Goal: Information Seeking & Learning: Check status

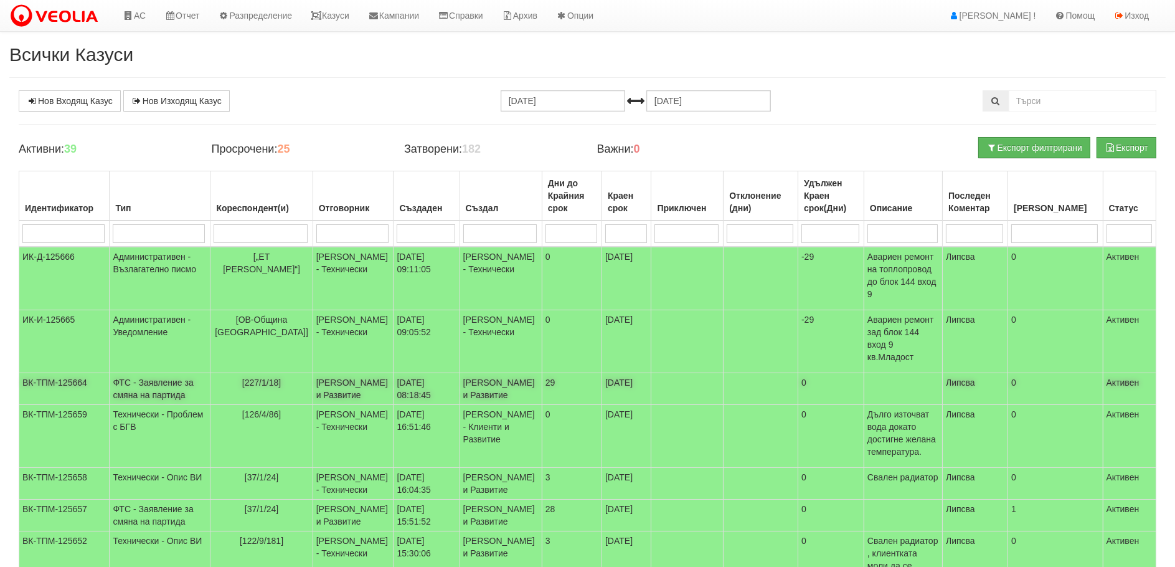
click at [157, 373] on td "ФТС - Заявление за смяна на партида" at bounding box center [160, 389] width 101 height 32
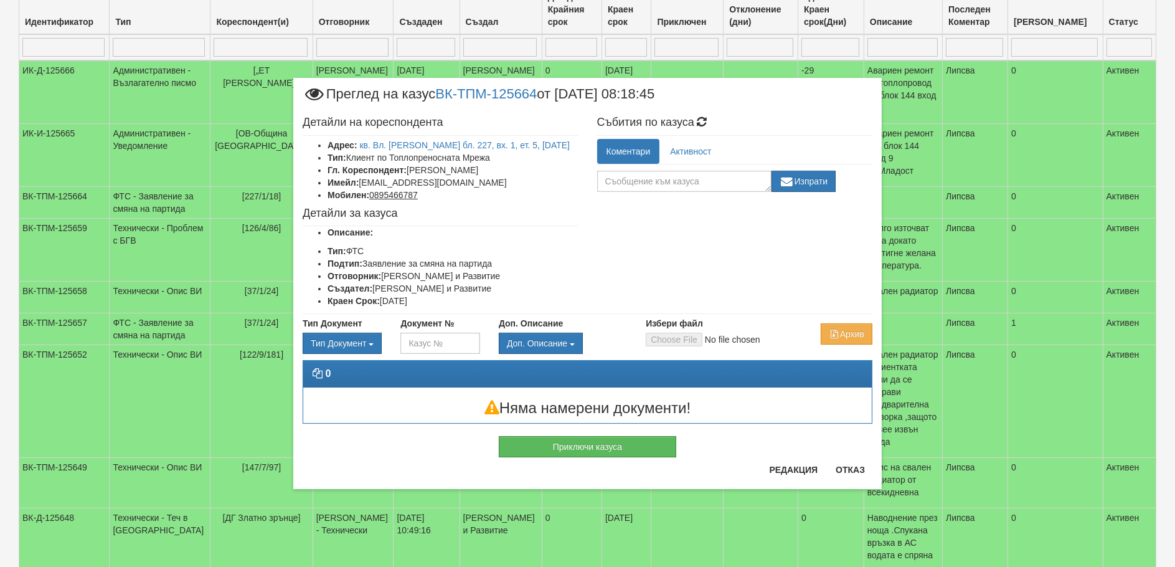
scroll to position [187, 0]
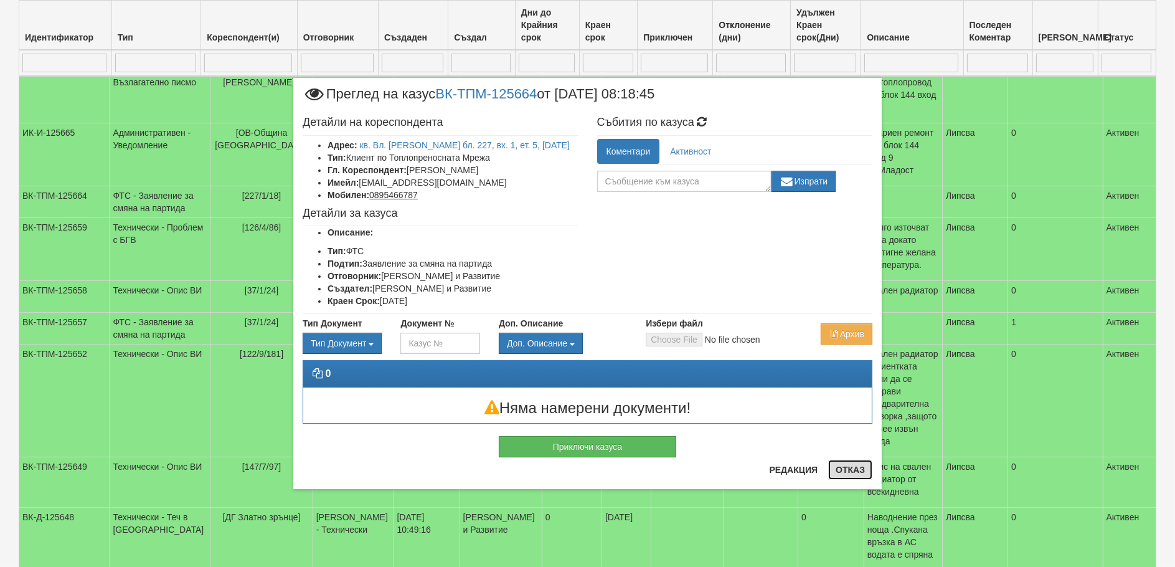
click at [843, 470] on button "Отказ" at bounding box center [850, 470] width 44 height 20
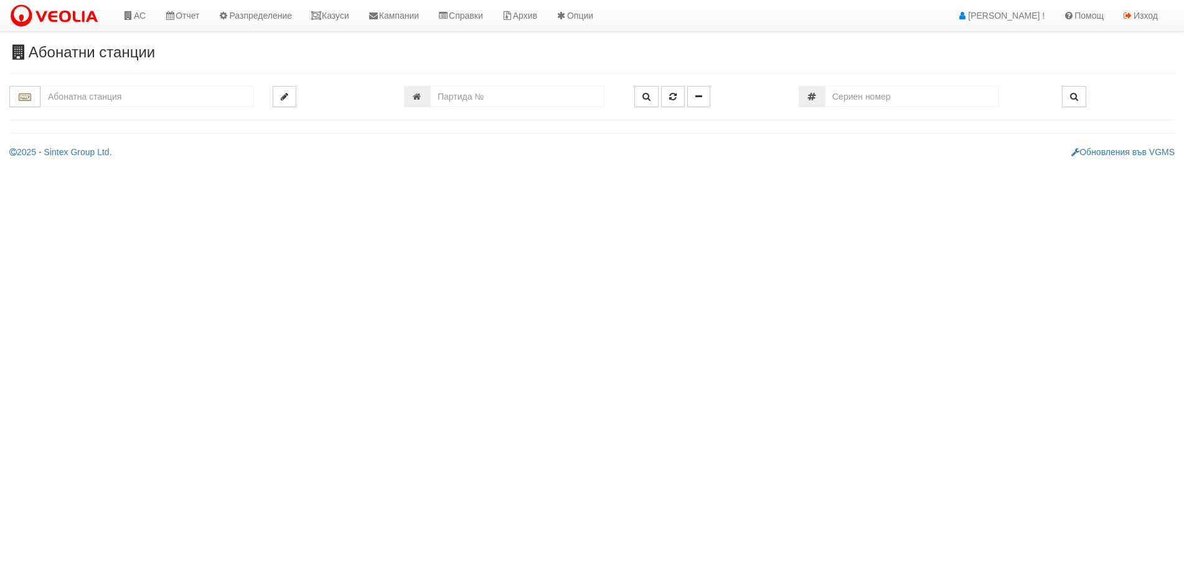
click at [90, 99] on input "text" at bounding box center [147, 96] width 214 height 21
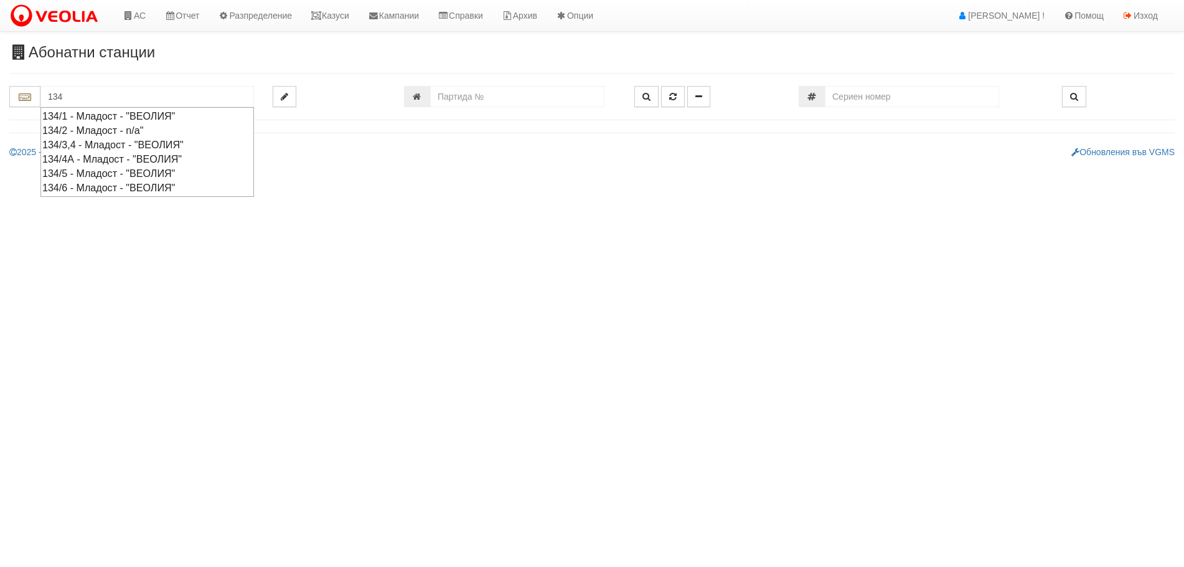
click at [92, 184] on div "134/6 - Младост - "ВЕОЛИЯ"" at bounding box center [147, 188] width 210 height 14
type input "134/6 - Младост - "ВЕОЛИЯ""
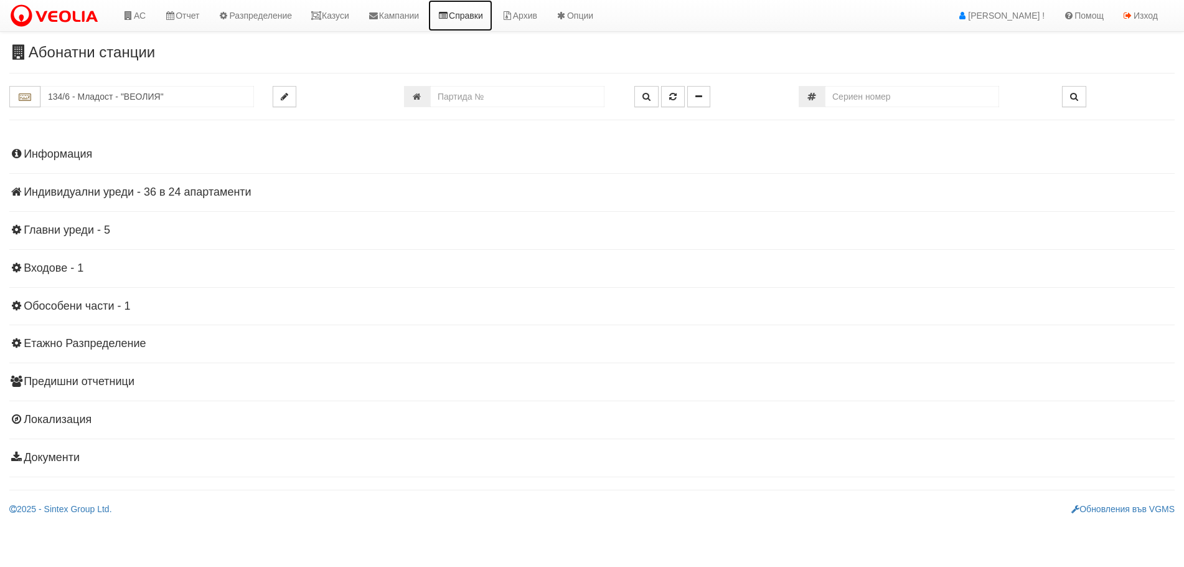
click at [476, 11] on link "Справки" at bounding box center [460, 15] width 64 height 31
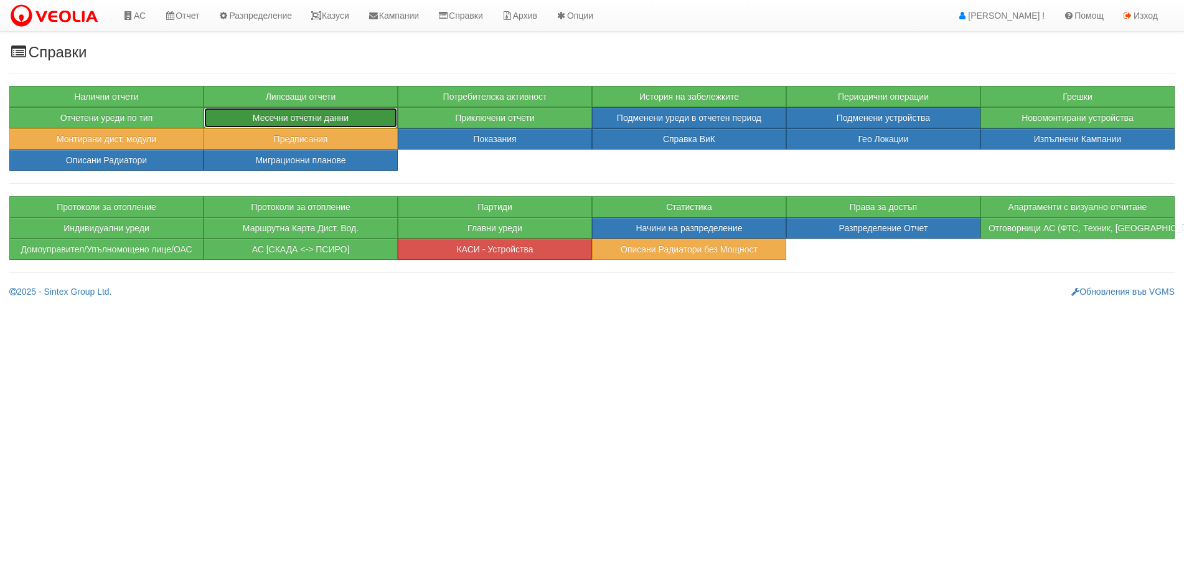
click at [286, 116] on button "Месечни отчетни данни" at bounding box center [301, 117] width 194 height 21
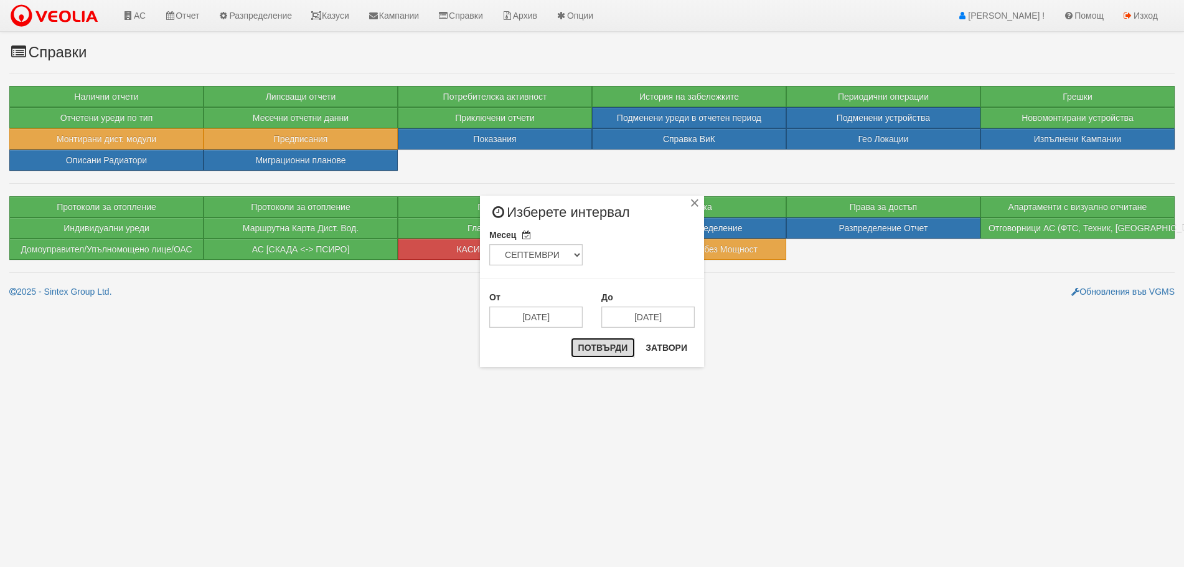
click at [603, 347] on button "Потвърди" at bounding box center [603, 347] width 65 height 20
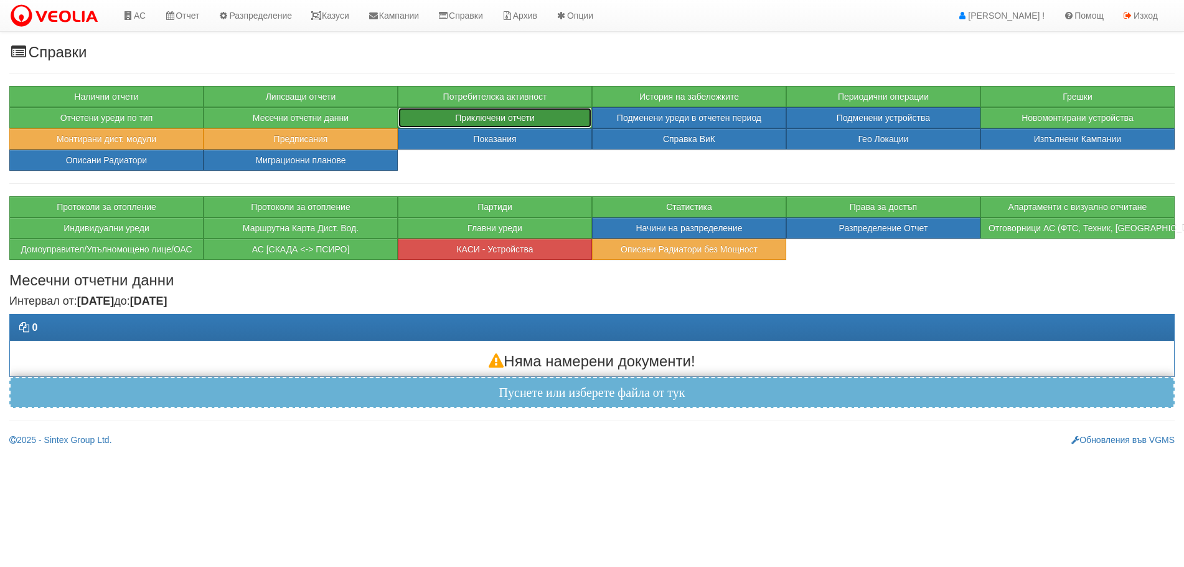
click at [499, 117] on button "Приключени отчети" at bounding box center [495, 117] width 194 height 21
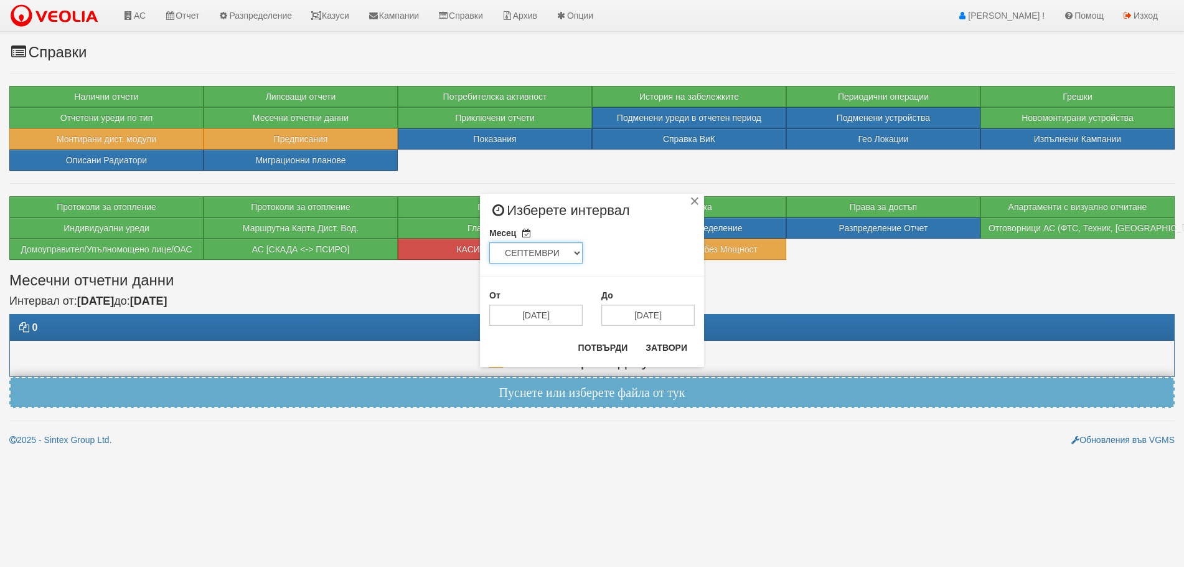
click at [579, 250] on select "ЯНУАРИ ФЕВРУАРИ МАРТ АПРИЛ МАЙ ЮНИ ЮЛИ АВГУСТ СЕПТЕМВРИ ОКТОМВРИ НОЕМВРИ ДЕКЕМВ…" at bounding box center [535, 252] width 93 height 21
select select "08"
click at [489, 242] on select "ЯНУАРИ ФЕВРУАРИ МАРТ АПРИЛ МАЙ ЮНИ ЮЛИ АВГУСТ СЕПТЕМВРИ ОКТОМВРИ НОЕМВРИ ДЕКЕМВ…" at bounding box center [535, 252] width 93 height 21
type input "[DATE]"
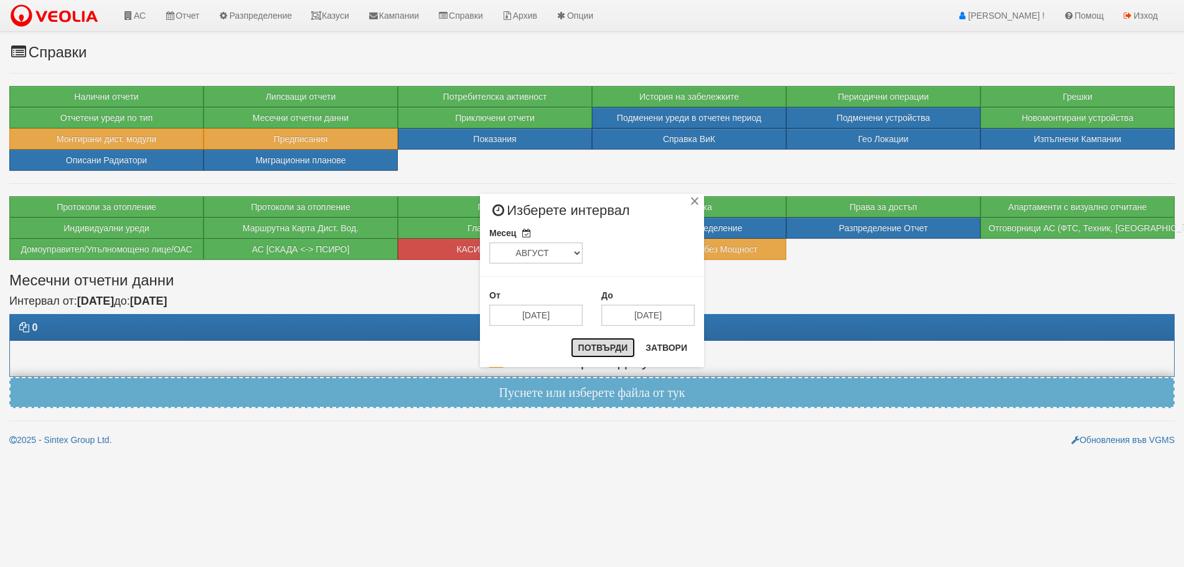
click at [610, 346] on button "Потвърди" at bounding box center [603, 347] width 65 height 20
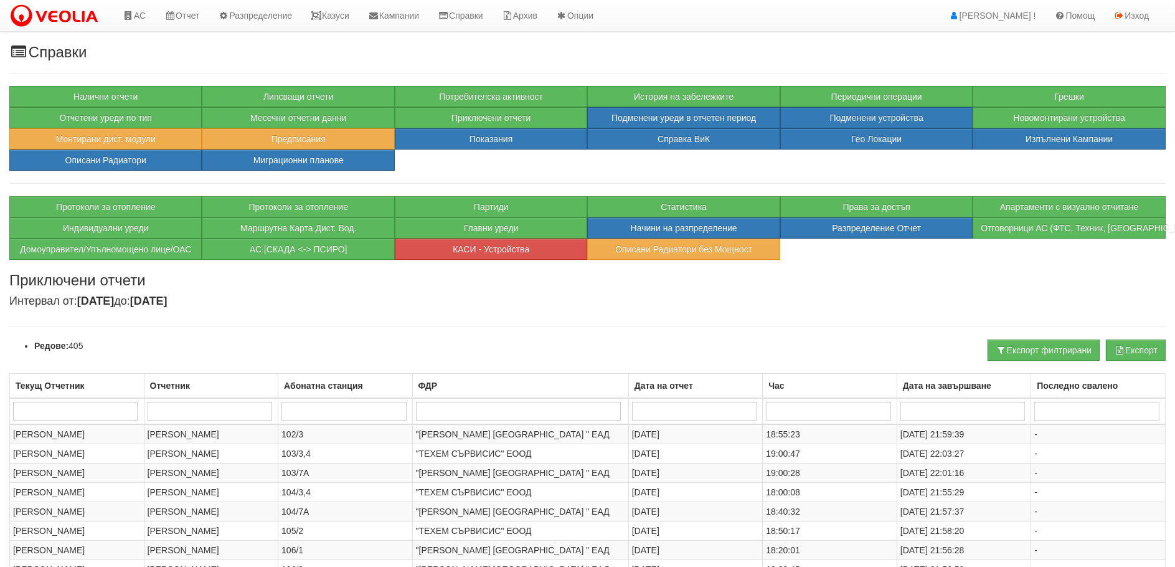
click at [310, 415] on input "search" at bounding box center [343, 411] width 125 height 19
type input "134"
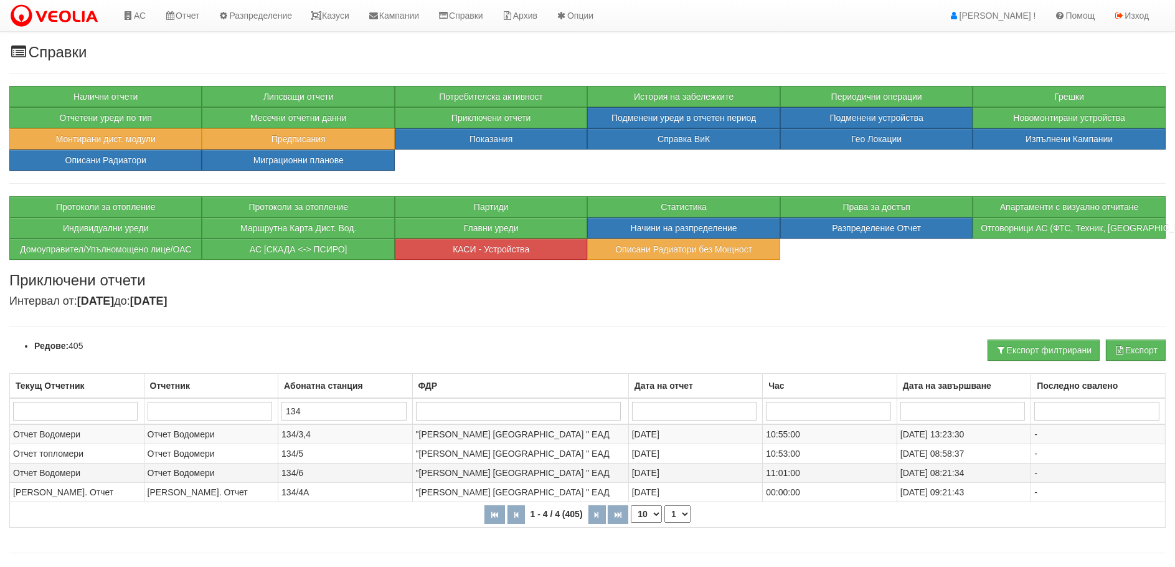
type input "134"
click at [324, 475] on td "134/6" at bounding box center [345, 472] width 134 height 19
click at [133, 12] on icon at bounding box center [128, 15] width 11 height 9
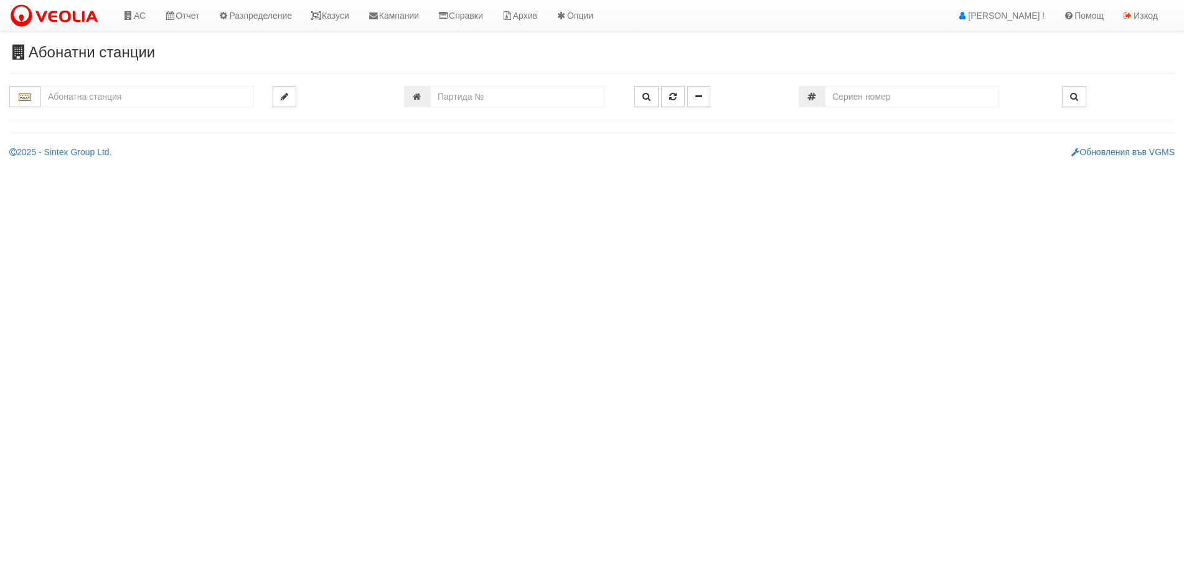
click at [121, 98] on input "text" at bounding box center [147, 96] width 214 height 21
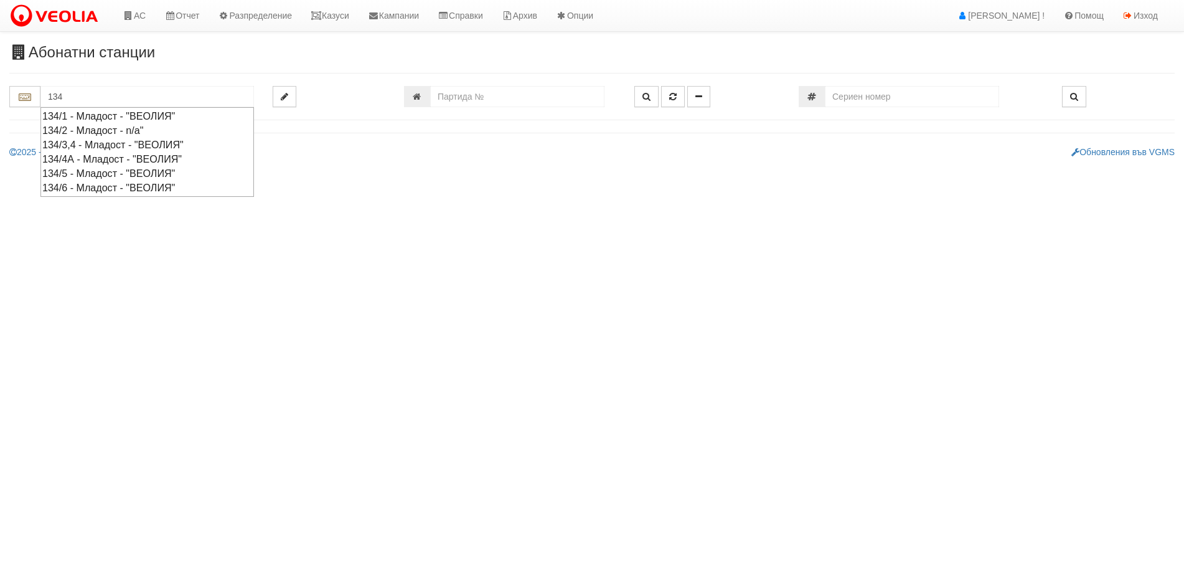
click at [87, 187] on div "134/6 - Младост - "ВЕОЛИЯ"" at bounding box center [147, 188] width 210 height 14
type input "134/6 - Младост - "ВЕОЛИЯ""
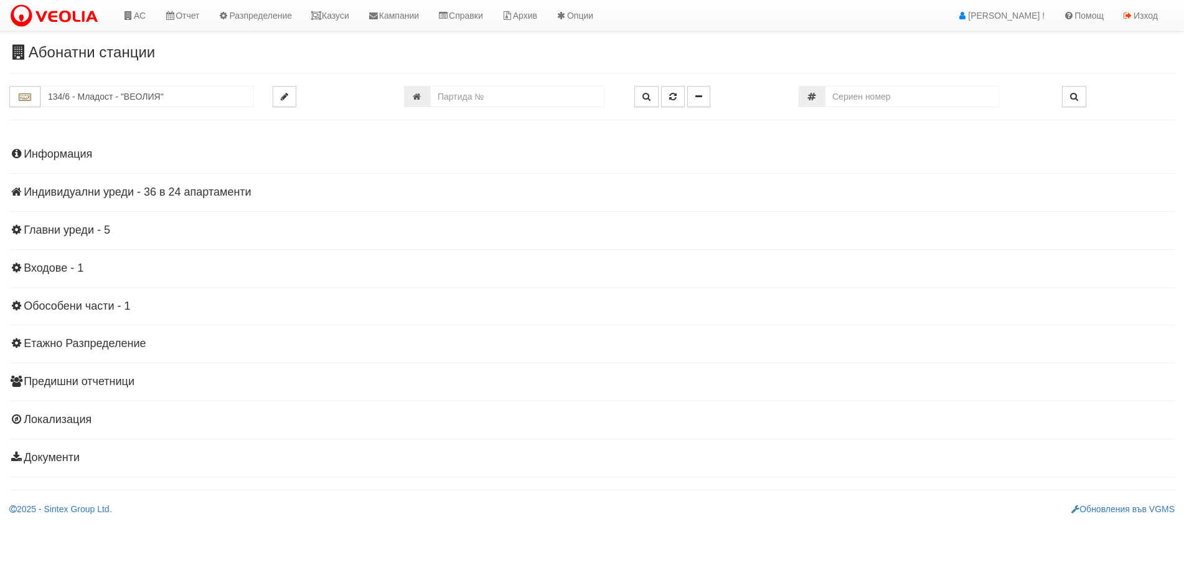
click at [83, 191] on h4 "Индивидуални уреди - 36 в 24 апартаменти" at bounding box center [592, 192] width 1166 height 12
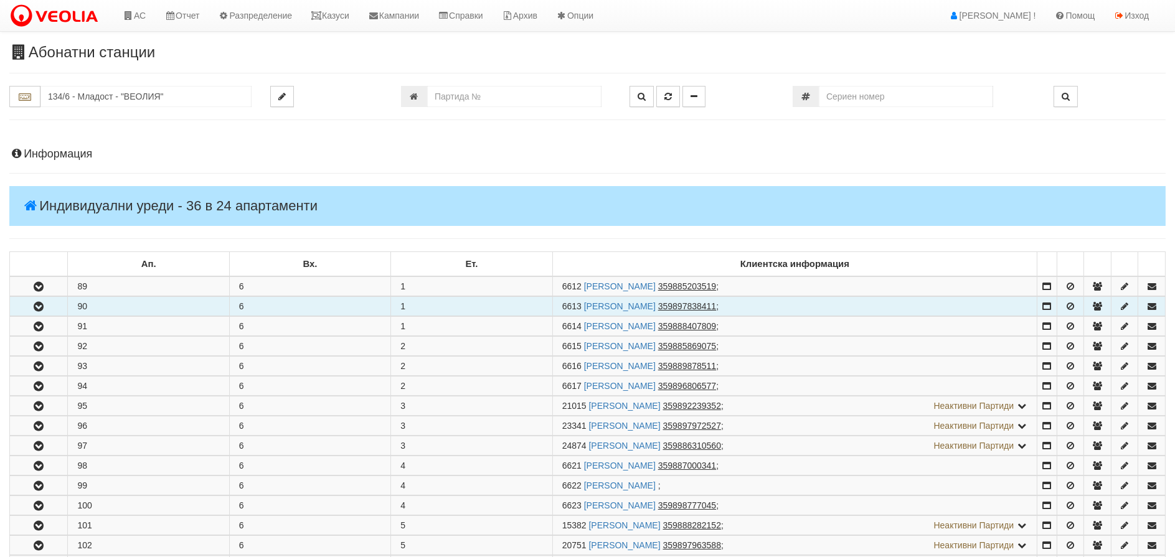
click at [35, 306] on icon "button" at bounding box center [38, 307] width 15 height 9
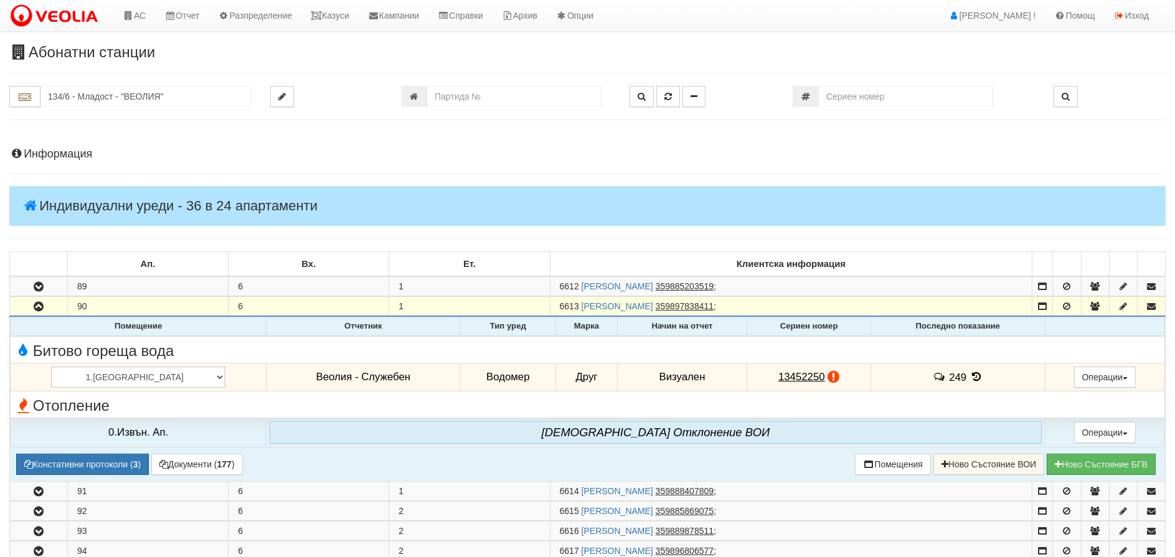
click at [969, 372] on icon at bounding box center [976, 377] width 14 height 11
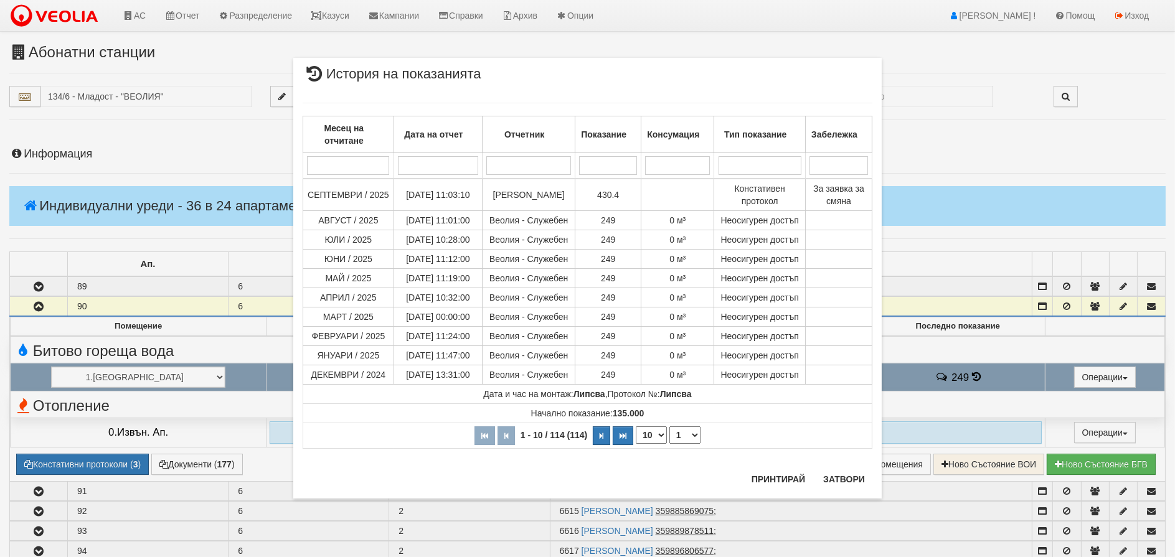
click at [649, 434] on select "10 20 30 40" at bounding box center [651, 435] width 31 height 17
select select "40"
click at [636, 444] on select "10 20 30 40" at bounding box center [651, 435] width 31 height 17
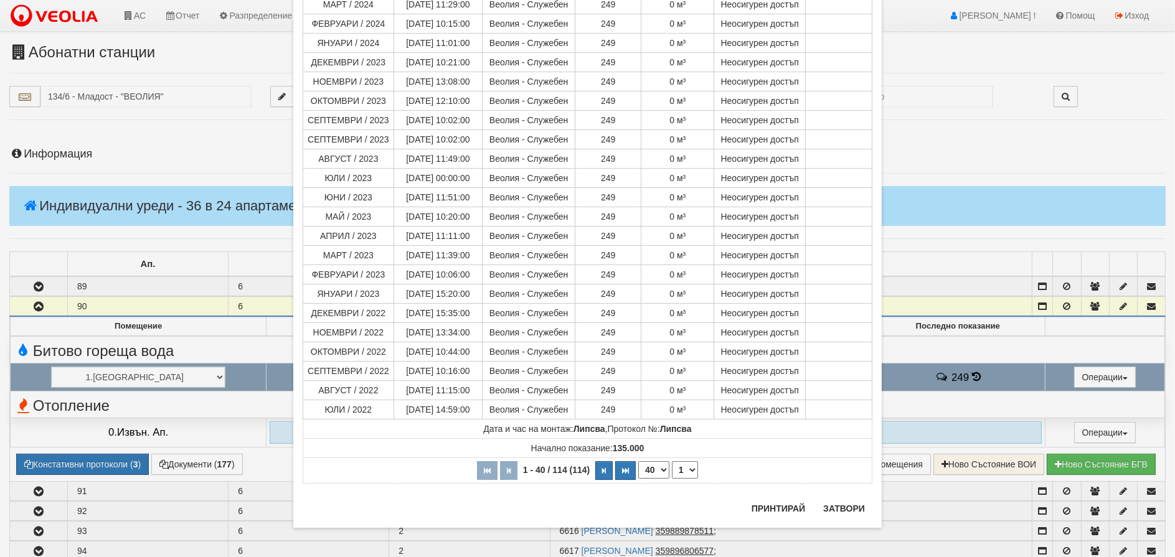
scroll to position [519, 0]
click at [828, 507] on button "Затвори" at bounding box center [844, 508] width 57 height 20
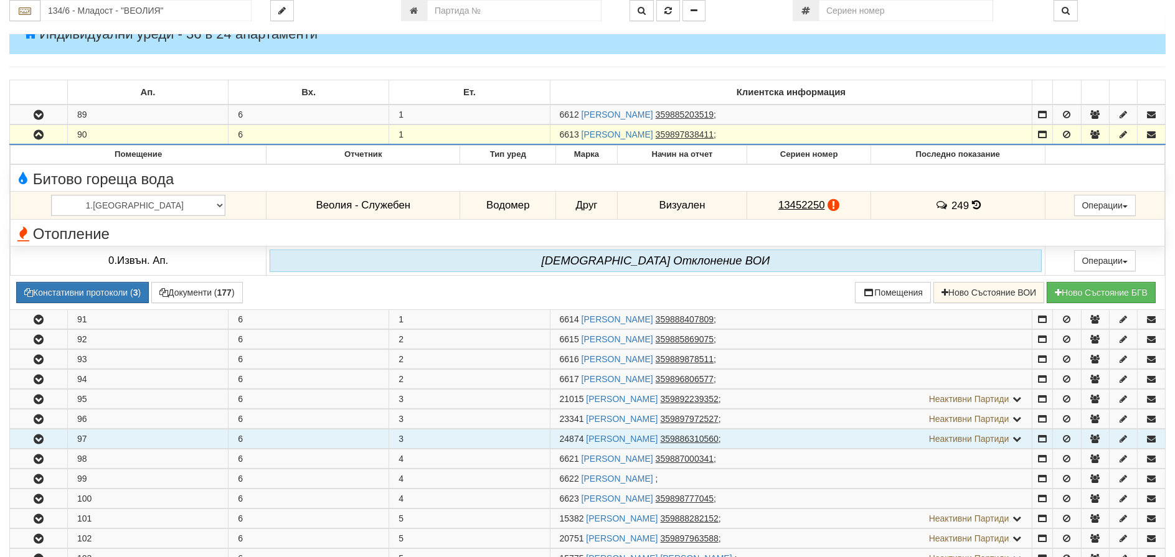
scroll to position [187, 0]
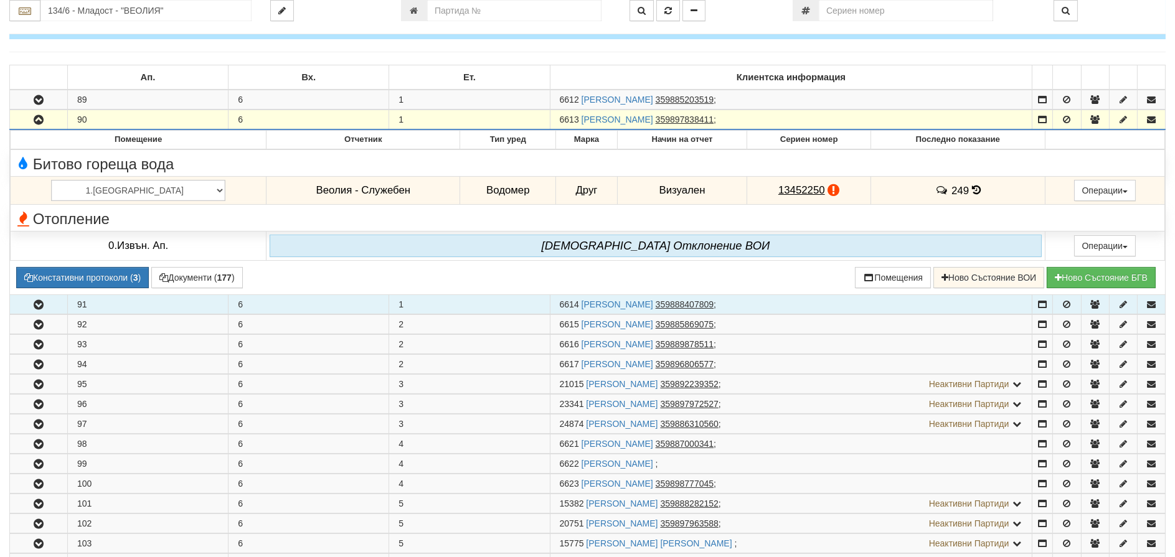
click at [32, 304] on icon "button" at bounding box center [38, 305] width 15 height 9
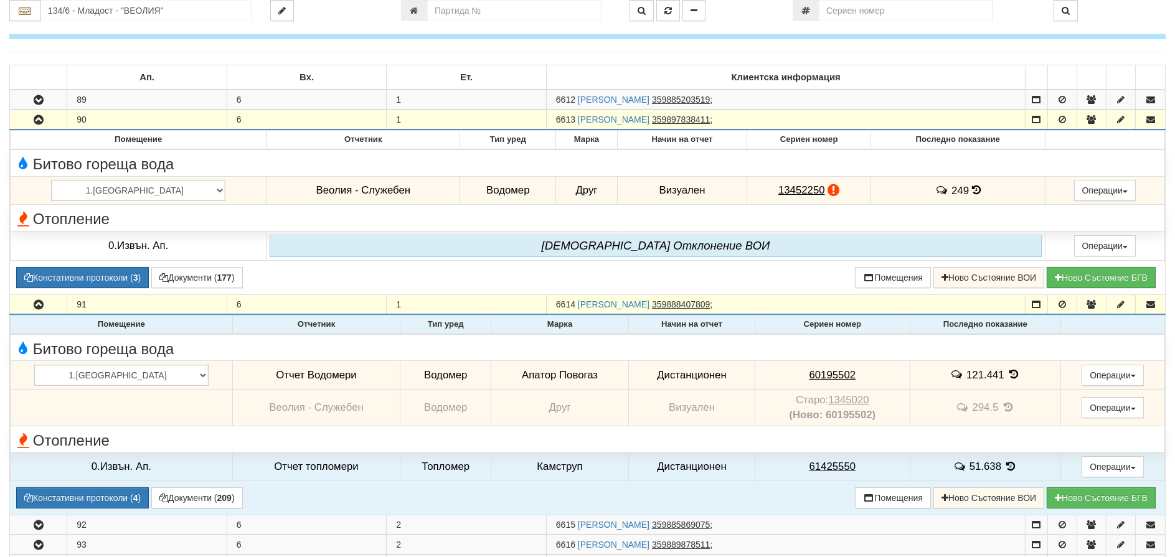
click at [1007, 374] on icon at bounding box center [1014, 374] width 14 height 11
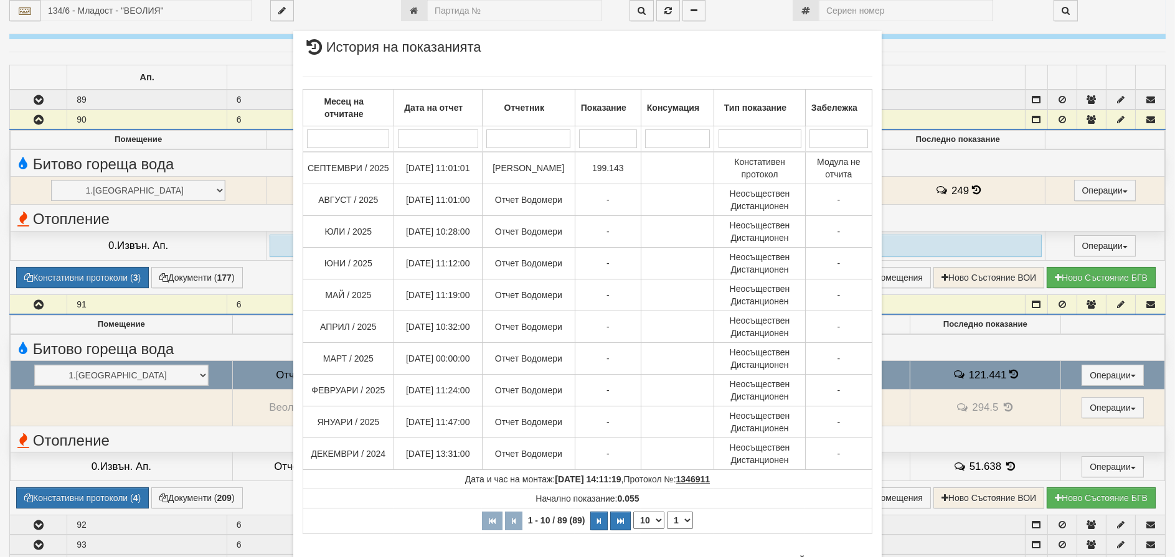
click at [648, 517] on select "10 20 30 40" at bounding box center [648, 520] width 31 height 17
select select "40"
click at [633, 529] on select "10 20 30 40" at bounding box center [648, 520] width 31 height 17
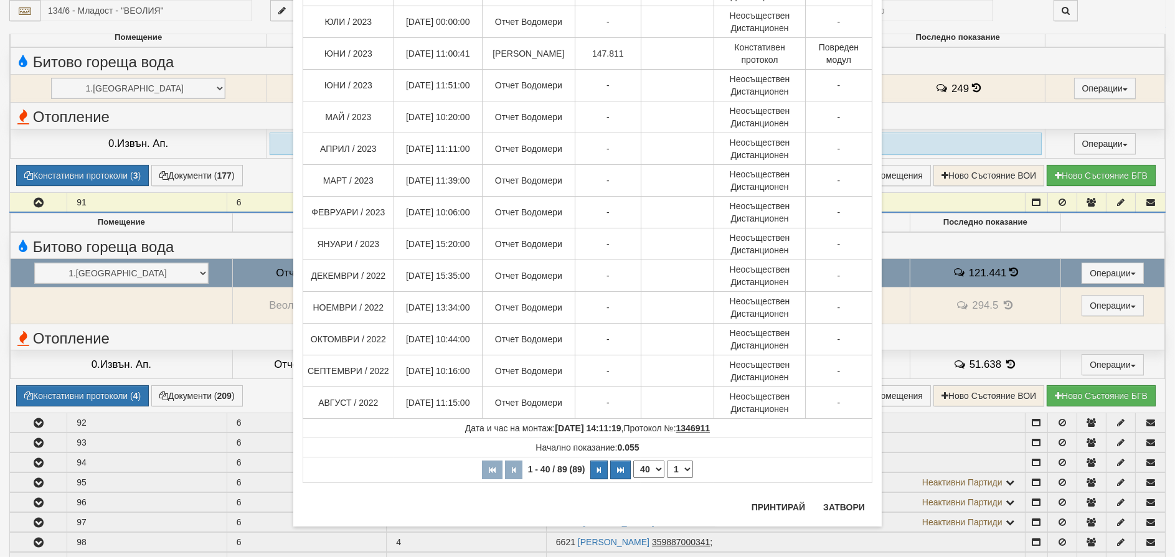
scroll to position [311, 0]
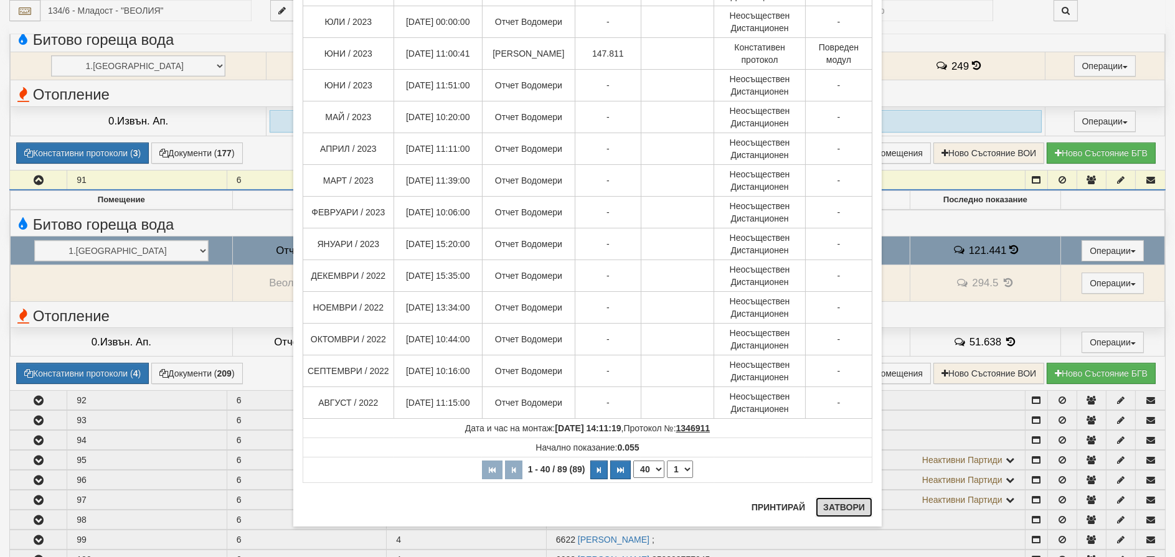
click at [839, 502] on button "Затвори" at bounding box center [844, 508] width 57 height 20
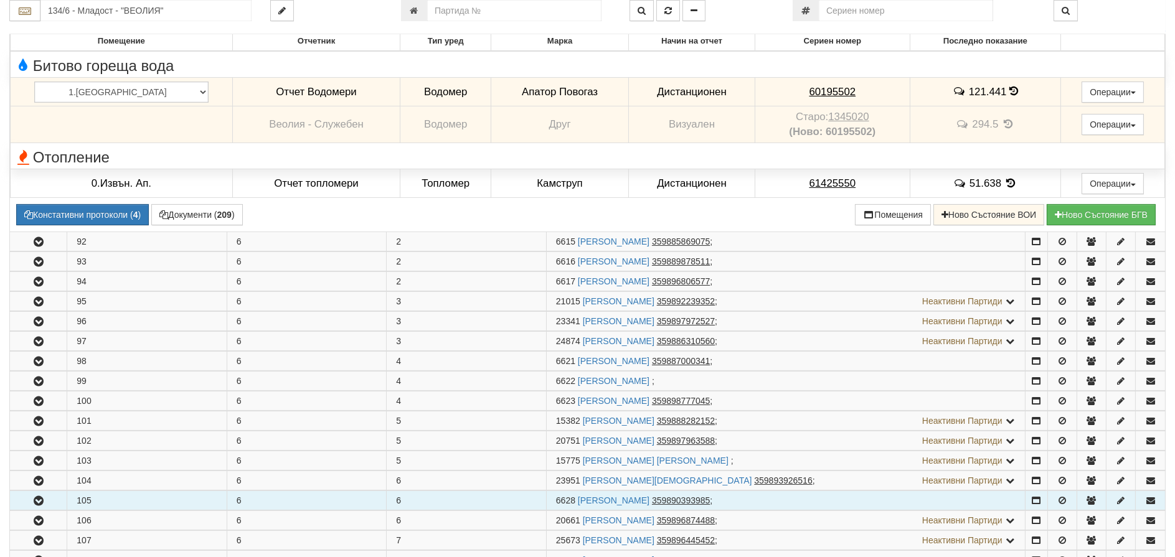
scroll to position [498, 0]
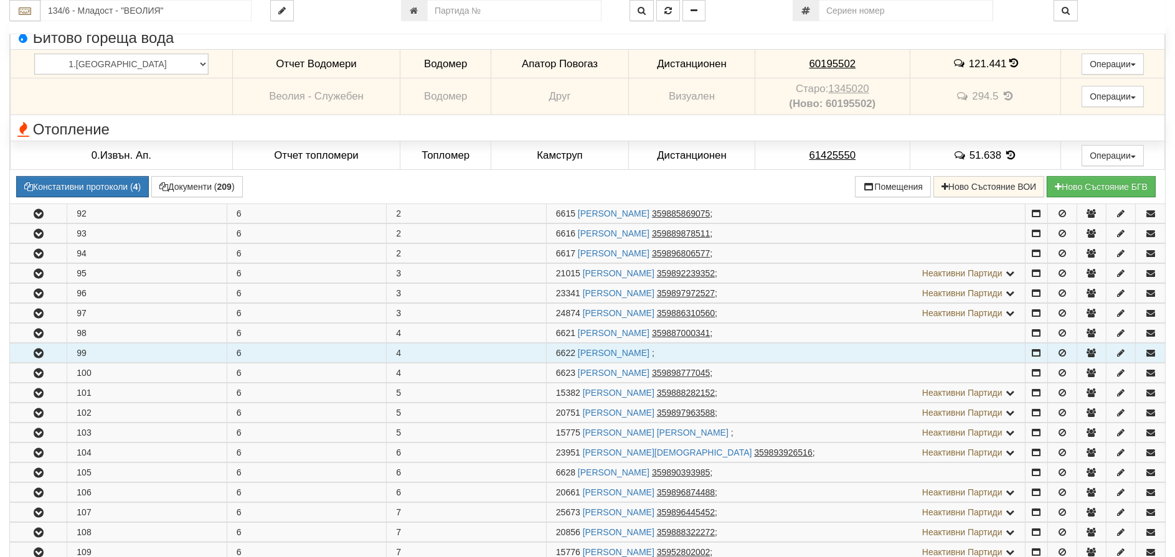
click at [44, 356] on icon "button" at bounding box center [38, 353] width 15 height 9
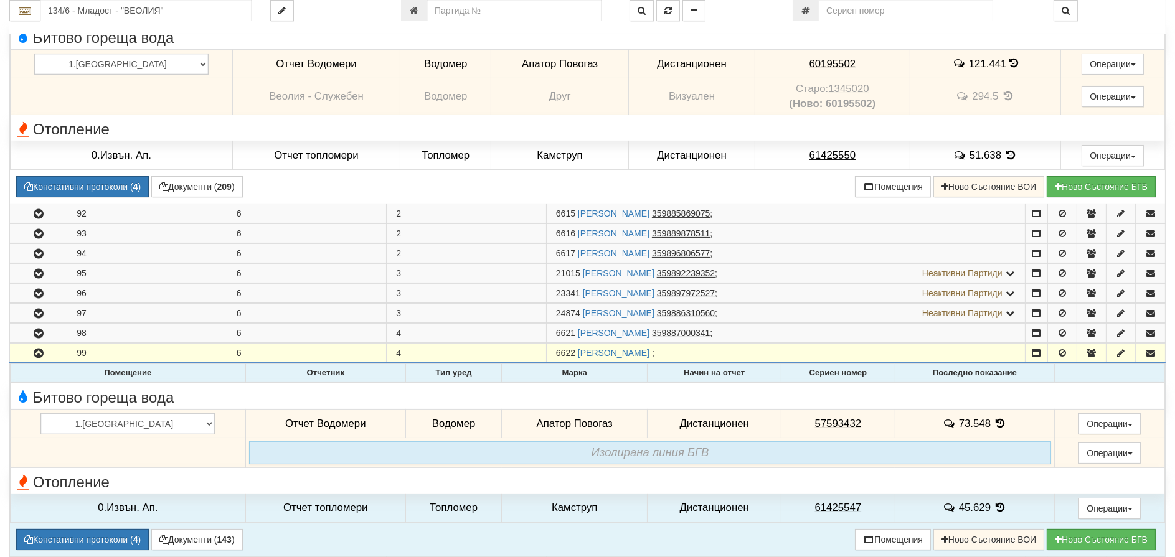
click at [994, 425] on icon at bounding box center [1001, 423] width 14 height 11
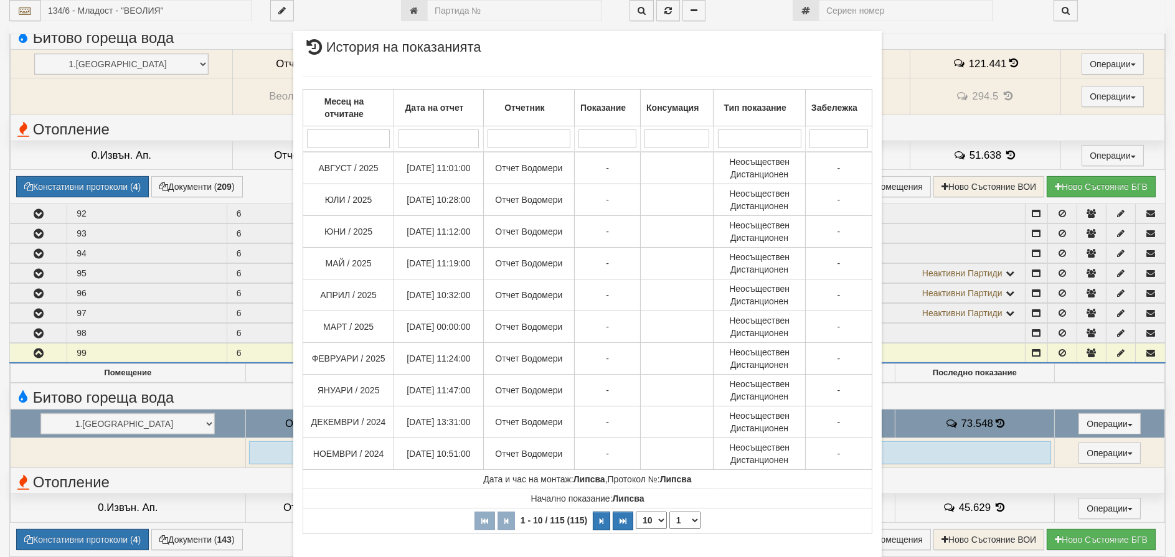
click at [640, 521] on select "10 20 30 40" at bounding box center [651, 520] width 31 height 17
select select "40"
click at [636, 529] on select "10 20 30 40" at bounding box center [651, 520] width 31 height 17
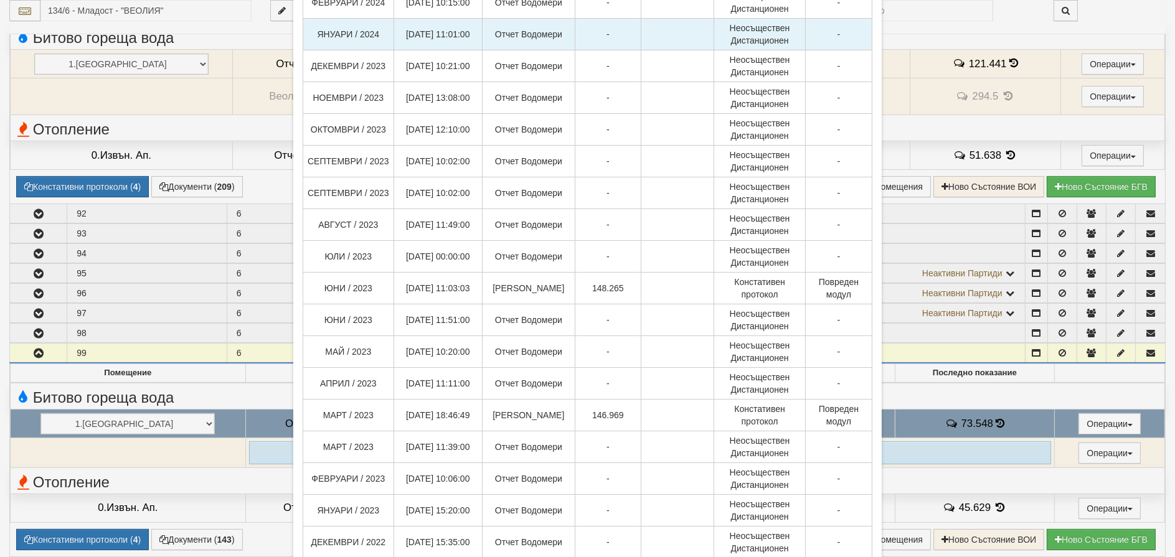
scroll to position [747, 0]
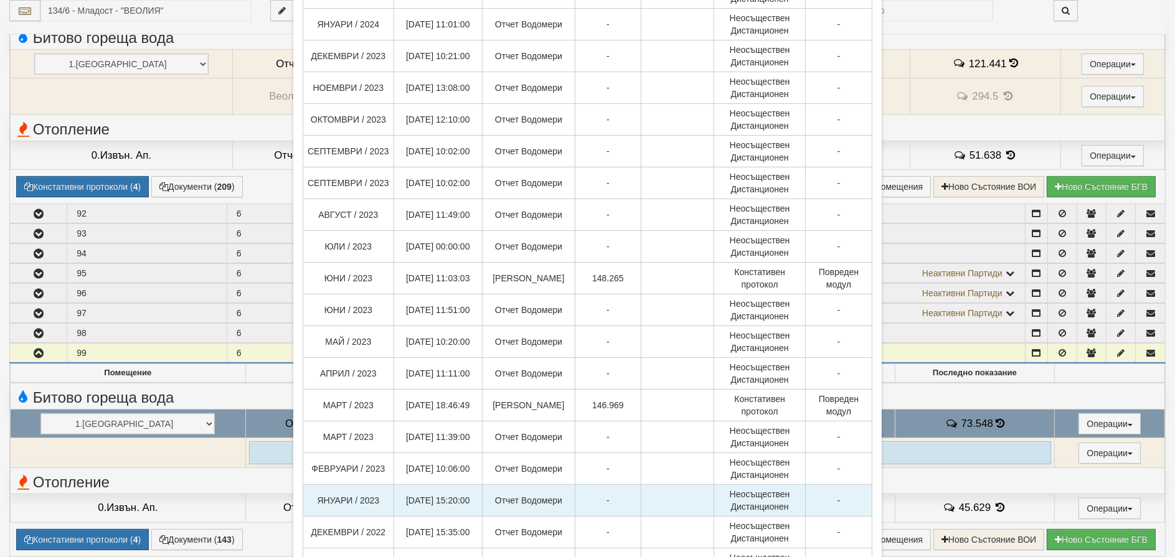
click at [489, 491] on td "Отчет Водомери" at bounding box center [528, 501] width 93 height 32
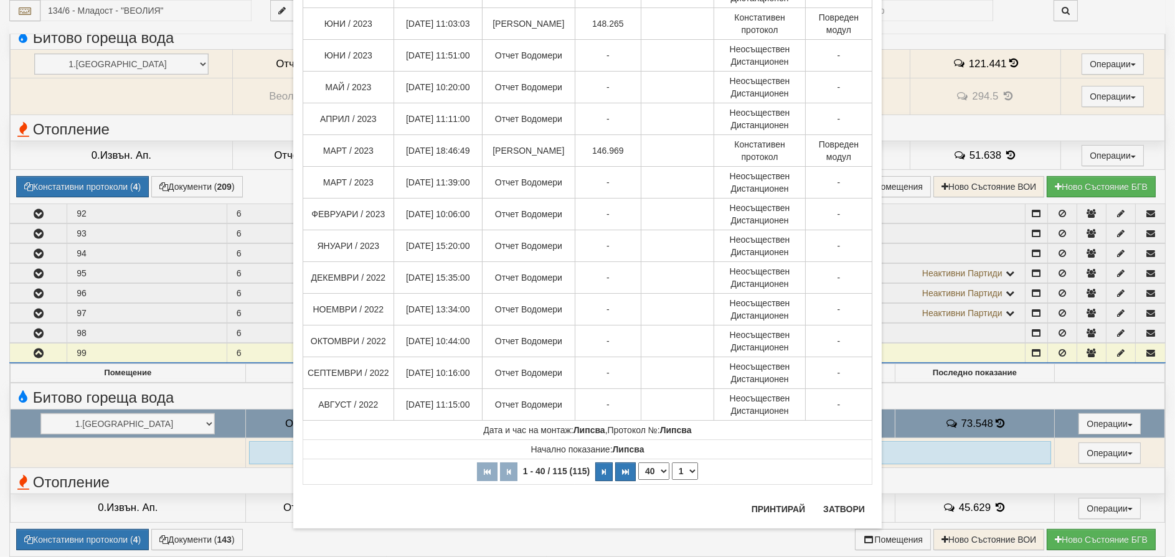
scroll to position [1004, 0]
click at [841, 509] on button "Затвори" at bounding box center [844, 508] width 57 height 20
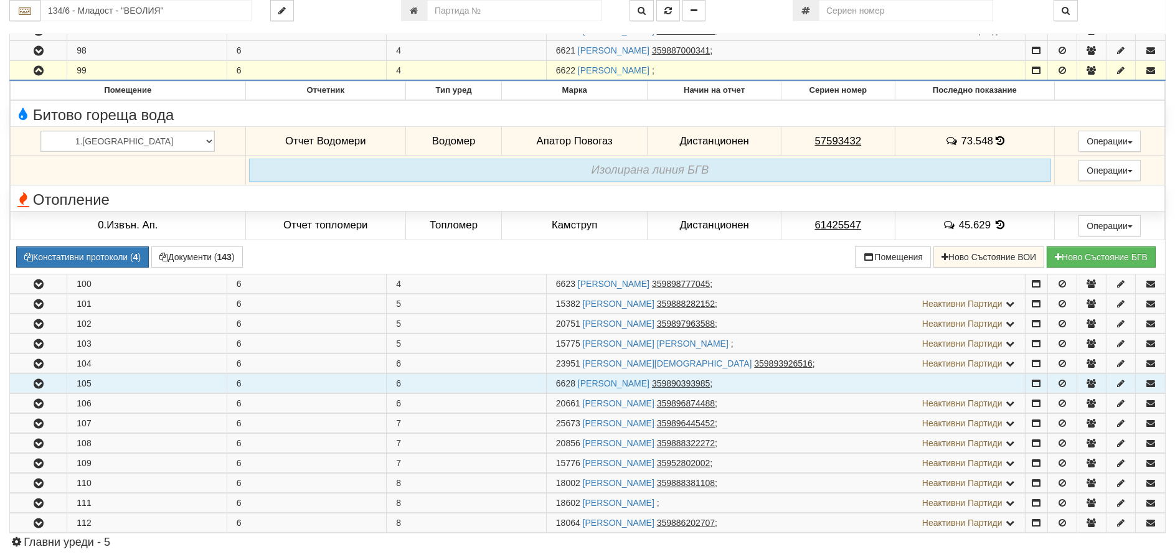
scroll to position [809, 0]
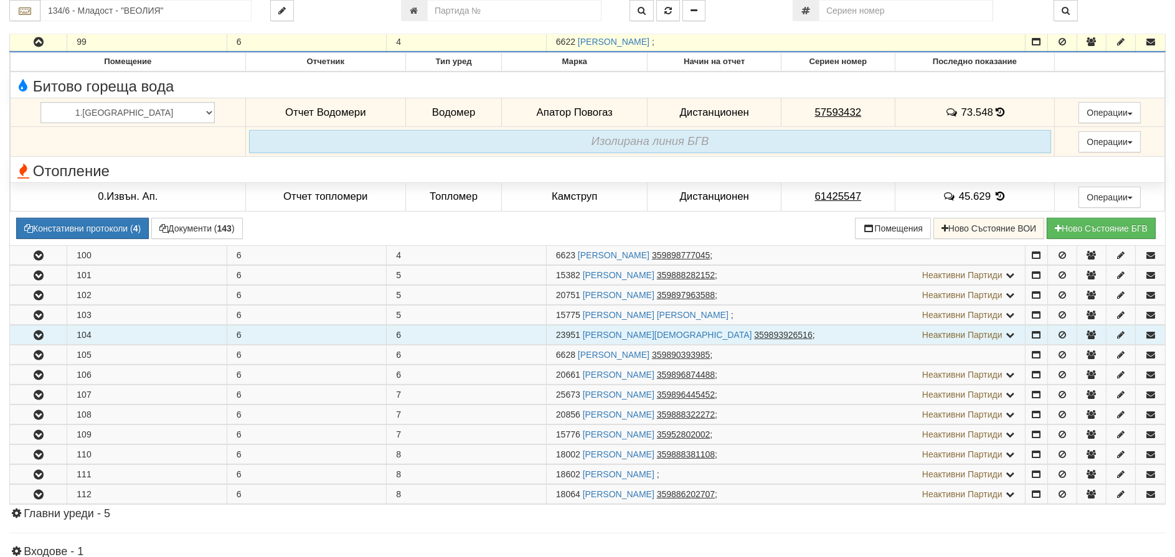
click at [35, 334] on icon "button" at bounding box center [38, 335] width 15 height 9
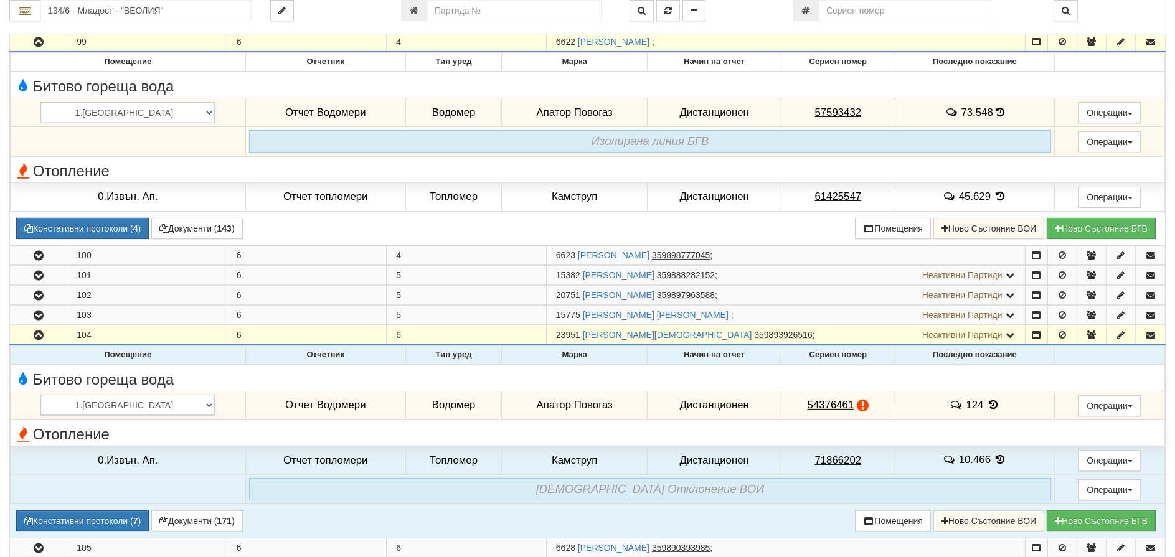
click at [986, 403] on icon at bounding box center [993, 405] width 14 height 11
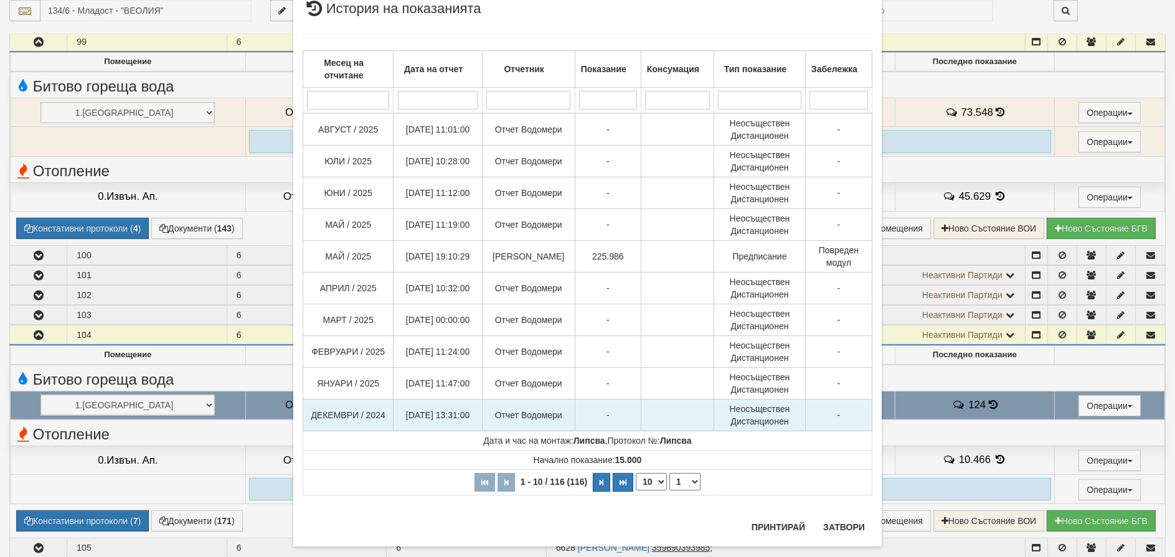
scroll to position [59, 0]
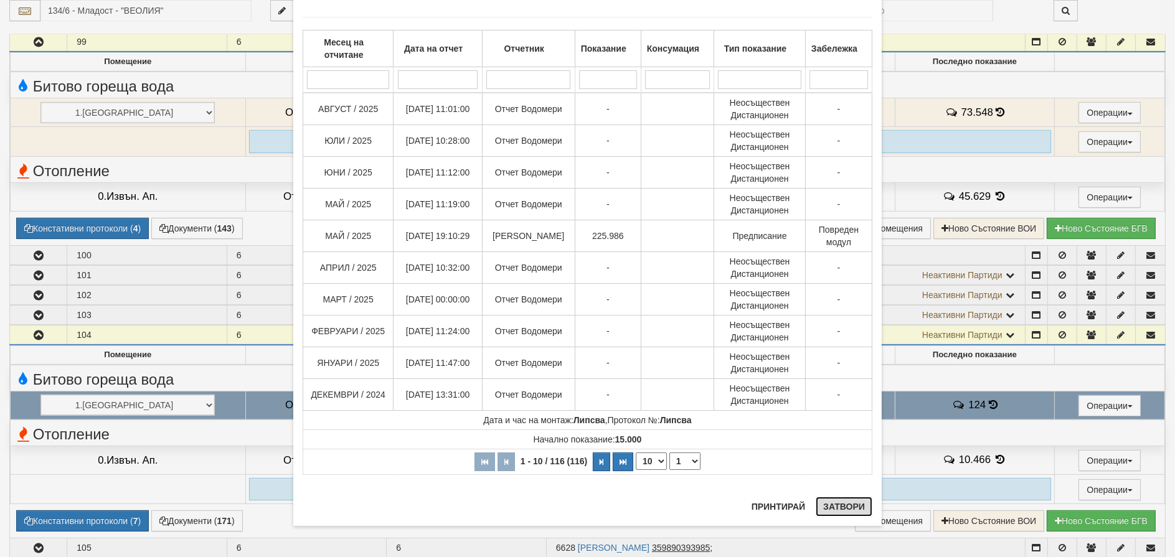
click at [835, 504] on button "Затвори" at bounding box center [844, 507] width 57 height 20
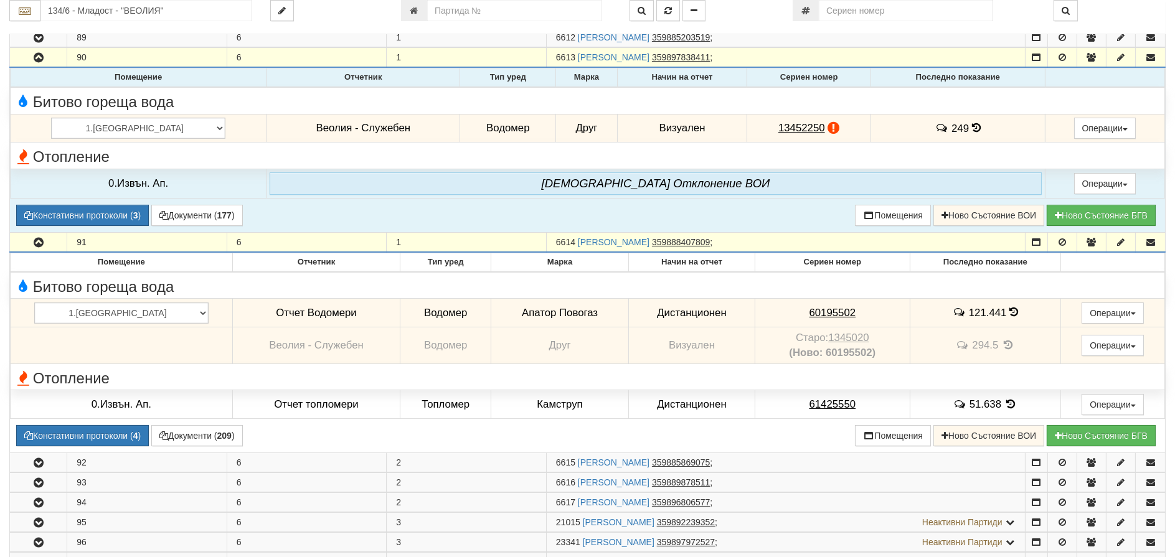
scroll to position [62, 0]
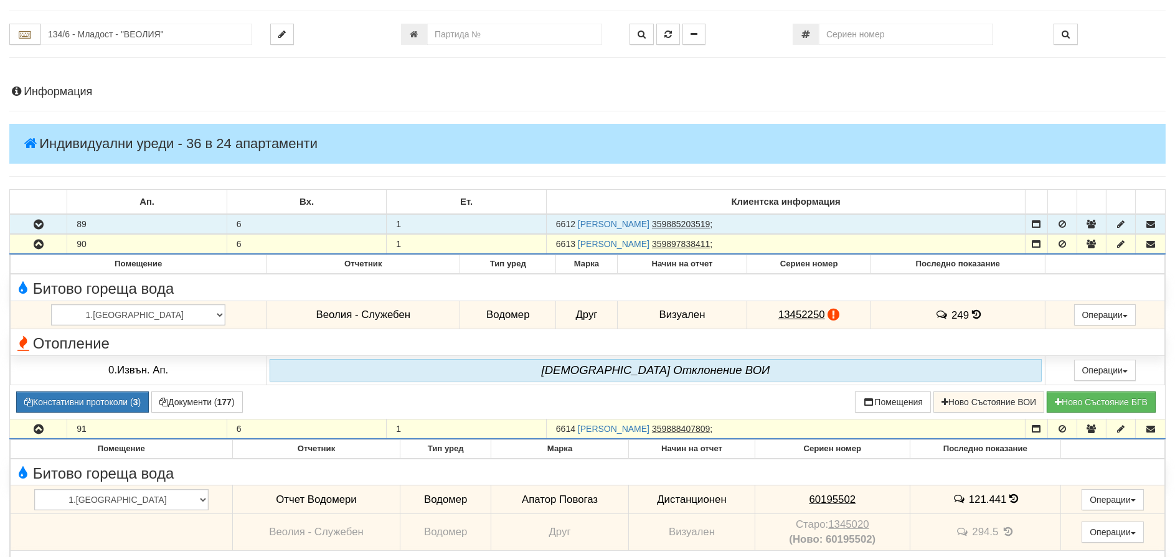
click at [38, 224] on icon "button" at bounding box center [38, 224] width 15 height 9
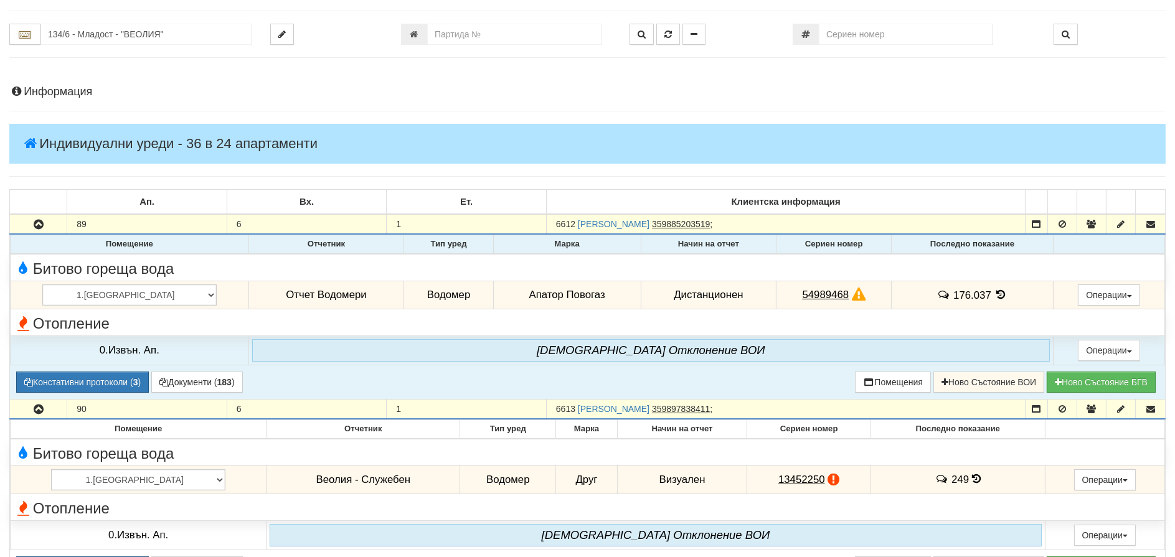
click at [994, 293] on icon at bounding box center [1001, 295] width 14 height 11
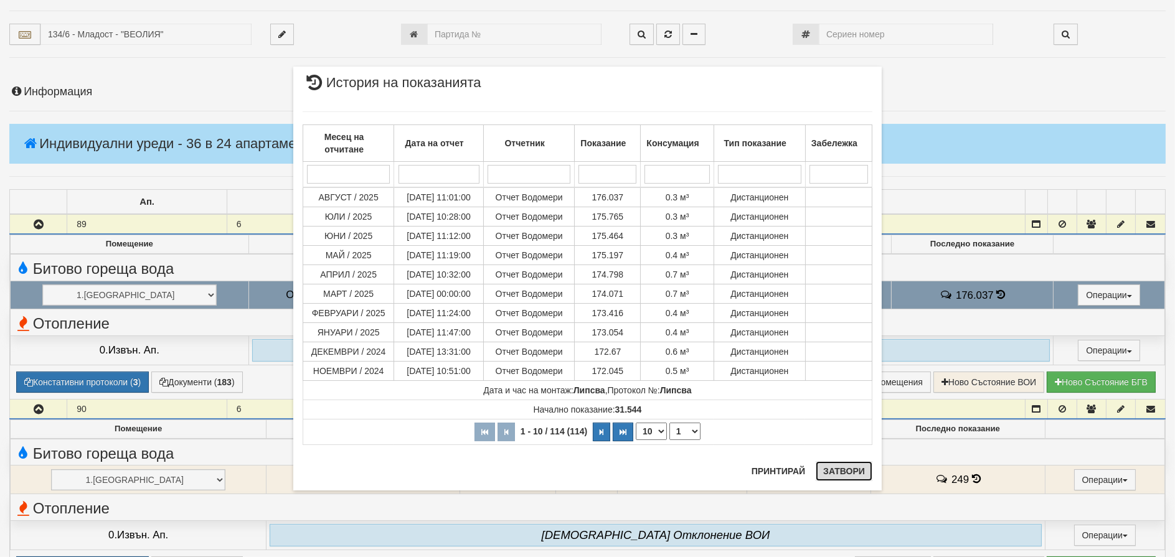
drag, startPoint x: 856, startPoint y: 474, endPoint x: 627, endPoint y: 425, distance: 234.2
click at [856, 473] on button "Затвори" at bounding box center [844, 471] width 57 height 20
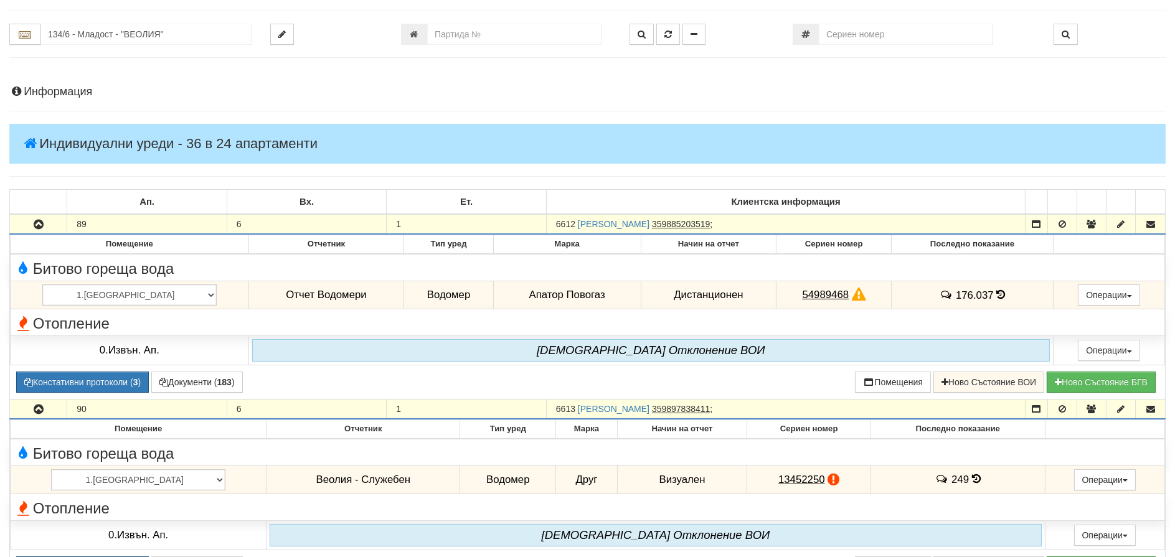
click at [40, 229] on icon "button" at bounding box center [38, 224] width 15 height 9
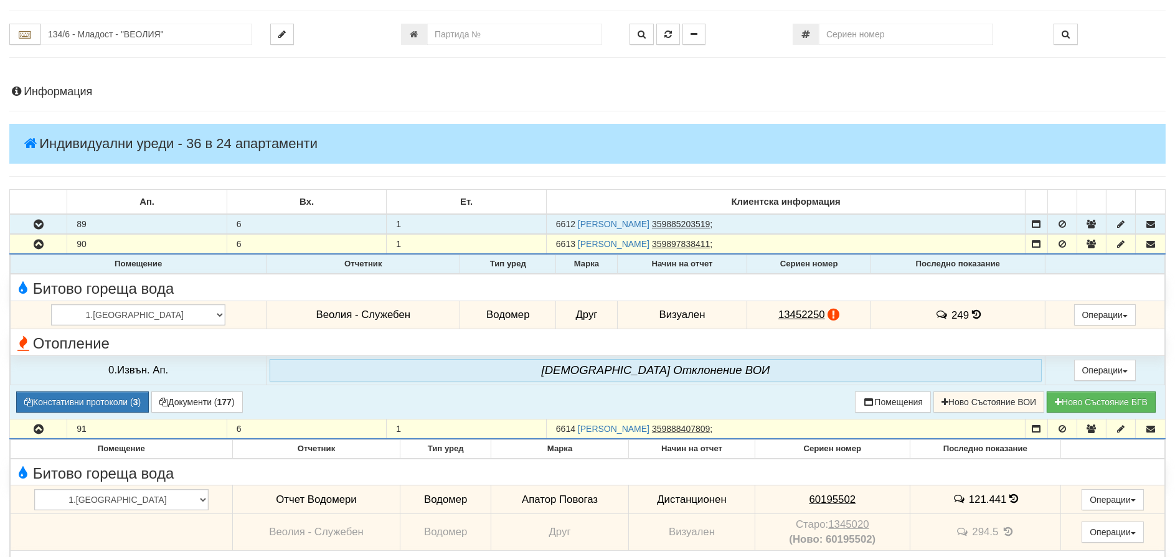
click at [972, 310] on icon at bounding box center [976, 314] width 9 height 11
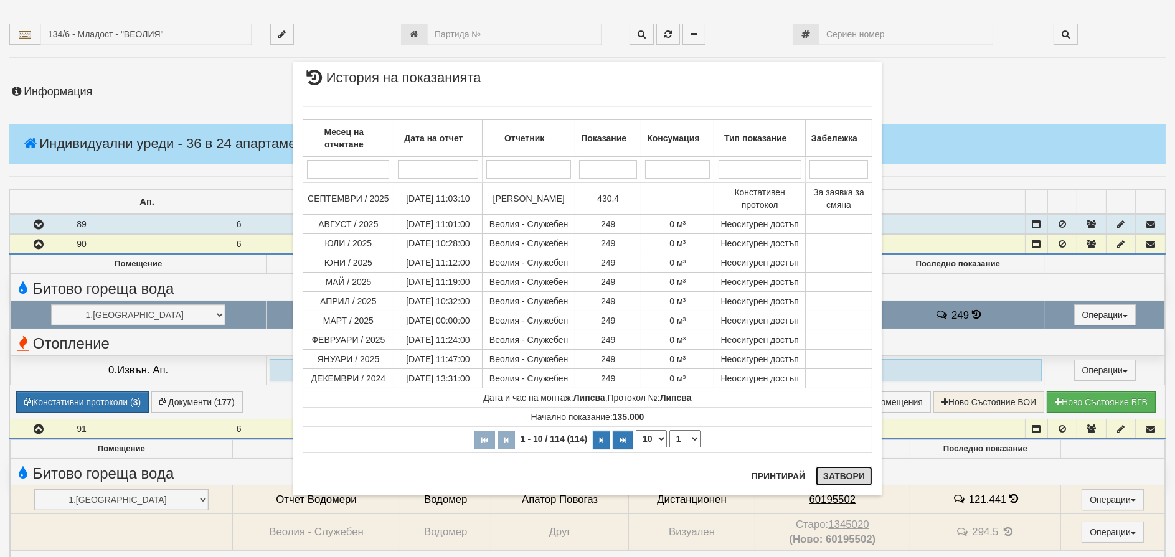
click at [835, 477] on button "Затвори" at bounding box center [844, 476] width 57 height 20
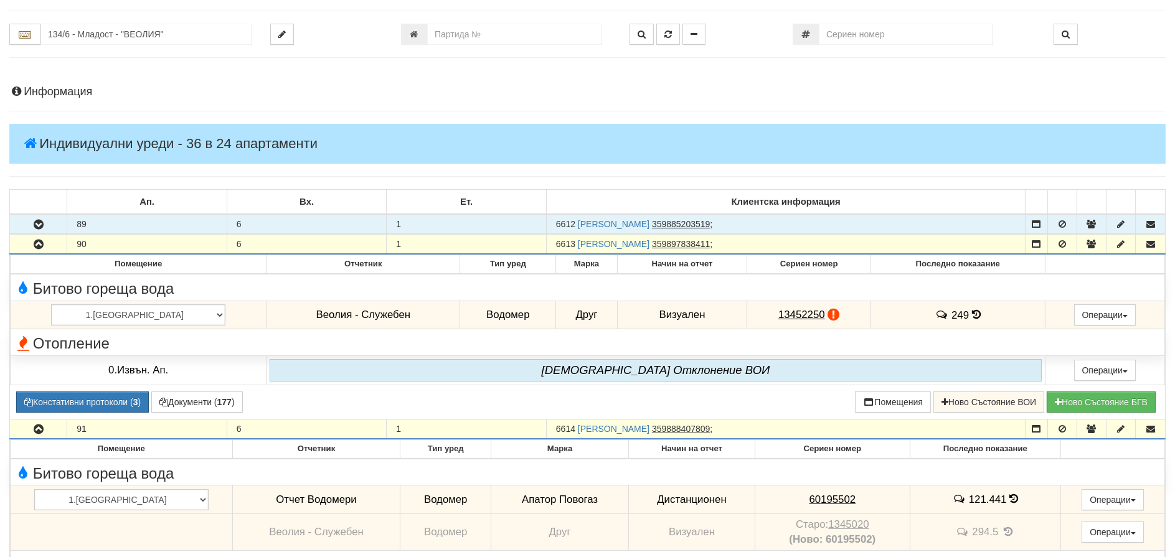
click at [38, 244] on icon "button" at bounding box center [38, 244] width 15 height 9
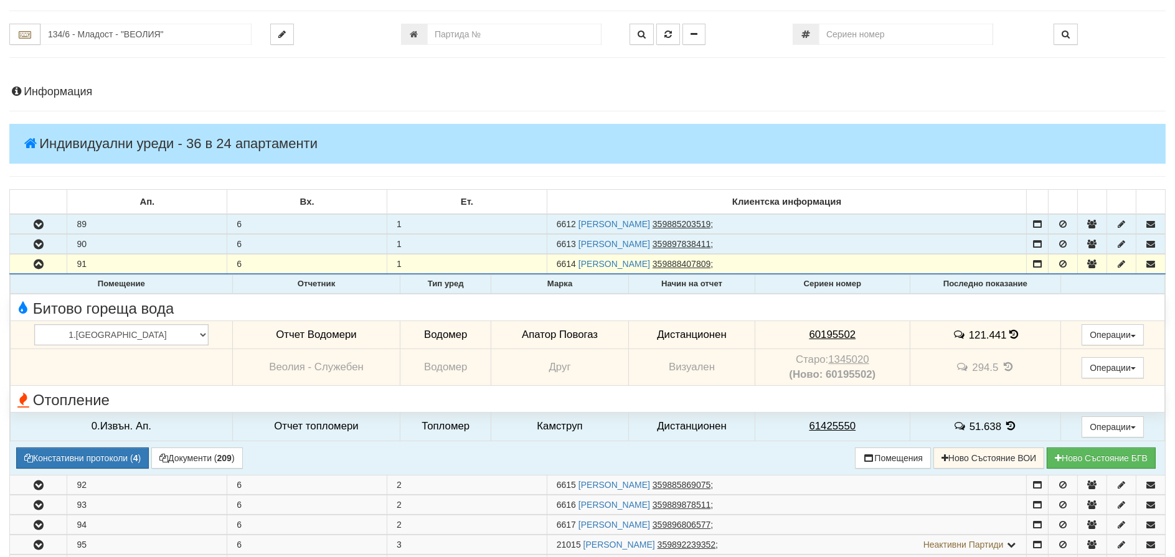
click at [1009, 333] on icon at bounding box center [1013, 334] width 9 height 11
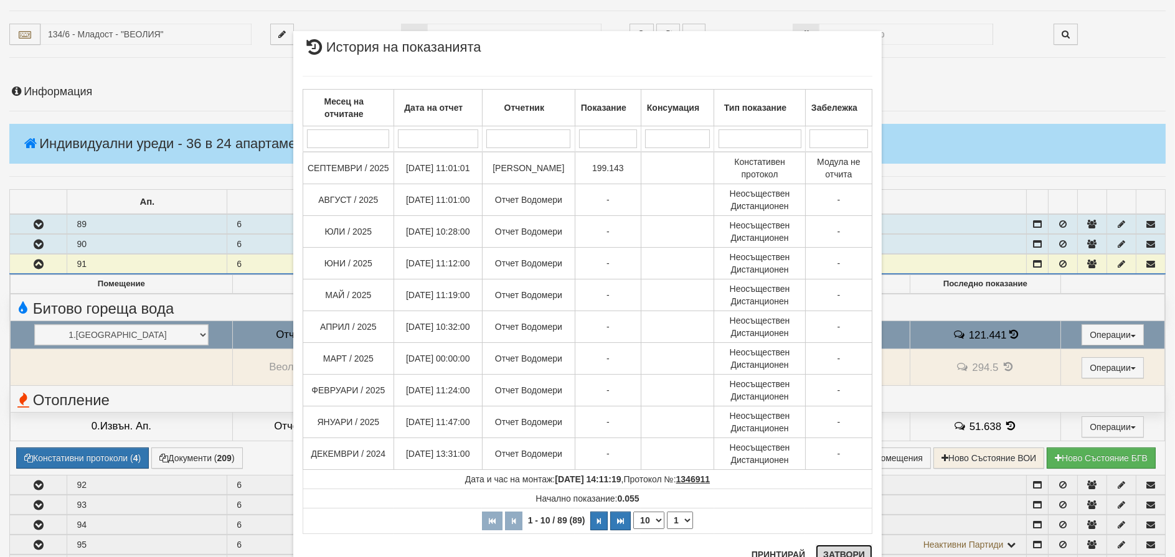
click at [849, 549] on button "Затвори" at bounding box center [844, 555] width 57 height 20
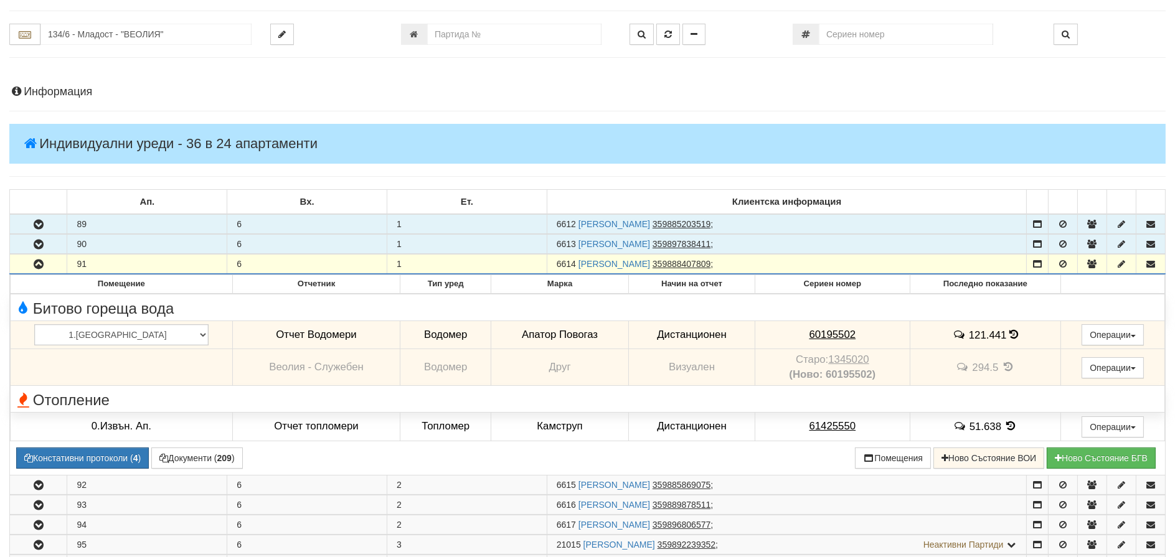
click at [38, 266] on icon "button" at bounding box center [38, 264] width 15 height 9
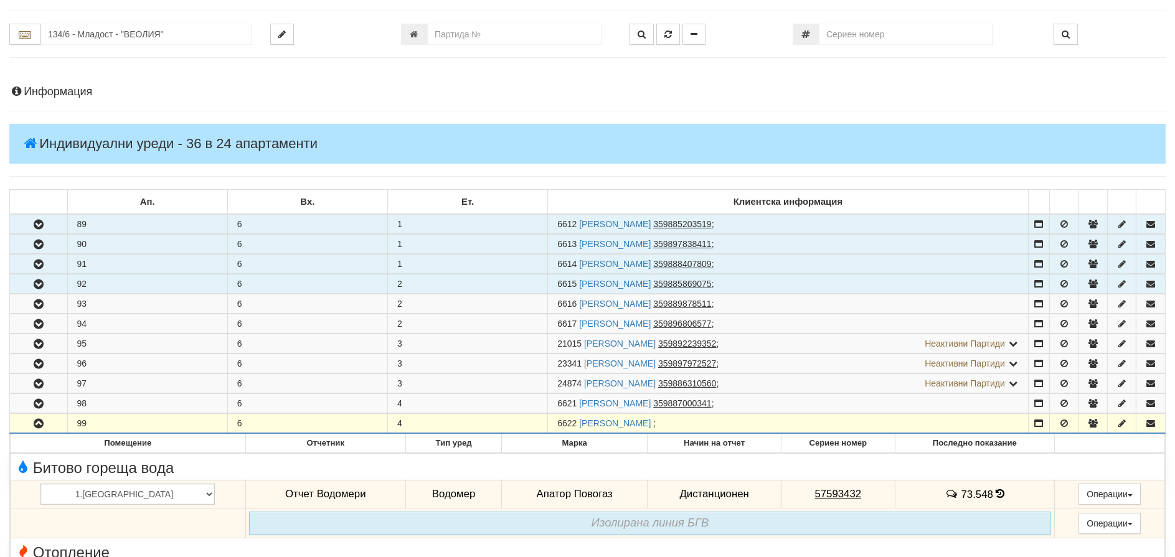
click at [40, 289] on icon "button" at bounding box center [38, 284] width 15 height 9
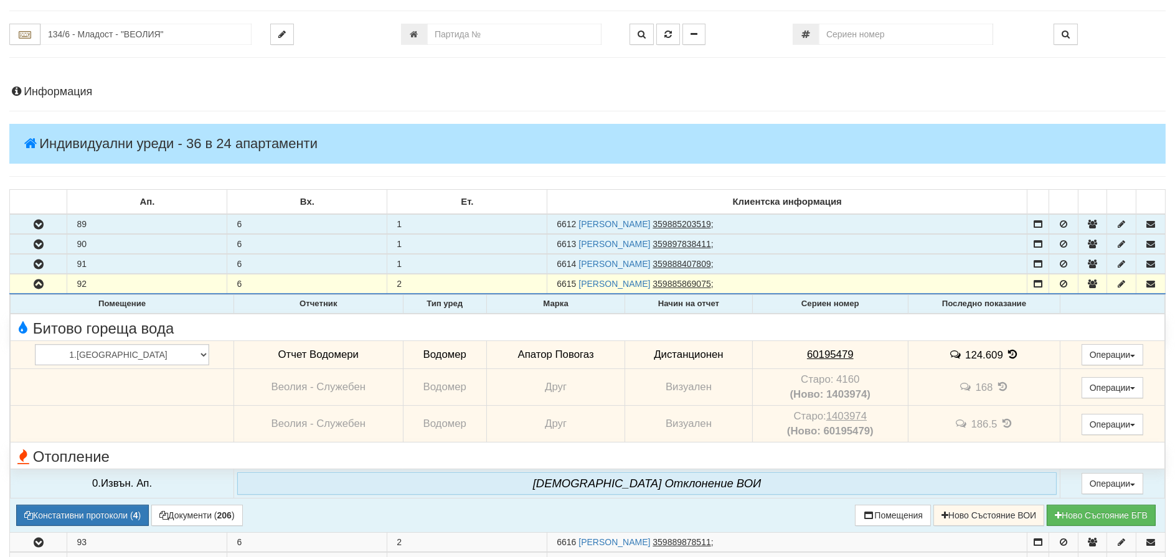
click at [1006, 353] on icon at bounding box center [1013, 354] width 14 height 11
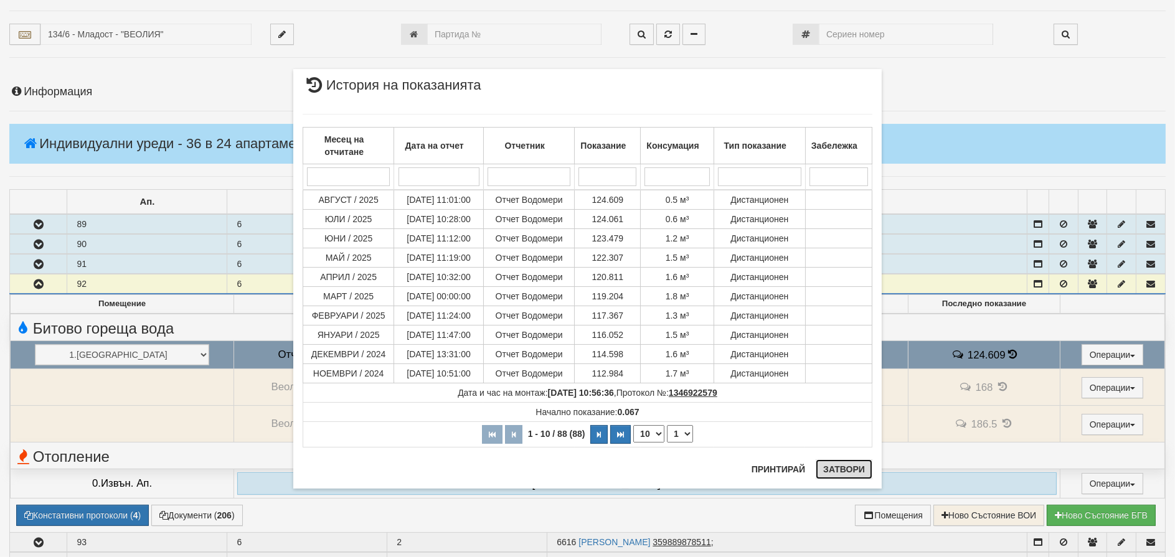
click at [861, 474] on button "Затвори" at bounding box center [844, 470] width 57 height 20
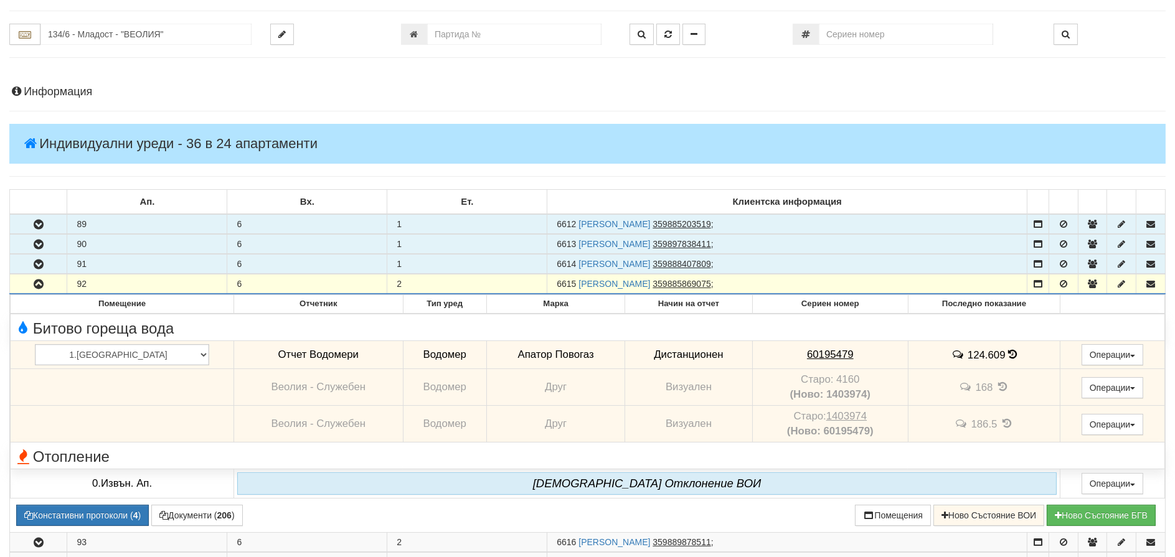
click at [38, 281] on icon "button" at bounding box center [38, 284] width 15 height 9
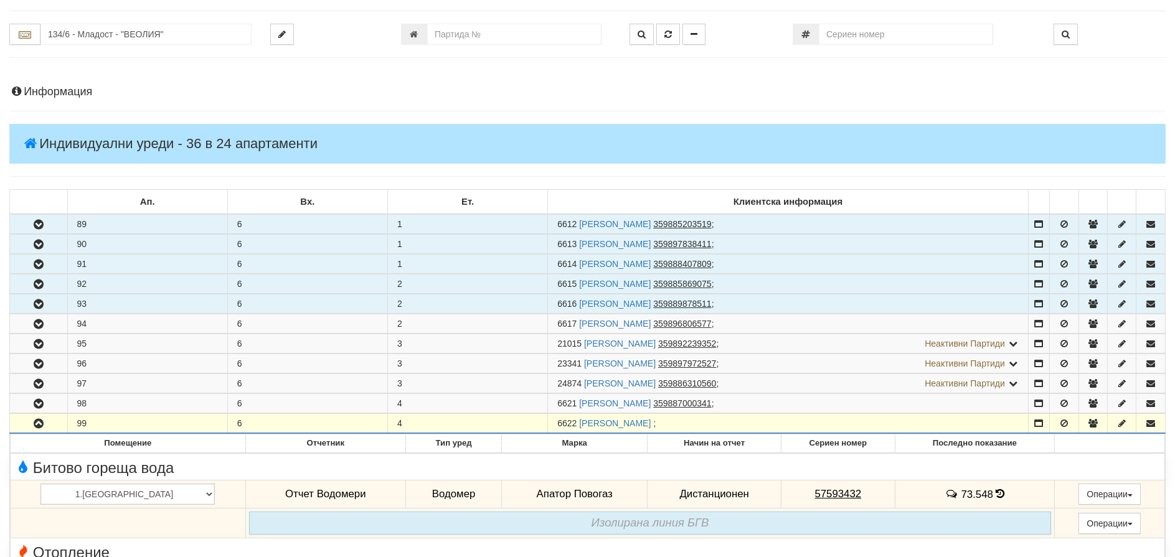
click at [37, 306] on icon "button" at bounding box center [38, 304] width 15 height 9
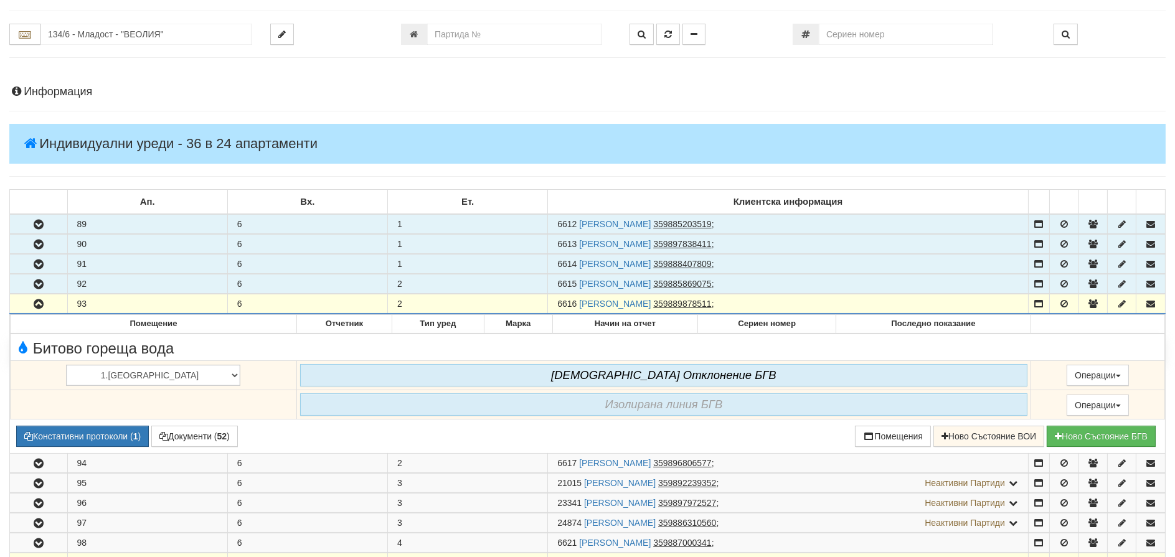
click at [41, 301] on icon "button" at bounding box center [38, 304] width 15 height 9
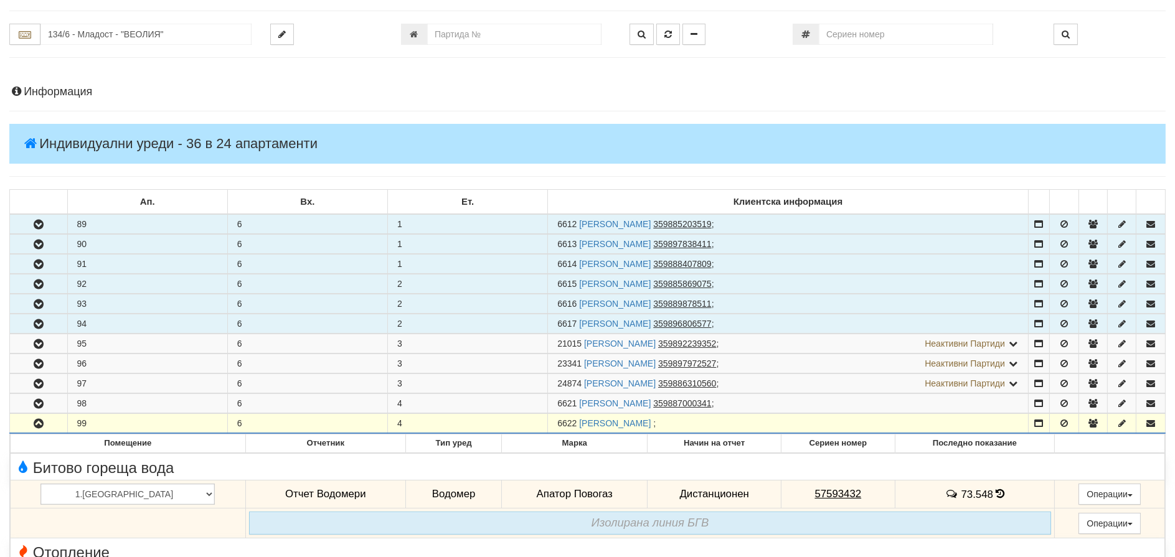
click at [36, 323] on icon "button" at bounding box center [38, 324] width 15 height 9
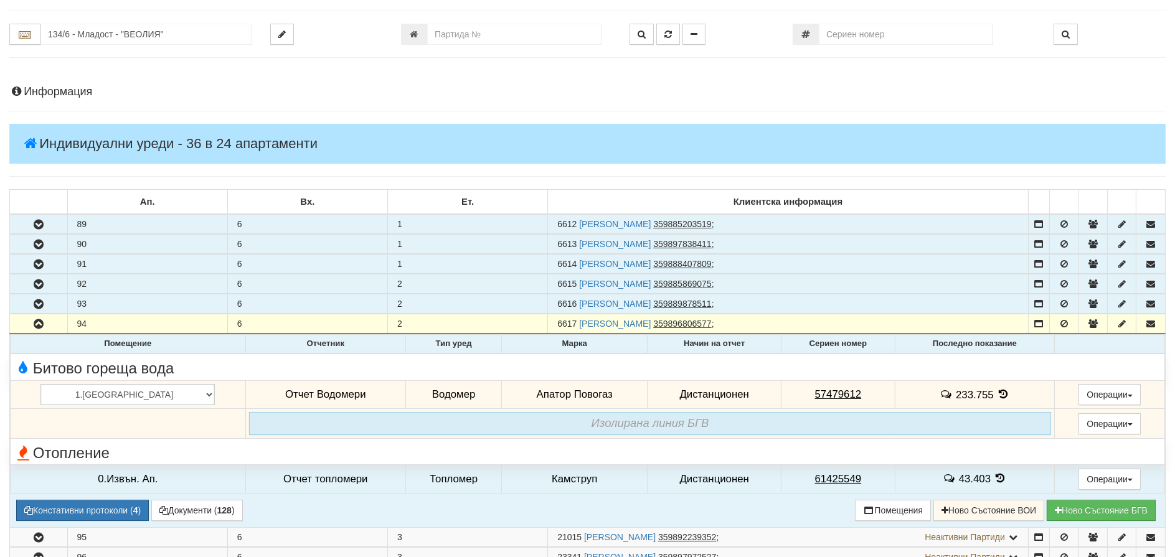
click at [996, 392] on icon at bounding box center [1003, 394] width 14 height 11
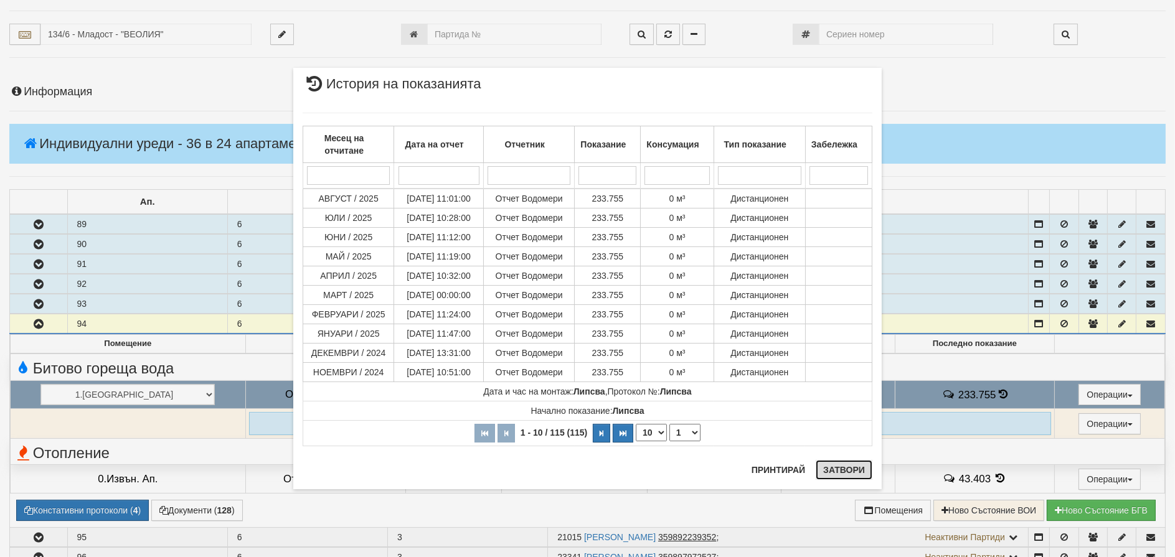
click at [836, 471] on button "Затвори" at bounding box center [844, 470] width 57 height 20
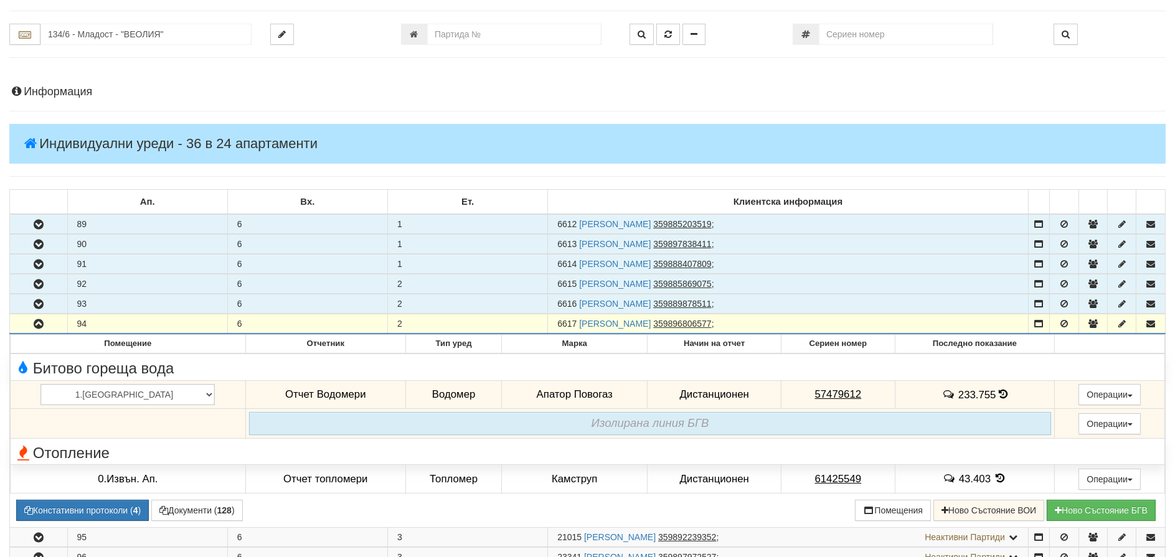
click at [40, 324] on icon "button" at bounding box center [38, 324] width 15 height 9
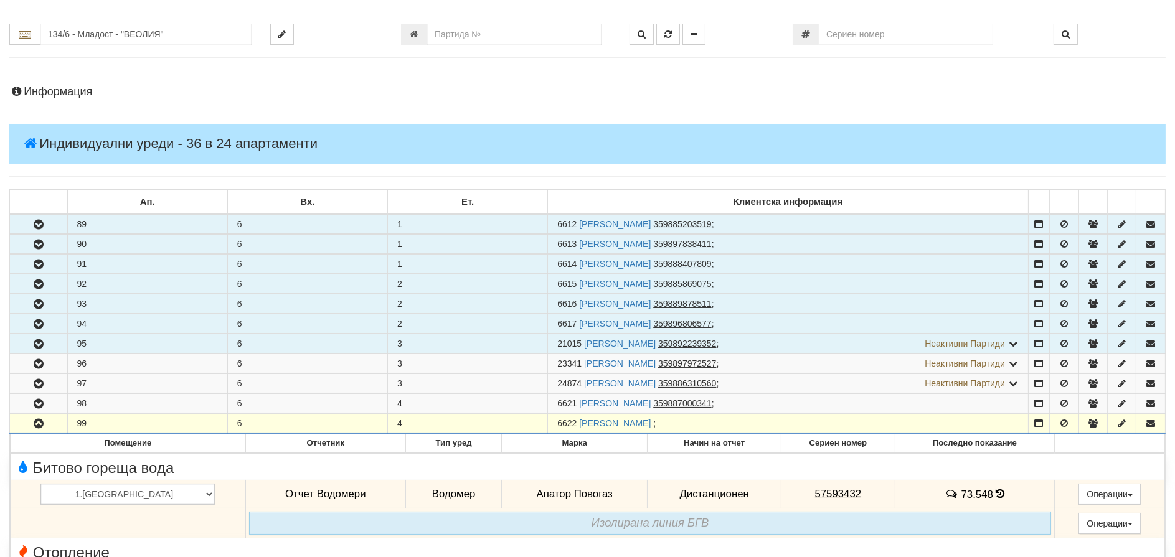
click at [35, 341] on icon "button" at bounding box center [38, 344] width 15 height 9
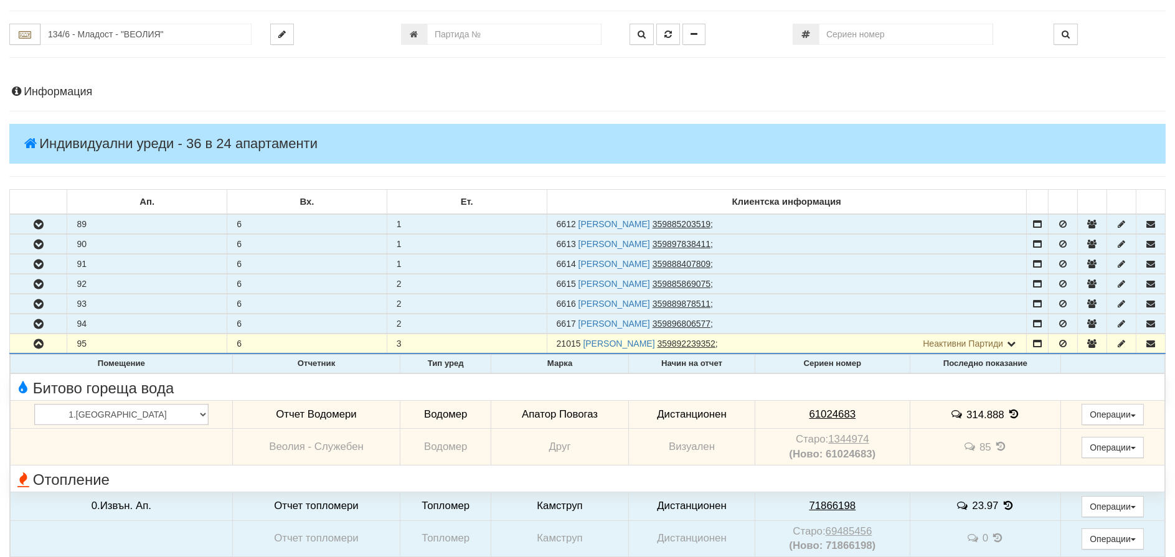
click at [1007, 415] on icon at bounding box center [1014, 414] width 14 height 11
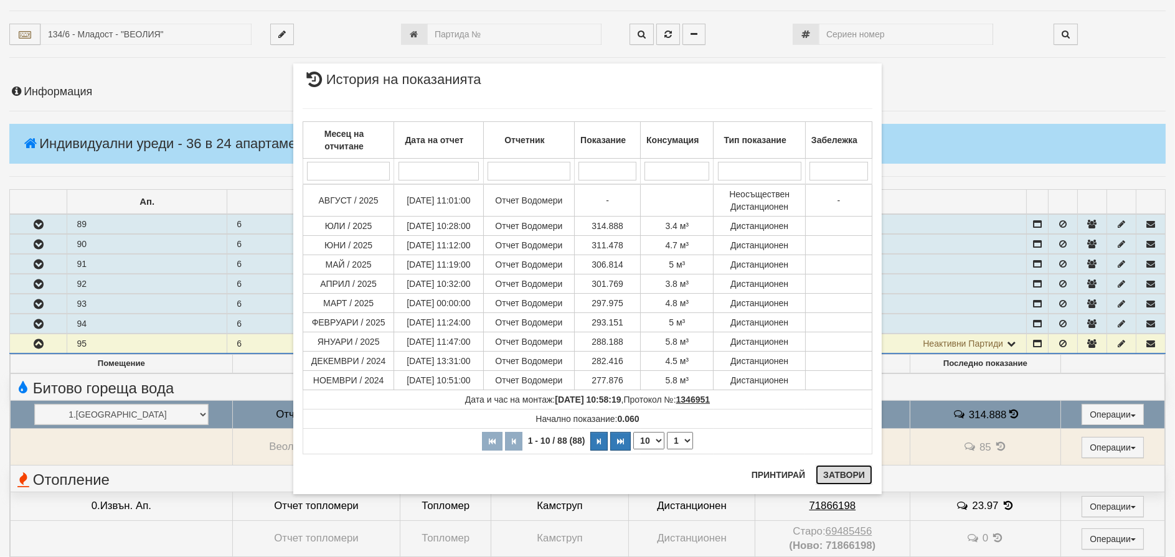
click at [854, 478] on button "Затвори" at bounding box center [844, 475] width 57 height 20
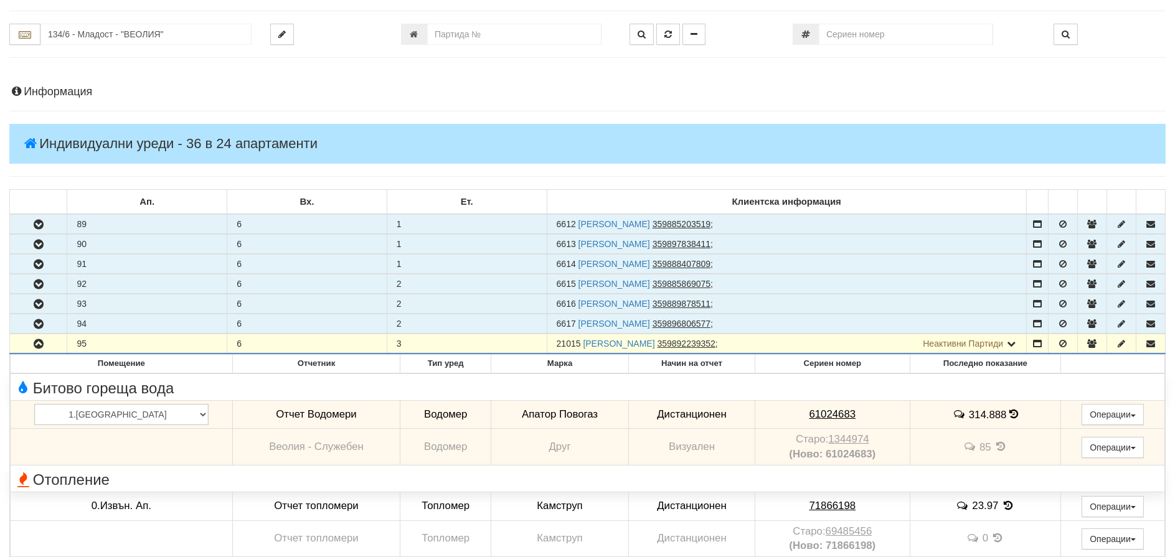
click at [32, 342] on icon "button" at bounding box center [38, 344] width 15 height 9
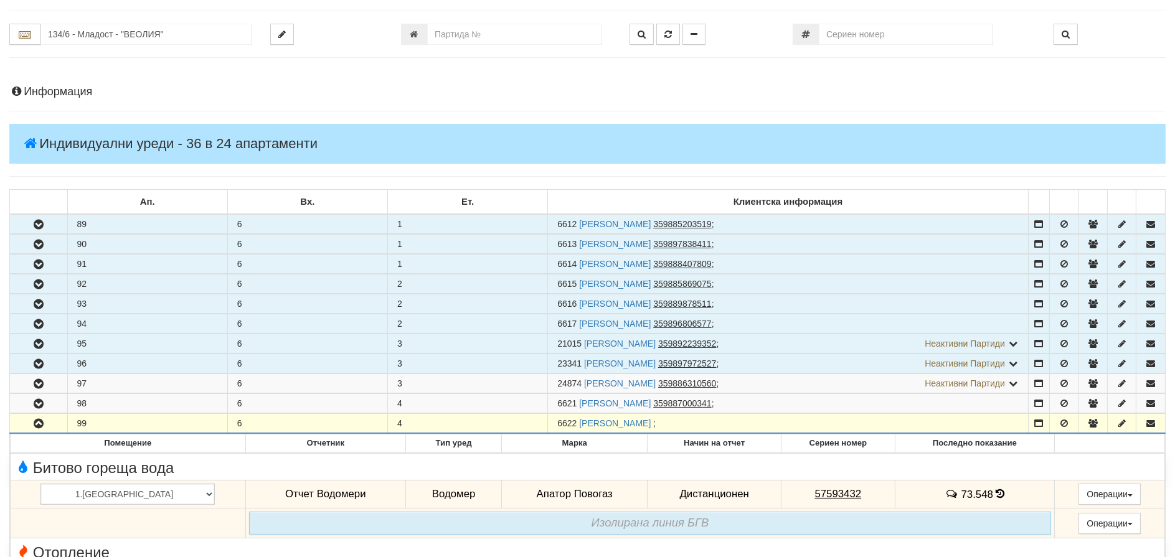
click at [38, 365] on icon "button" at bounding box center [38, 364] width 15 height 9
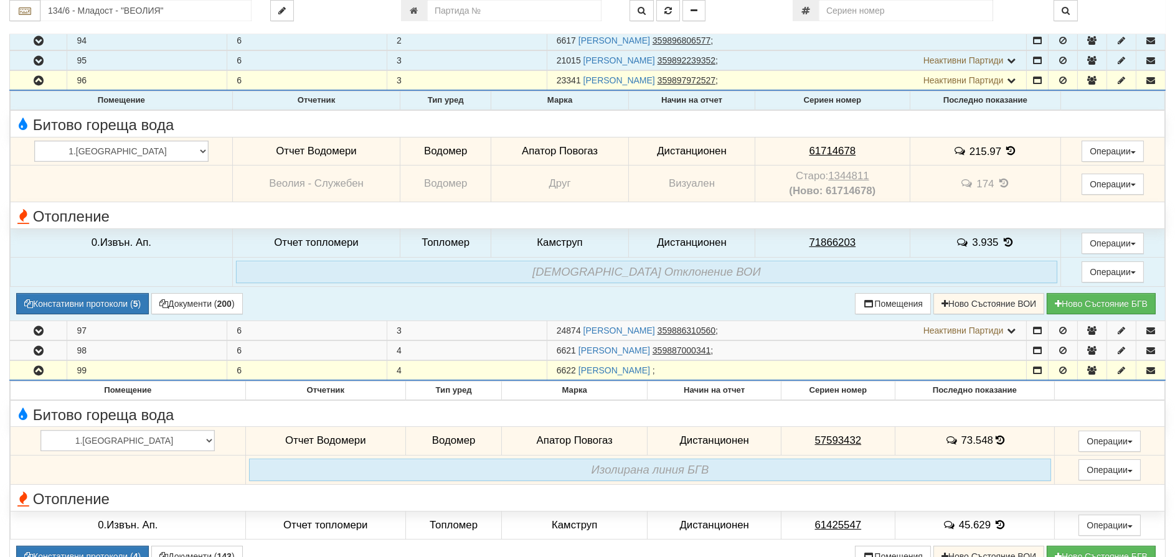
scroll to position [374, 0]
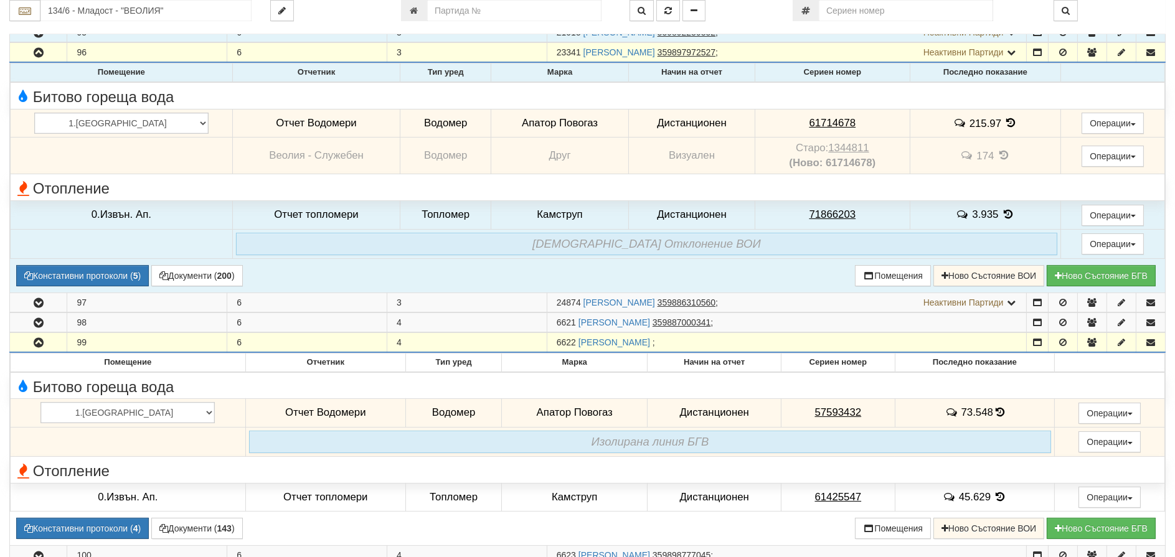
click at [1004, 125] on icon at bounding box center [1011, 123] width 14 height 11
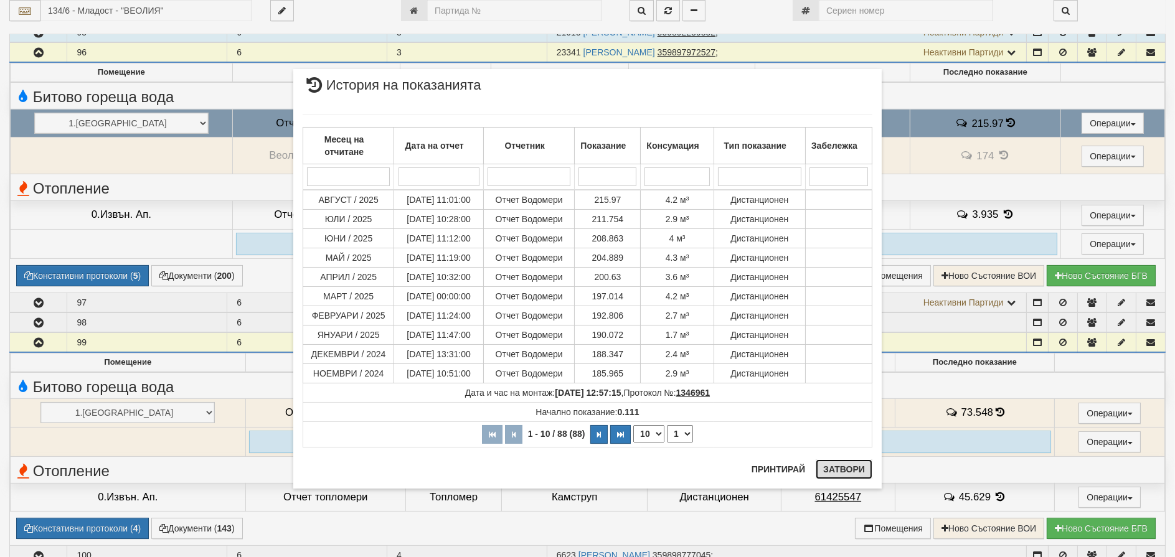
drag, startPoint x: 834, startPoint y: 470, endPoint x: 802, endPoint y: 454, distance: 36.2
click at [834, 471] on button "Затвори" at bounding box center [844, 470] width 57 height 20
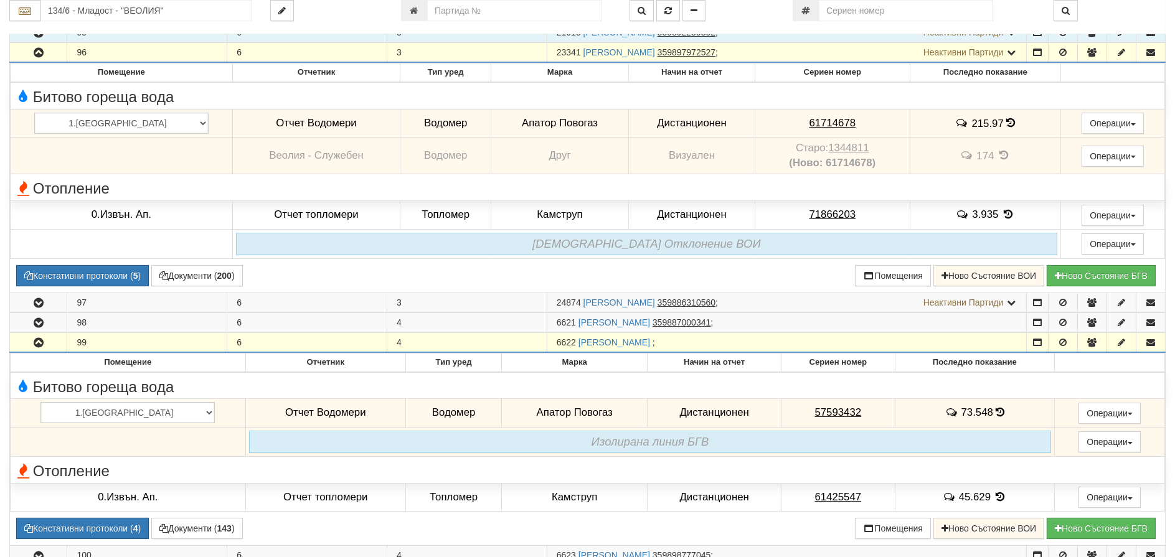
click at [39, 54] on icon "button" at bounding box center [38, 53] width 15 height 9
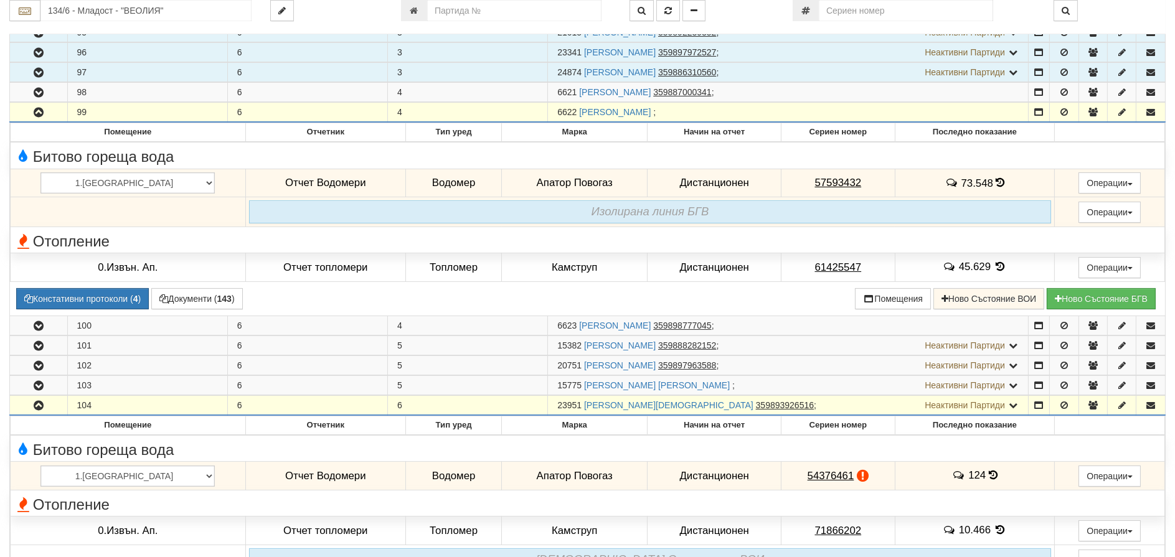
click at [40, 72] on icon "button" at bounding box center [38, 72] width 15 height 9
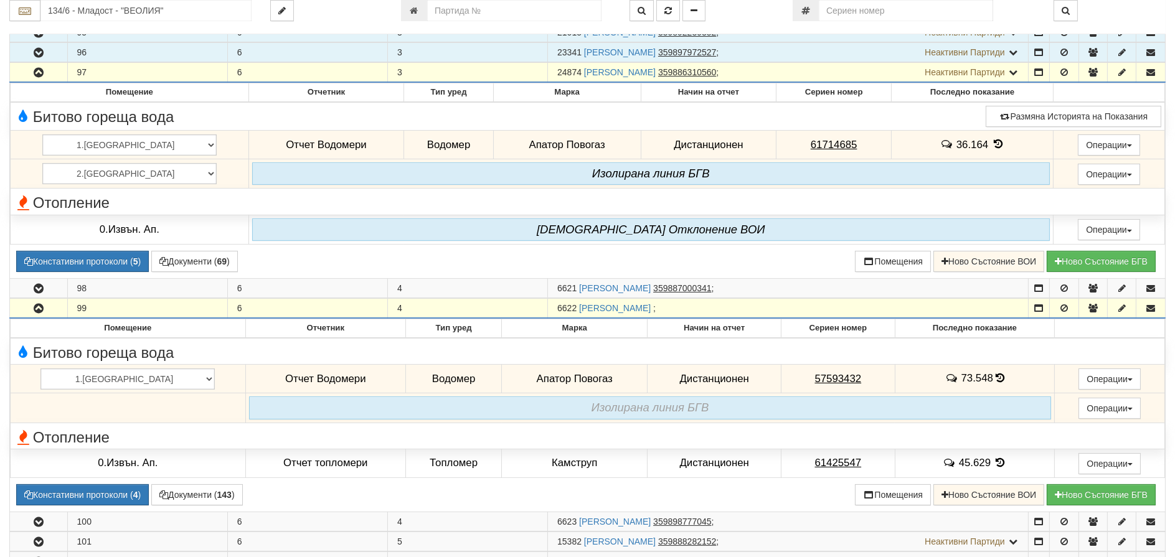
click at [42, 72] on icon "button" at bounding box center [38, 72] width 15 height 9
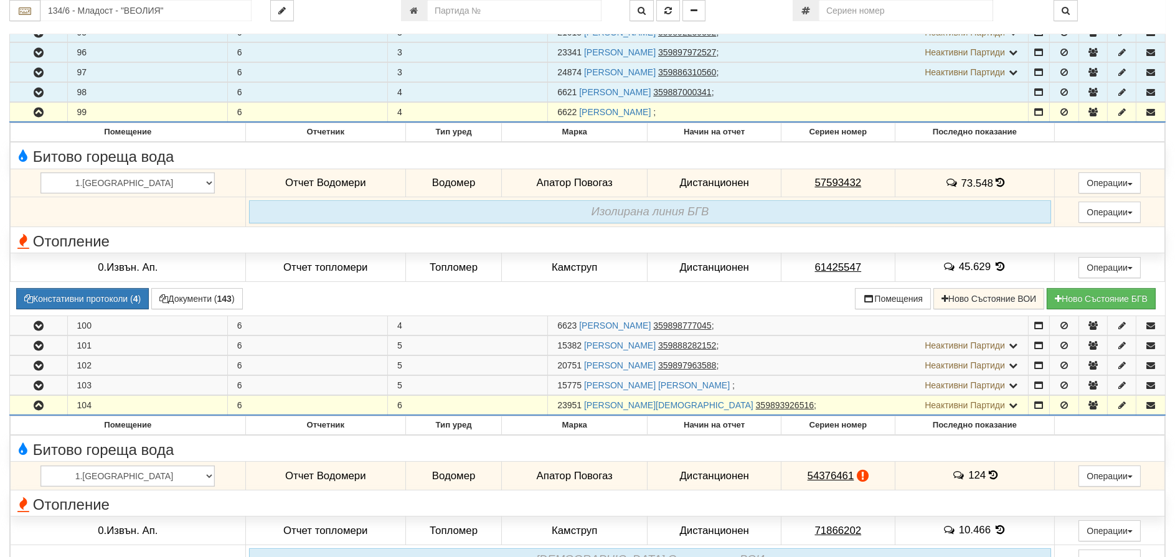
click at [41, 95] on icon "button" at bounding box center [38, 92] width 15 height 9
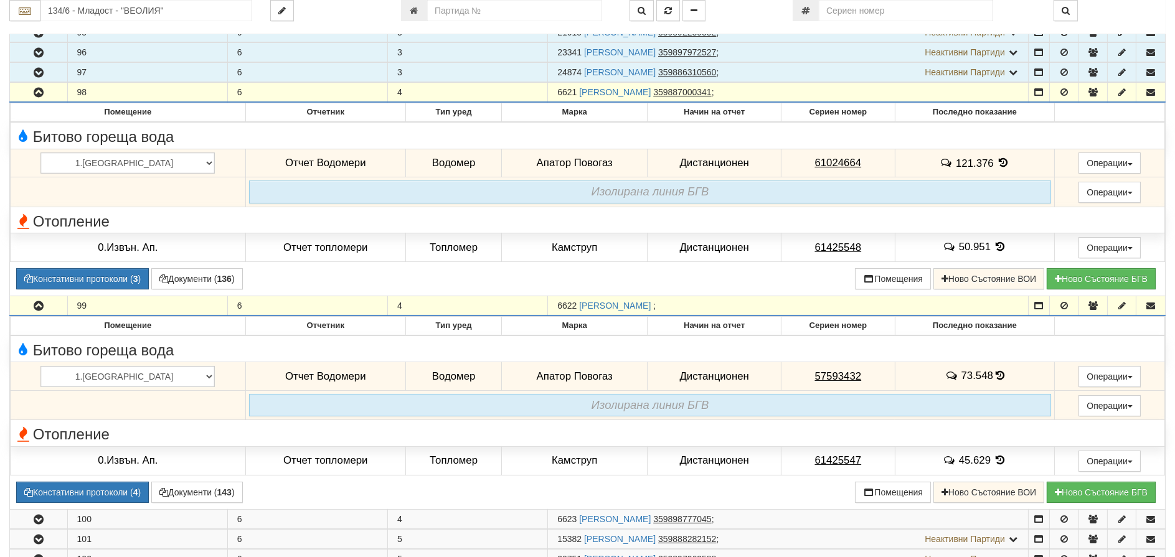
click at [37, 92] on icon "button" at bounding box center [38, 92] width 15 height 9
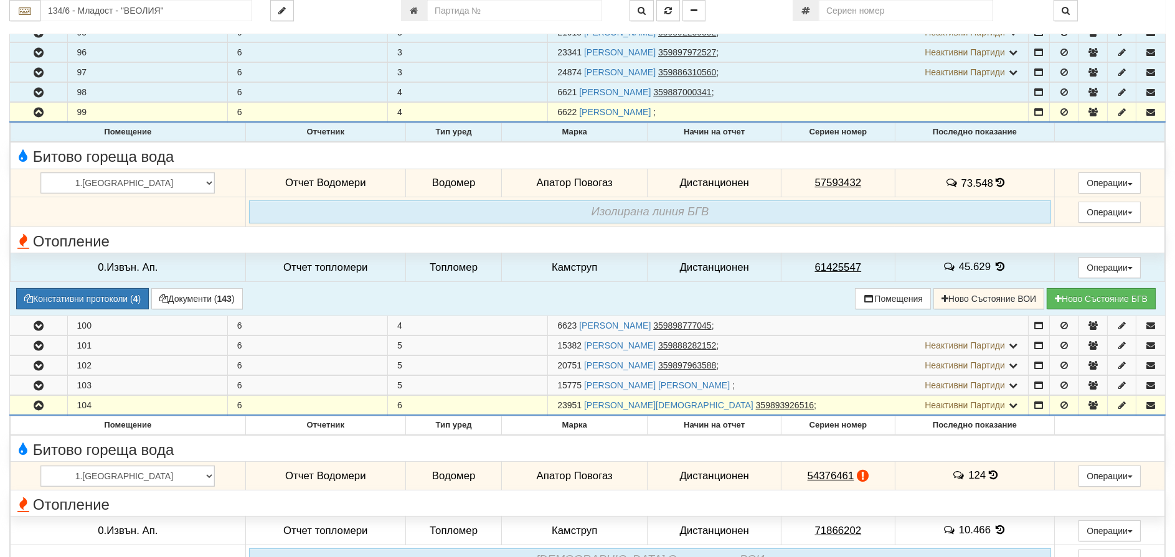
click at [996, 179] on icon at bounding box center [1000, 182] width 9 height 11
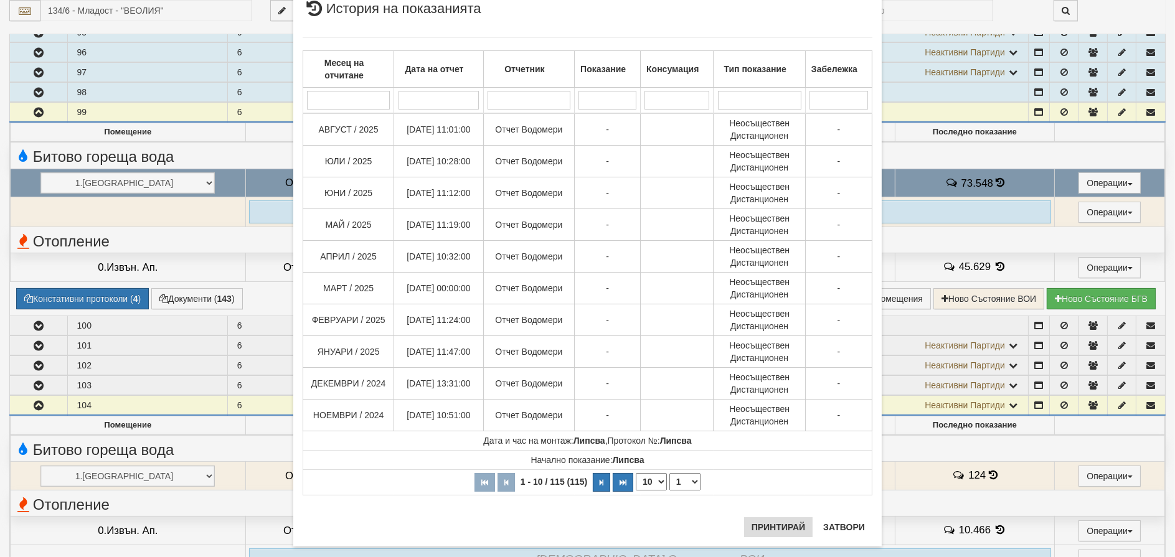
scroll to position [59, 0]
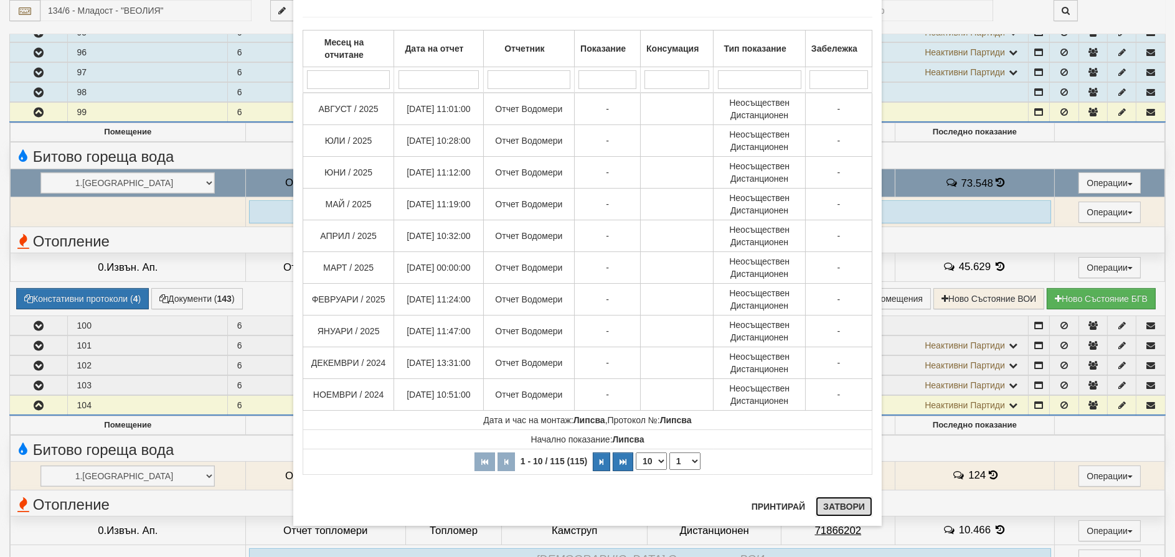
click at [823, 509] on button "Затвори" at bounding box center [844, 507] width 57 height 20
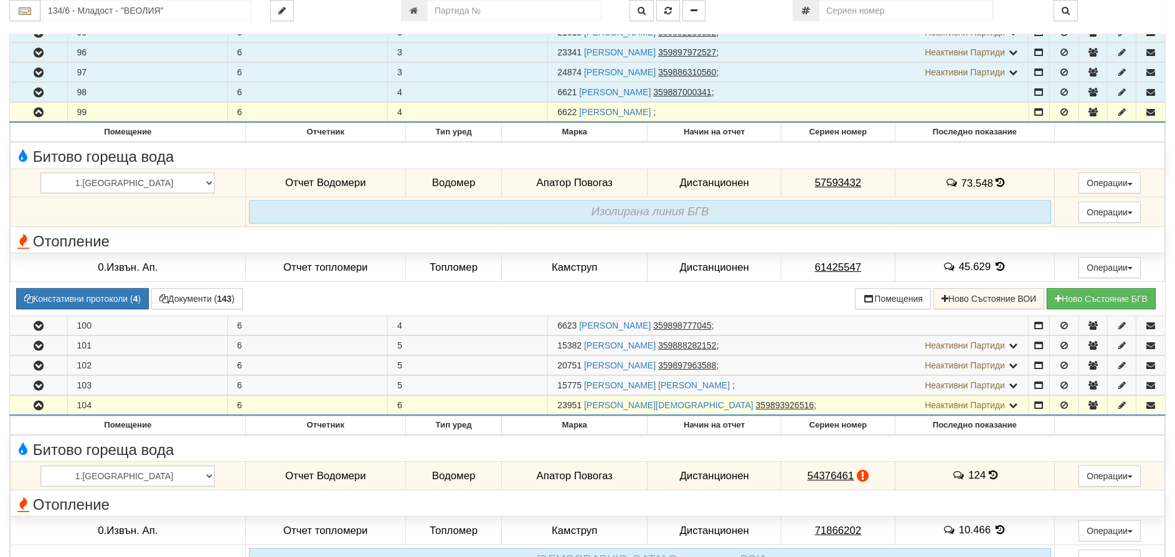
click at [37, 113] on icon "button" at bounding box center [38, 112] width 15 height 9
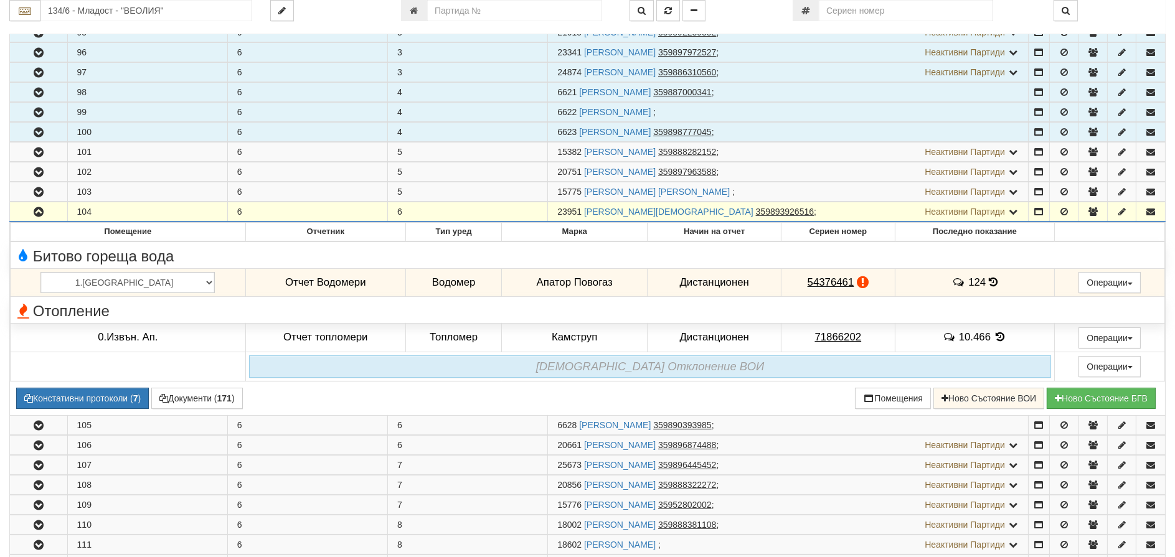
click at [41, 135] on icon "button" at bounding box center [38, 132] width 15 height 9
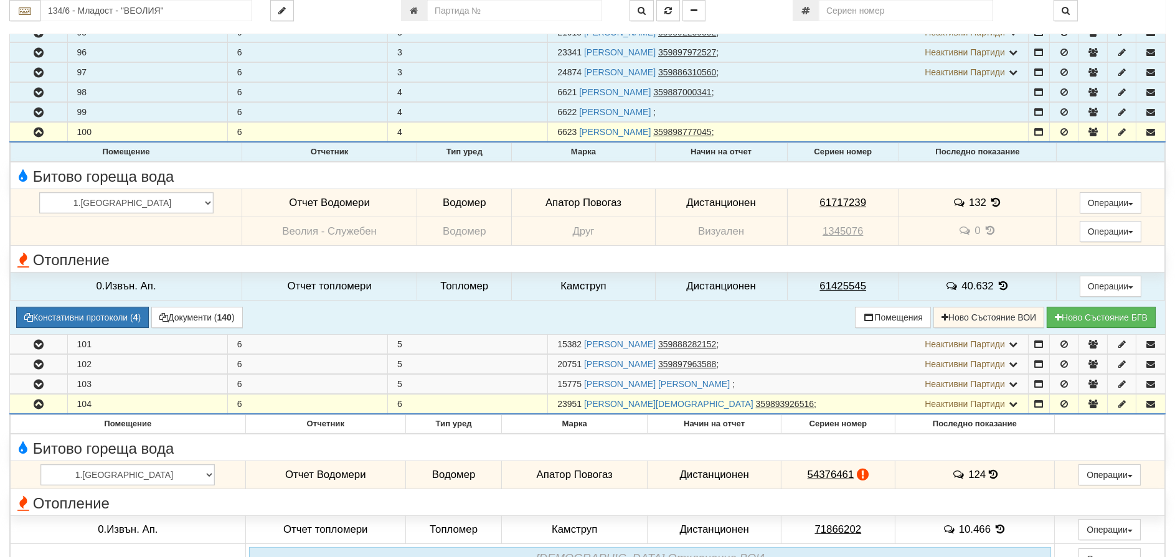
click at [989, 199] on icon at bounding box center [996, 202] width 14 height 11
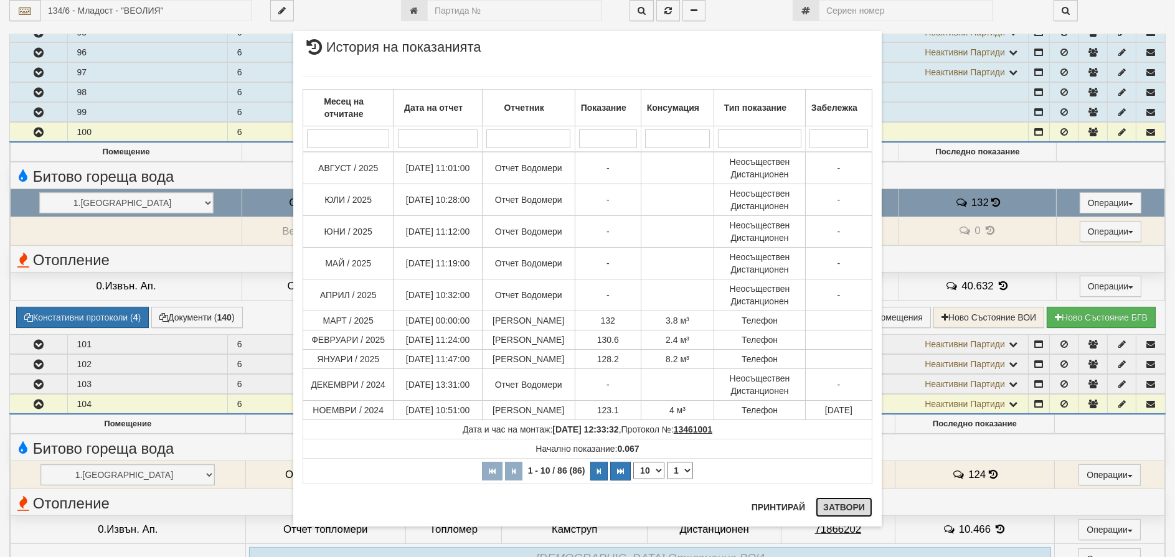
click at [834, 509] on button "Затвори" at bounding box center [844, 508] width 57 height 20
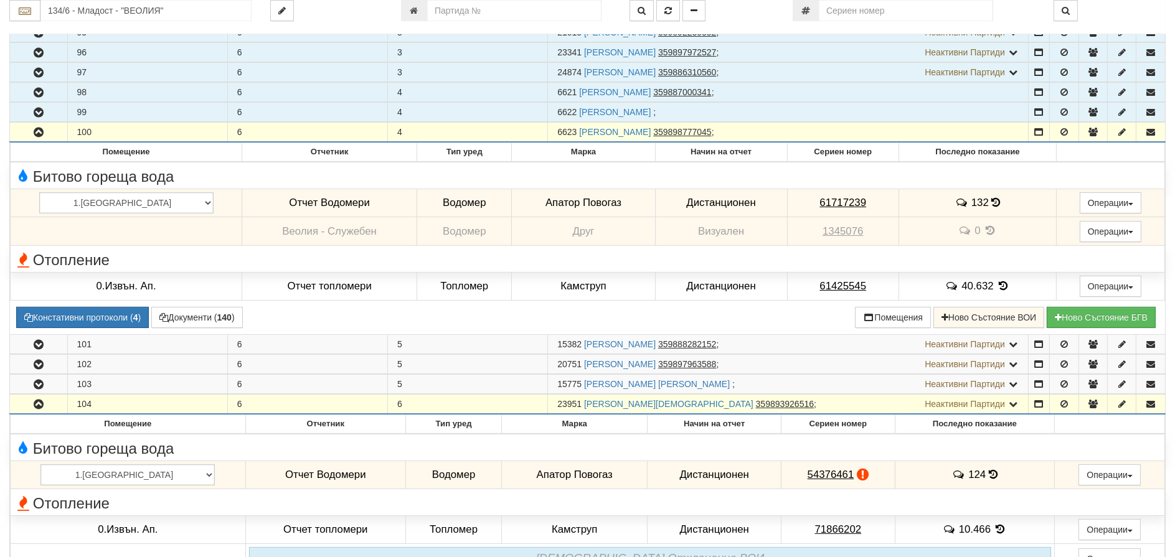
click at [40, 128] on icon "button" at bounding box center [38, 132] width 15 height 9
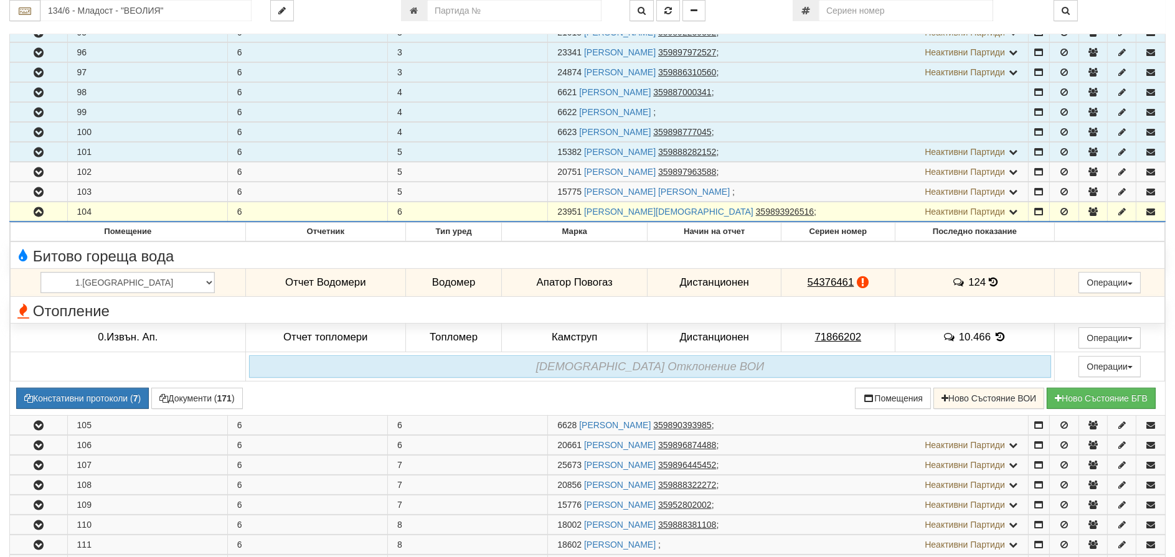
click at [40, 149] on icon "button" at bounding box center [38, 152] width 15 height 9
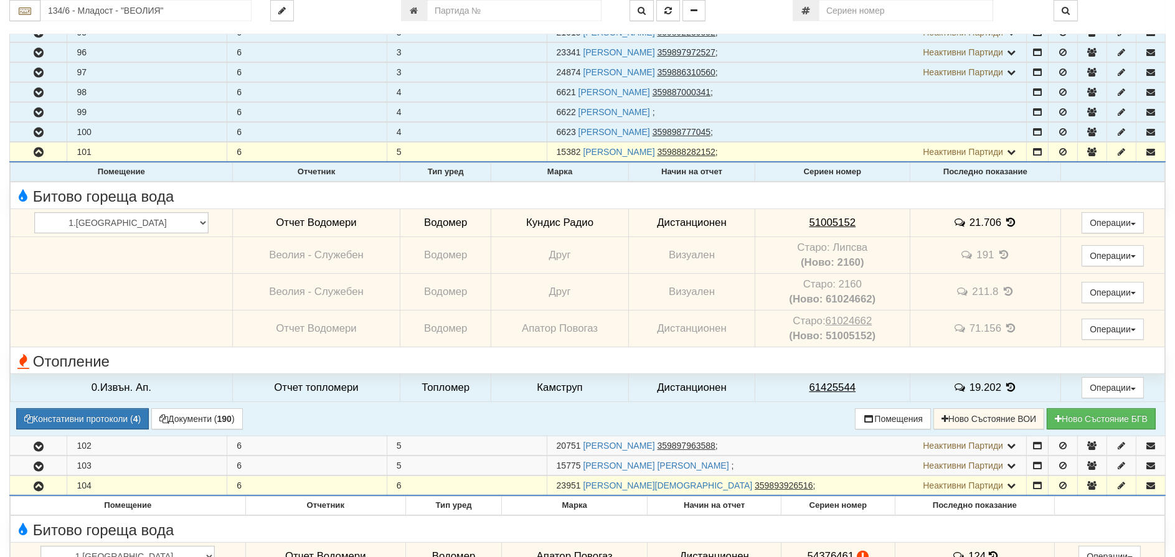
click at [1004, 224] on icon at bounding box center [1011, 222] width 14 height 11
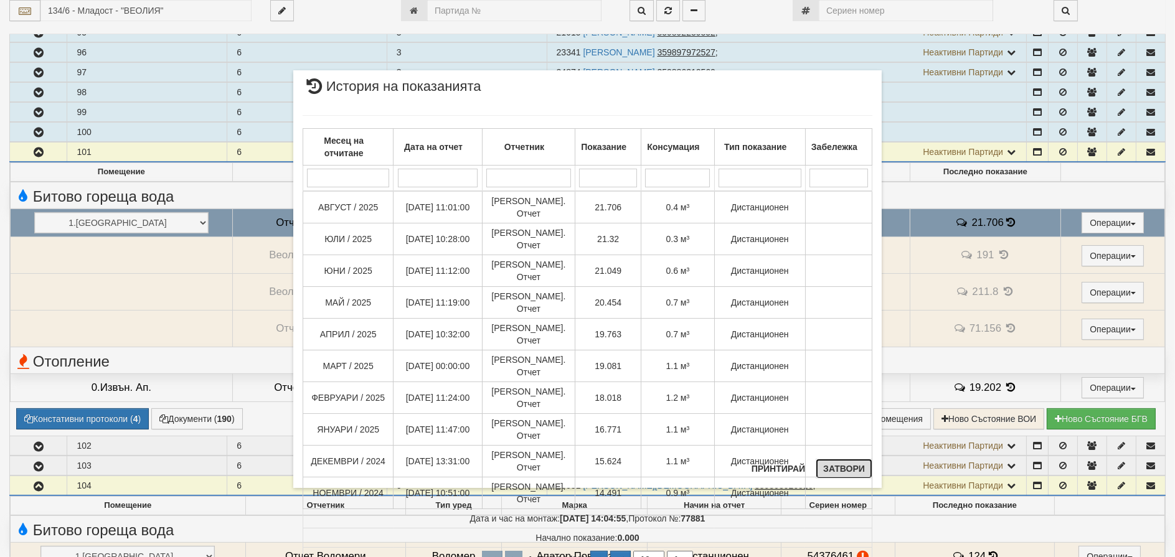
click at [857, 471] on button "Затвори" at bounding box center [844, 469] width 57 height 20
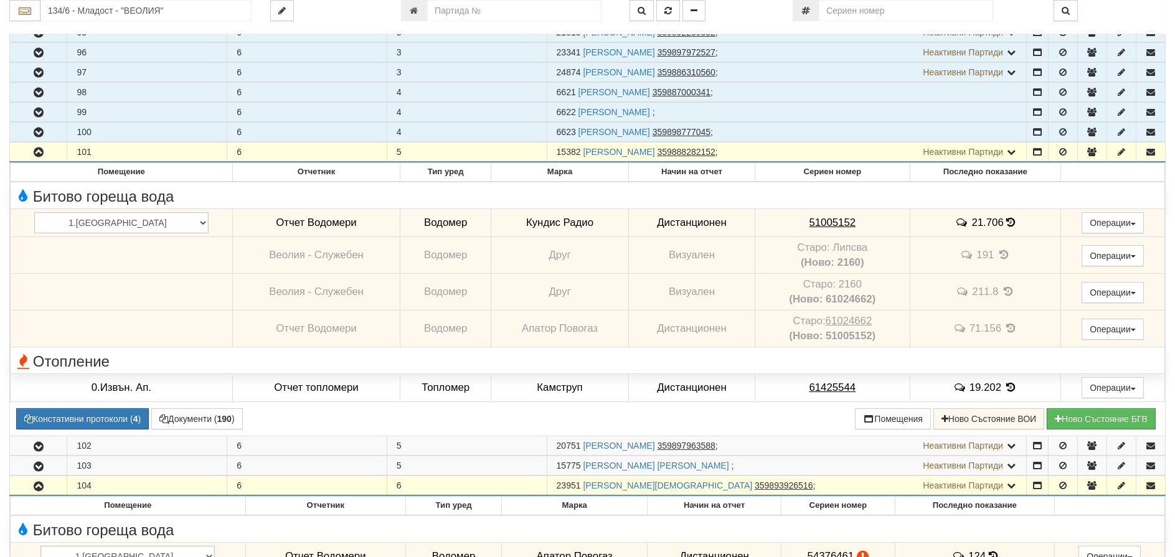
click at [42, 152] on icon "button" at bounding box center [38, 152] width 15 height 9
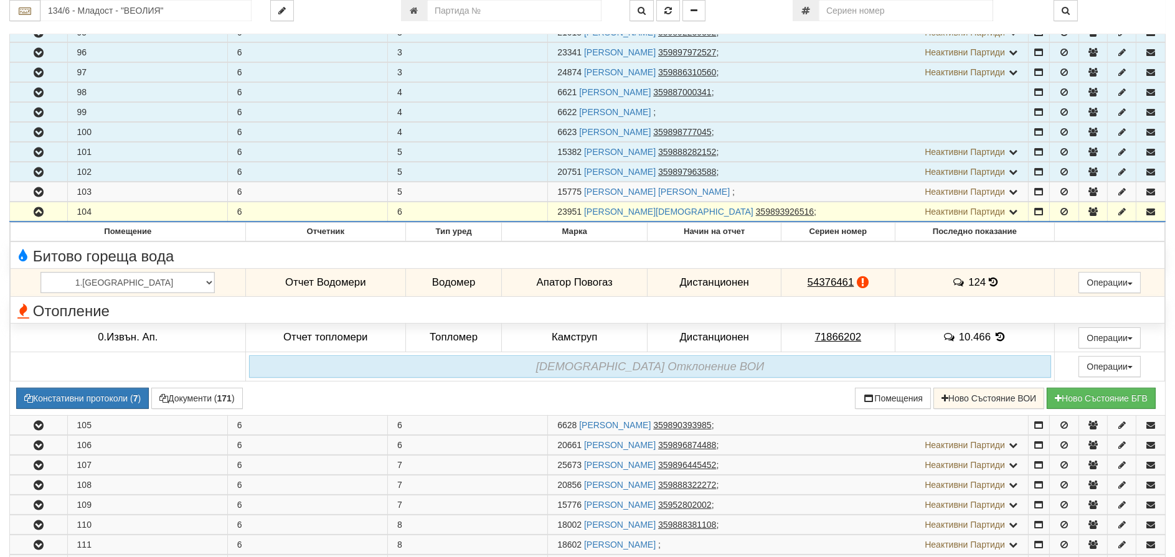
click at [41, 172] on icon "button" at bounding box center [38, 172] width 15 height 9
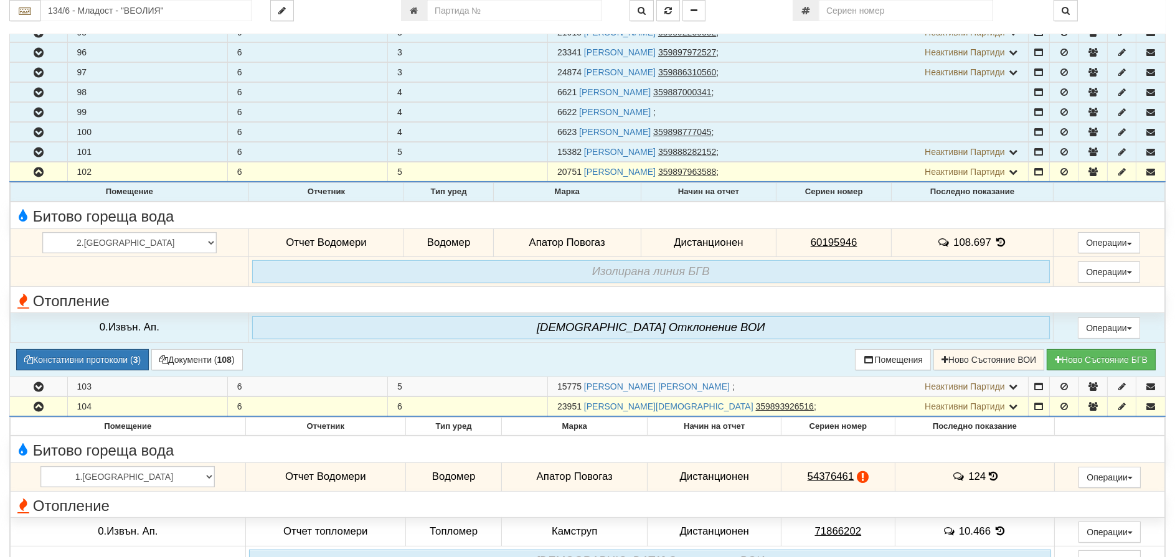
click at [994, 239] on icon at bounding box center [1001, 242] width 14 height 11
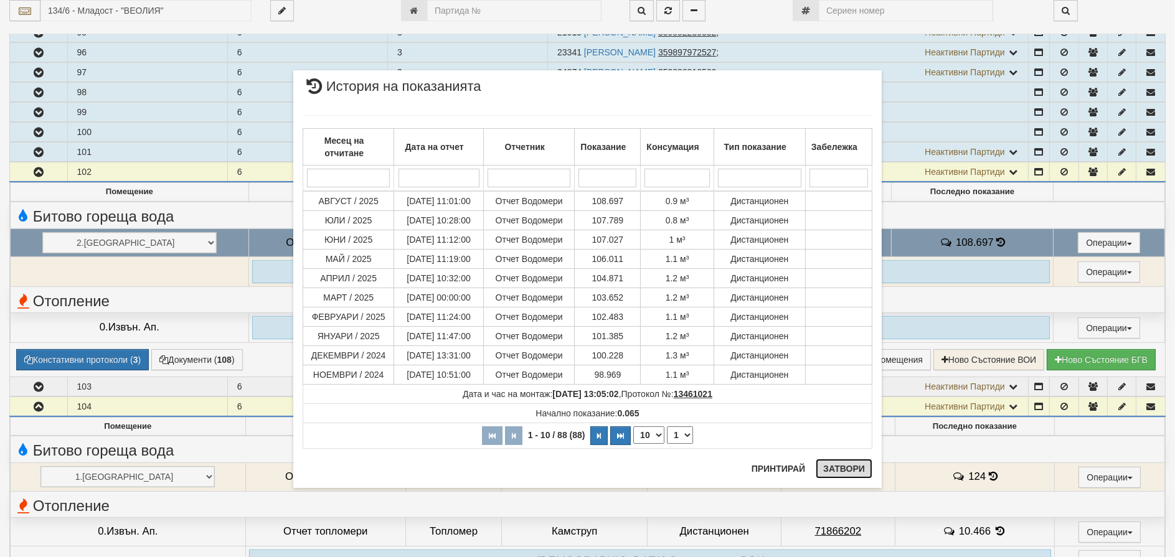
click at [845, 473] on button "Затвори" at bounding box center [844, 469] width 57 height 20
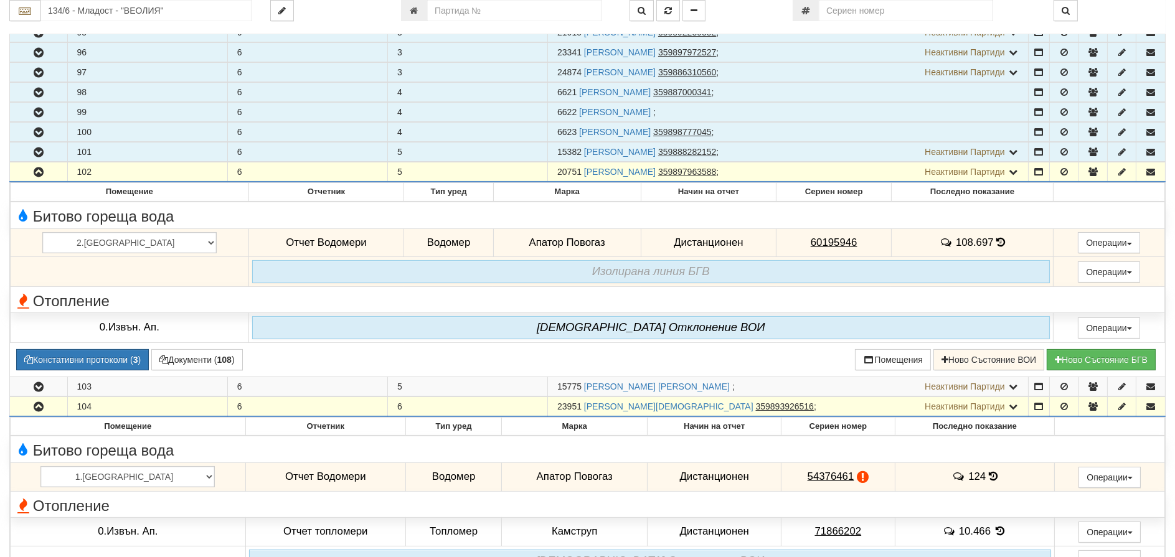
click at [39, 174] on icon "button" at bounding box center [38, 172] width 15 height 9
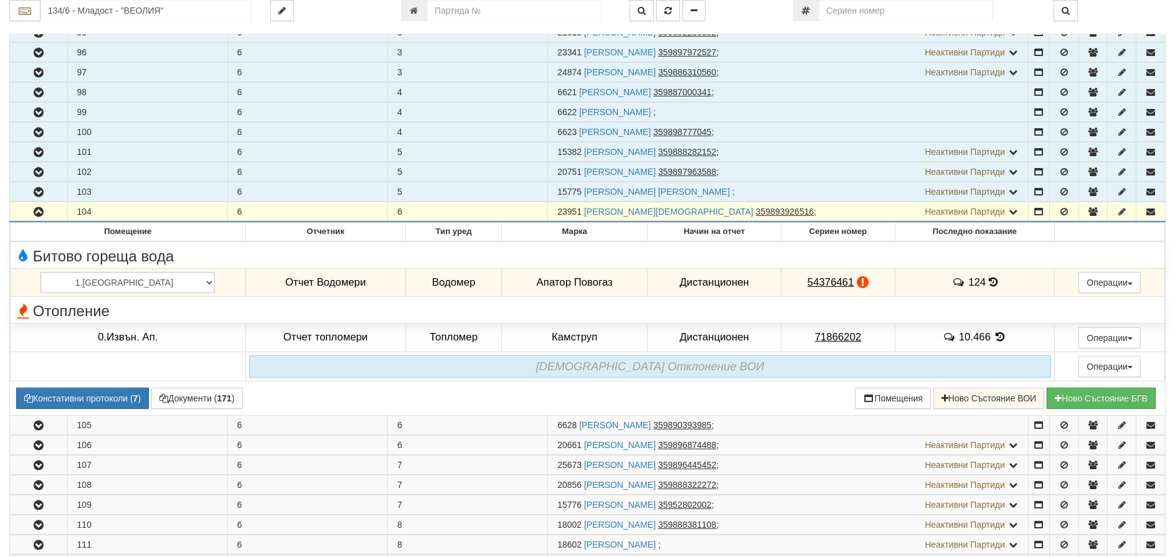
click at [37, 194] on icon "button" at bounding box center [38, 192] width 15 height 9
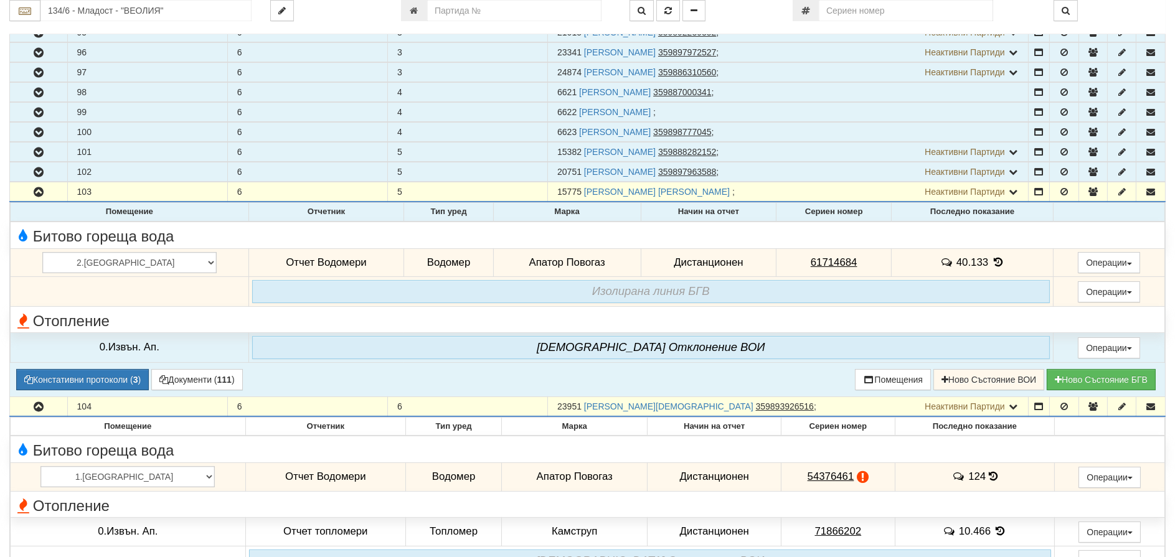
click at [991, 261] on icon at bounding box center [998, 262] width 14 height 11
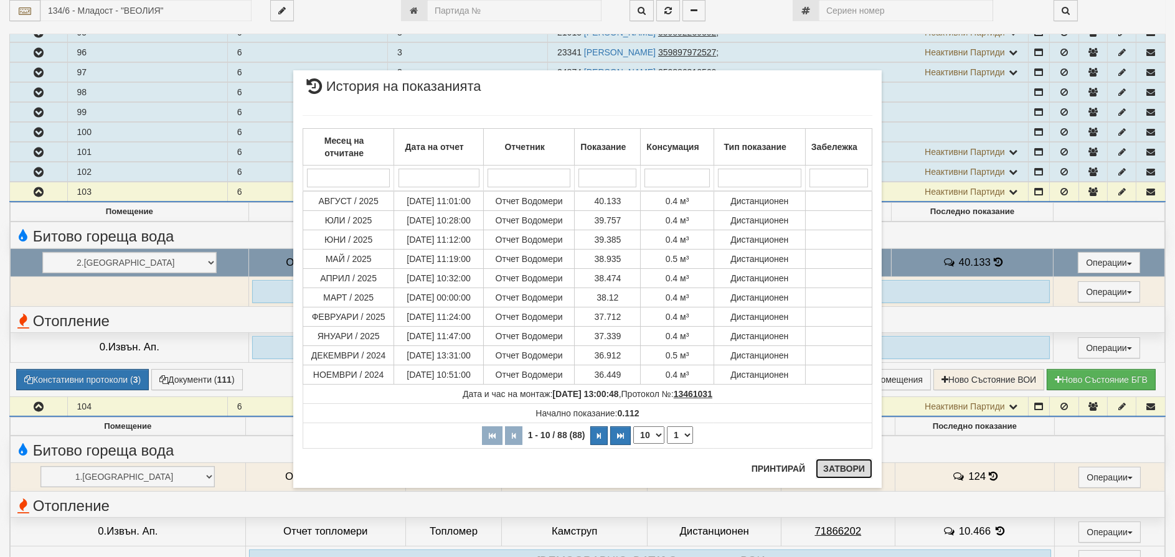
click at [854, 467] on button "Затвори" at bounding box center [844, 469] width 57 height 20
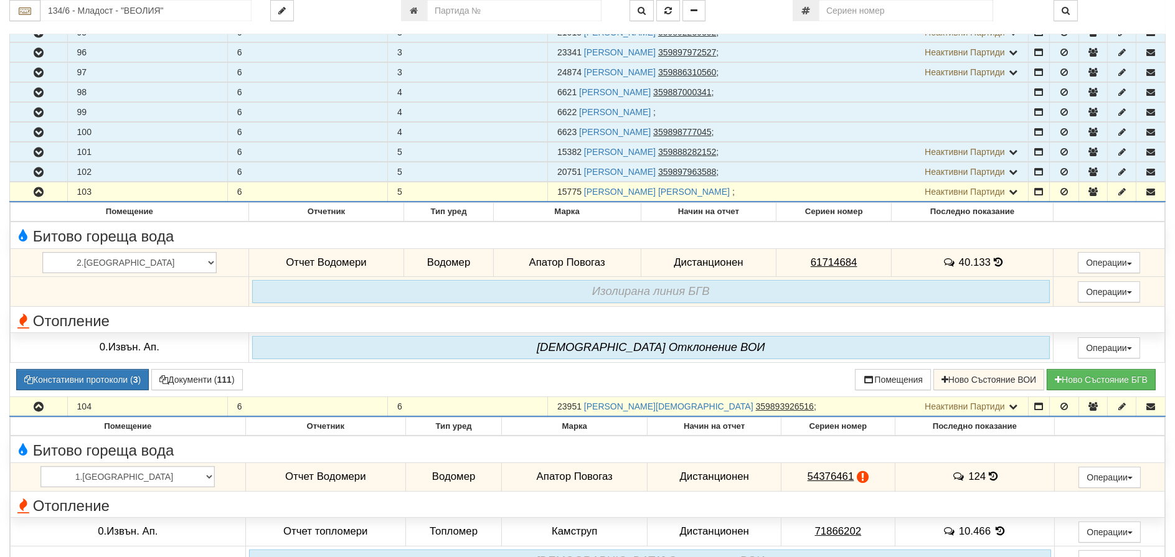
click at [37, 196] on icon "button" at bounding box center [38, 192] width 15 height 9
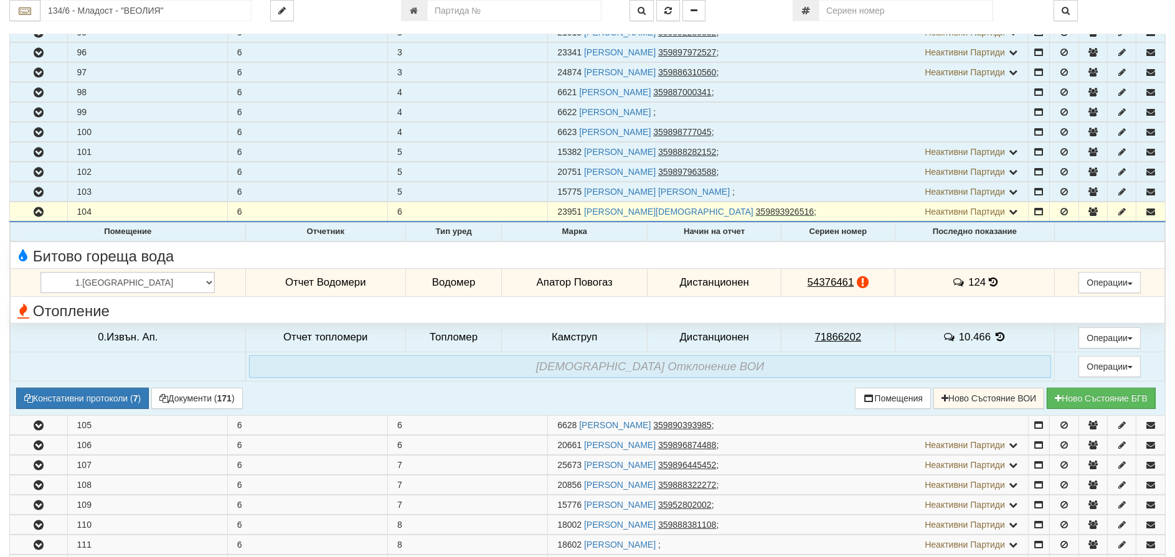
click at [989, 281] on icon at bounding box center [993, 282] width 9 height 11
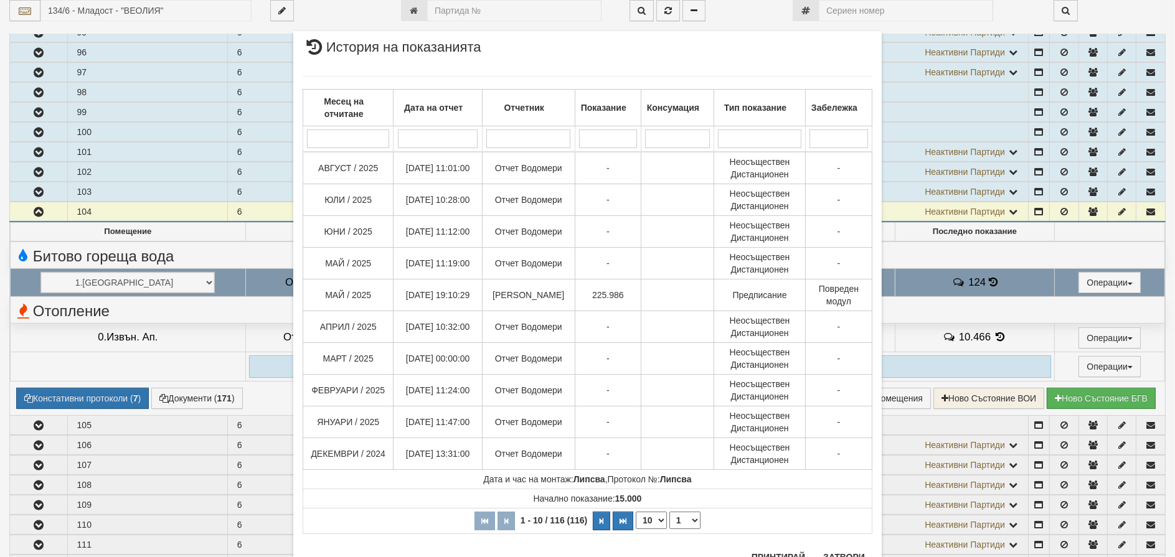
scroll to position [50, 0]
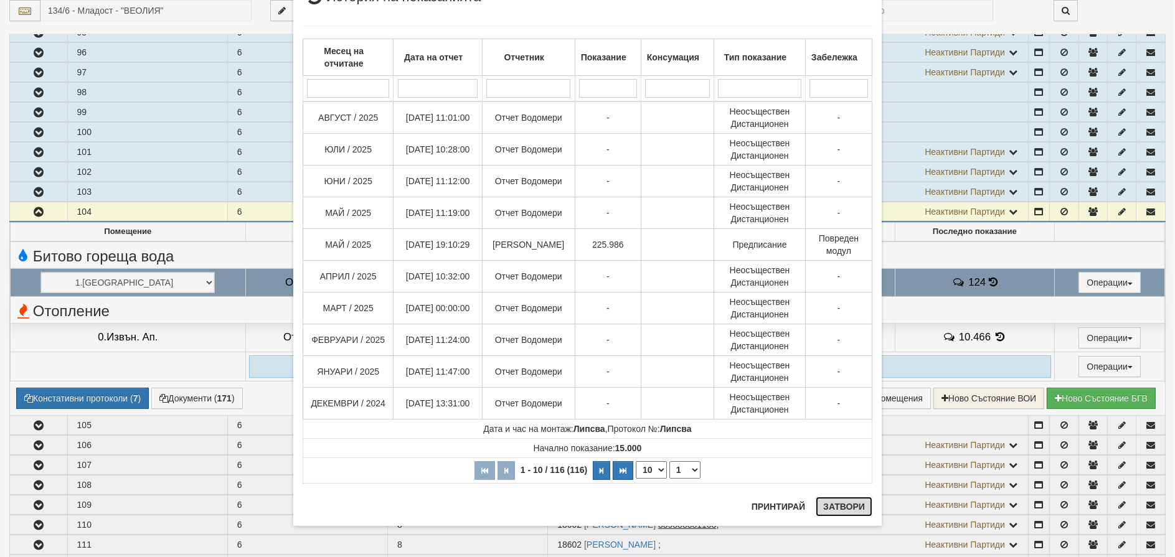
click at [834, 507] on button "Затвори" at bounding box center [844, 507] width 57 height 20
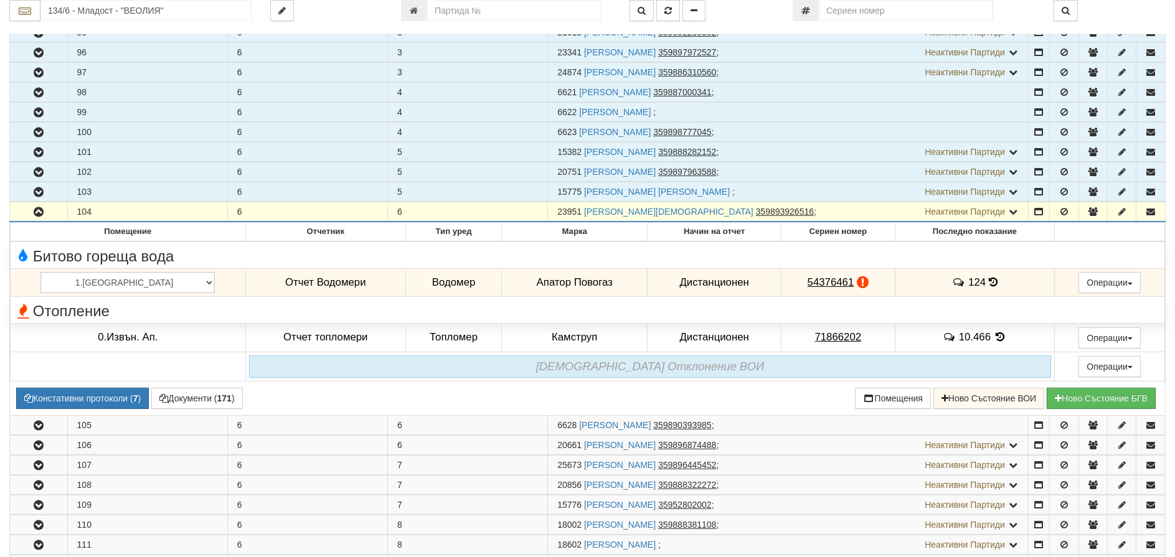
click at [42, 192] on icon "button" at bounding box center [38, 192] width 15 height 9
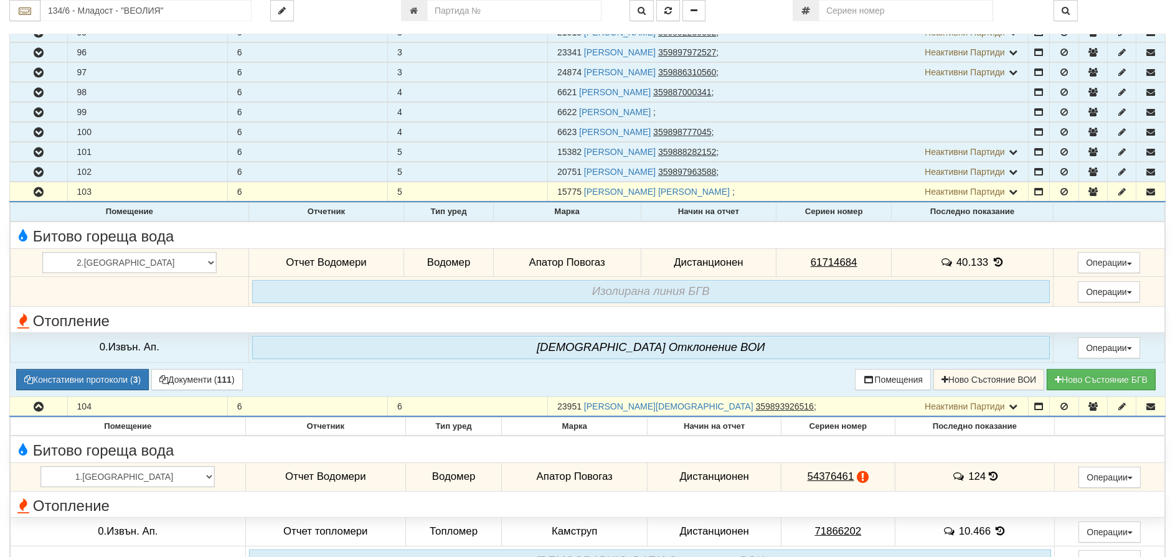
click at [991, 261] on icon at bounding box center [998, 262] width 14 height 11
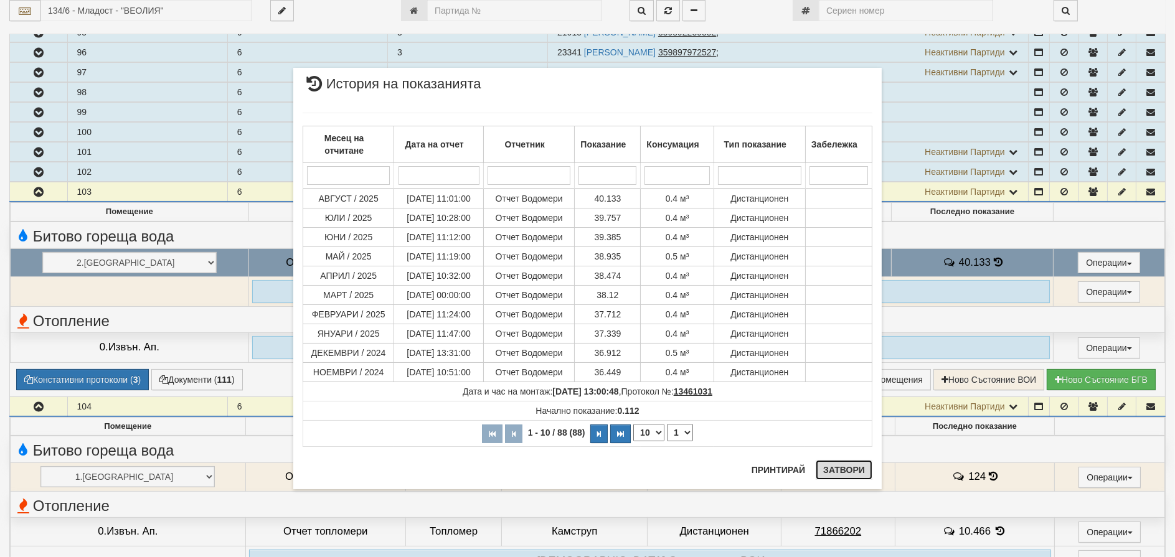
click at [836, 466] on button "Затвори" at bounding box center [844, 470] width 57 height 20
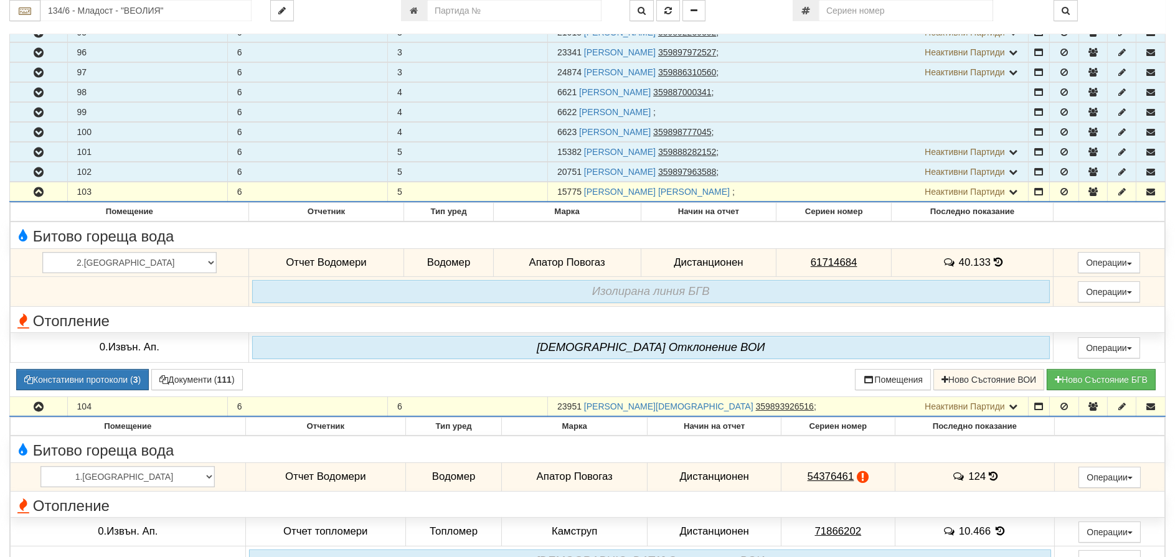
click at [42, 189] on icon "button" at bounding box center [38, 192] width 15 height 9
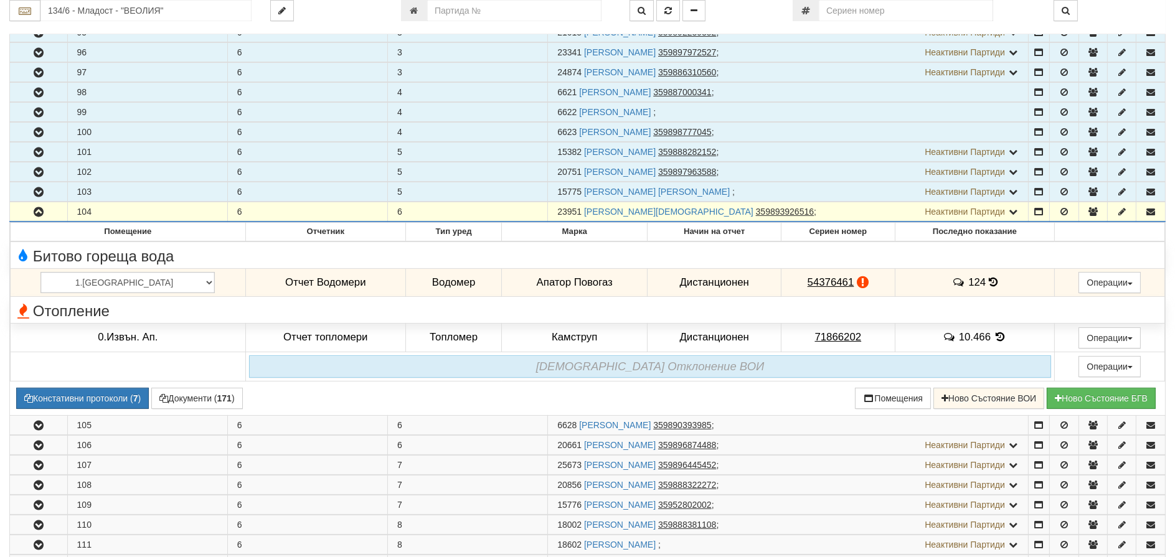
click at [38, 209] on icon "button" at bounding box center [38, 212] width 15 height 9
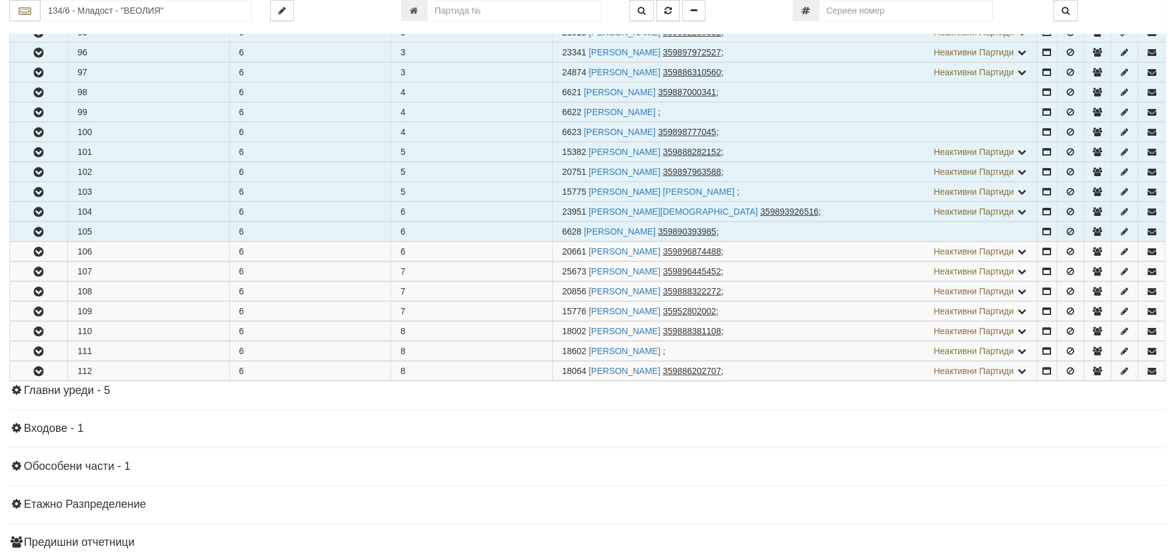
click at [38, 229] on icon "button" at bounding box center [38, 232] width 15 height 9
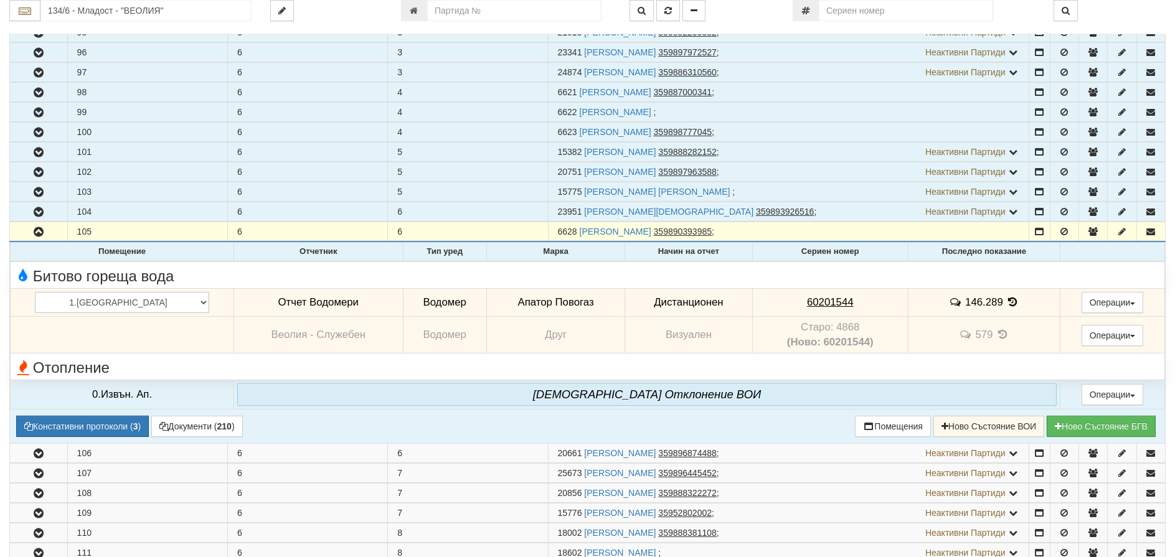
click at [1006, 301] on icon at bounding box center [1013, 302] width 14 height 11
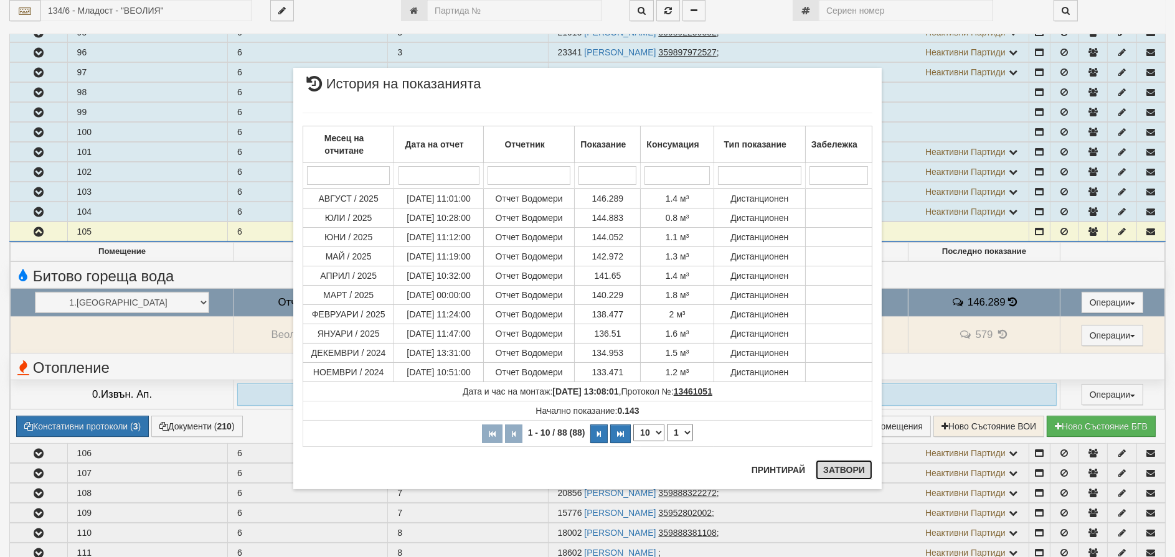
click at [855, 469] on button "Затвори" at bounding box center [844, 470] width 57 height 20
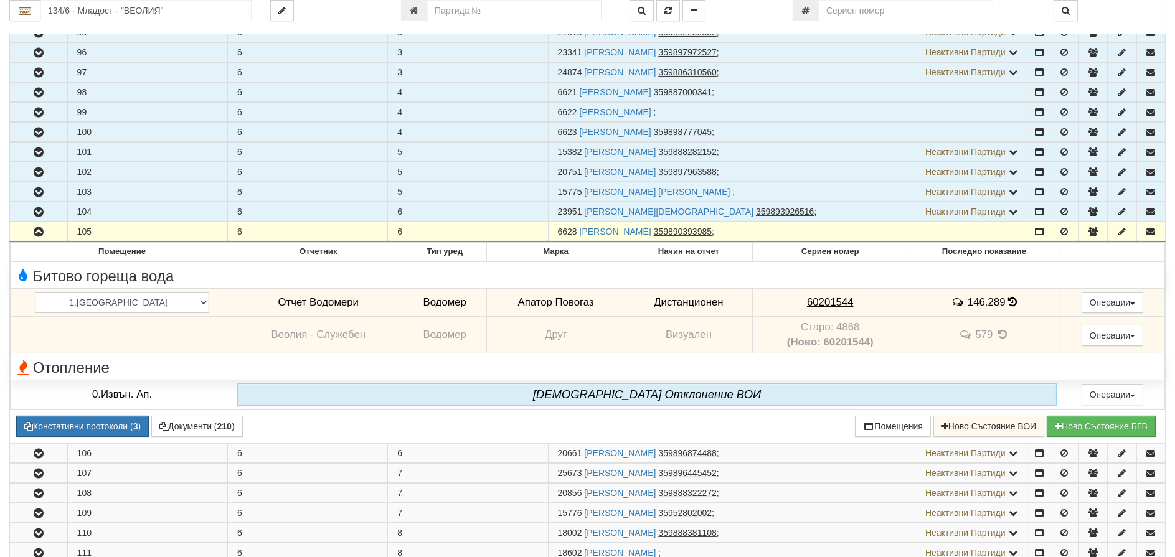
click at [37, 229] on icon "button" at bounding box center [38, 232] width 15 height 9
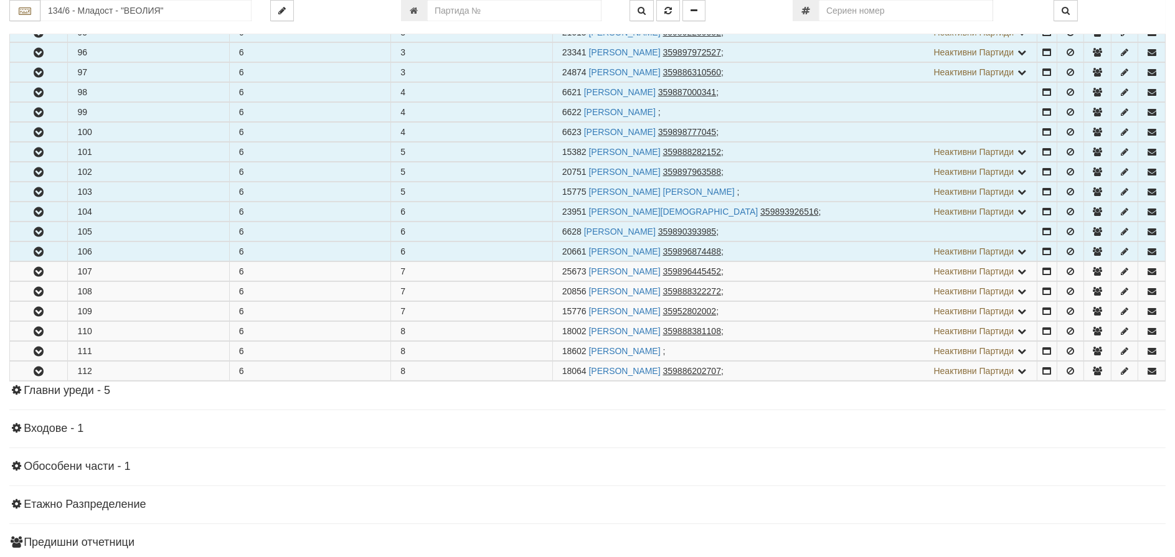
click at [40, 250] on icon "button" at bounding box center [38, 252] width 15 height 9
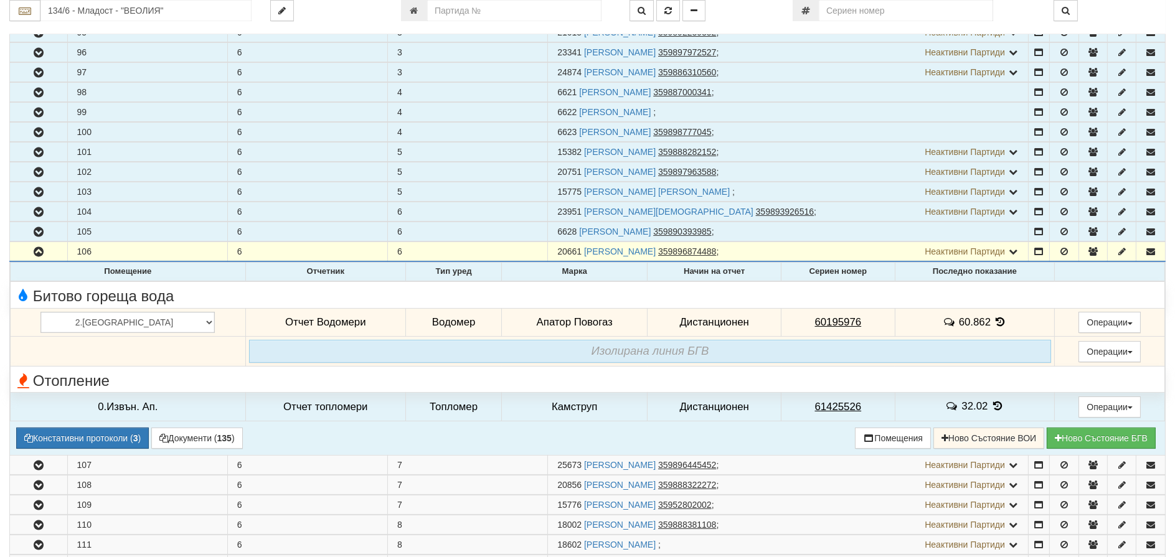
click at [994, 322] on icon at bounding box center [1001, 322] width 14 height 11
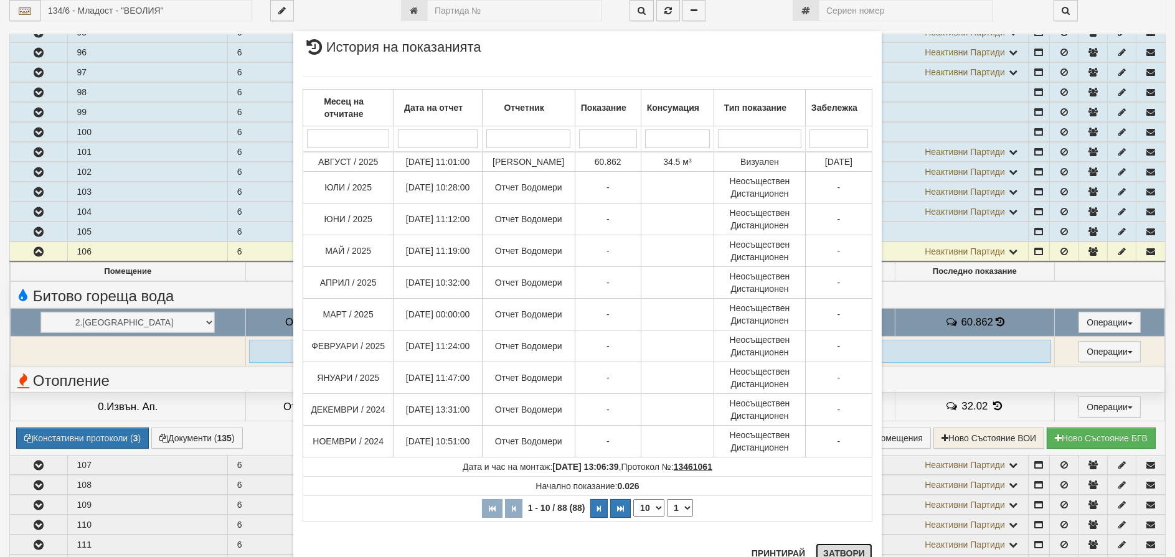
click at [831, 547] on button "Затвори" at bounding box center [844, 554] width 57 height 20
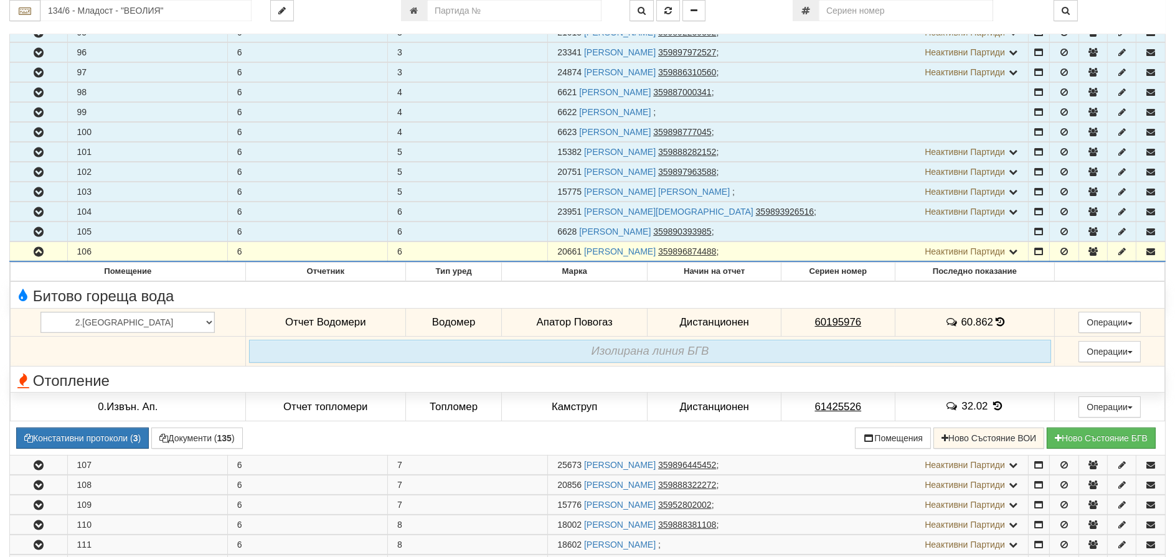
click at [35, 252] on icon "button" at bounding box center [38, 252] width 15 height 9
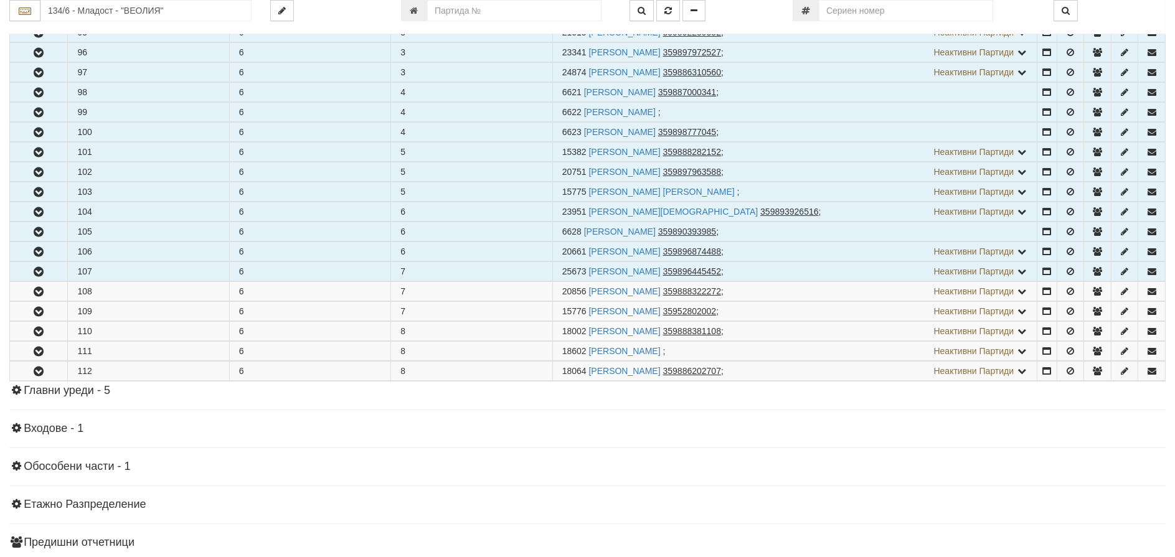
click at [45, 271] on icon "button" at bounding box center [38, 272] width 15 height 9
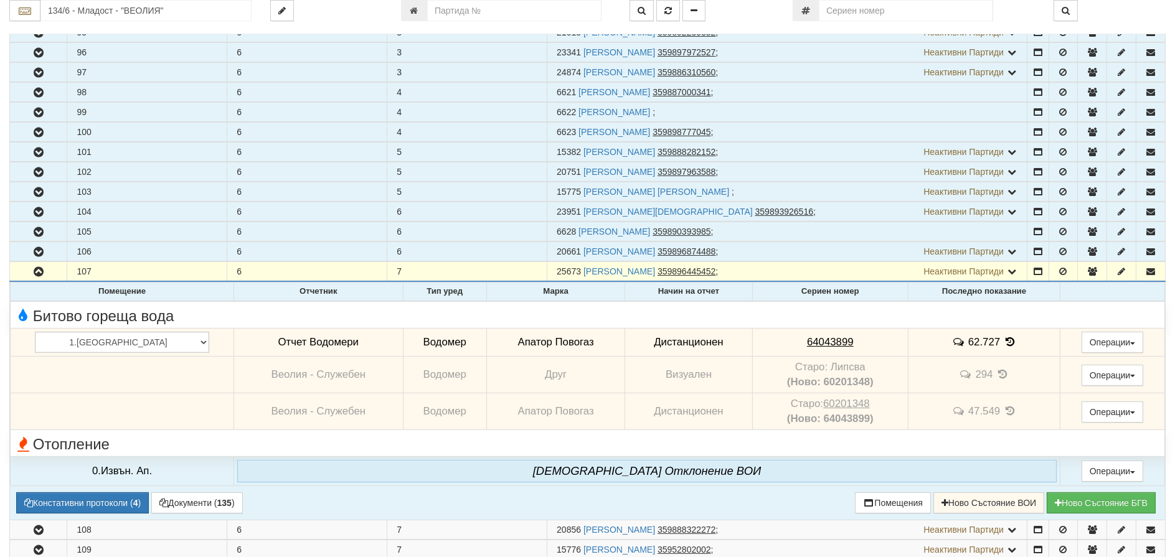
click at [1003, 339] on icon at bounding box center [1010, 342] width 14 height 11
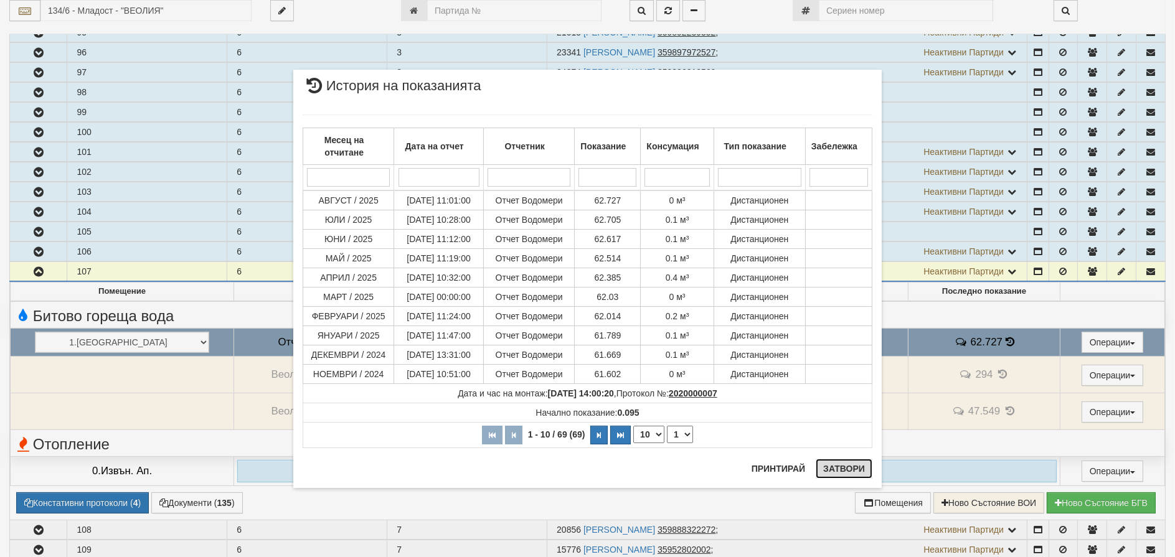
click at [844, 471] on button "Затвори" at bounding box center [844, 469] width 57 height 20
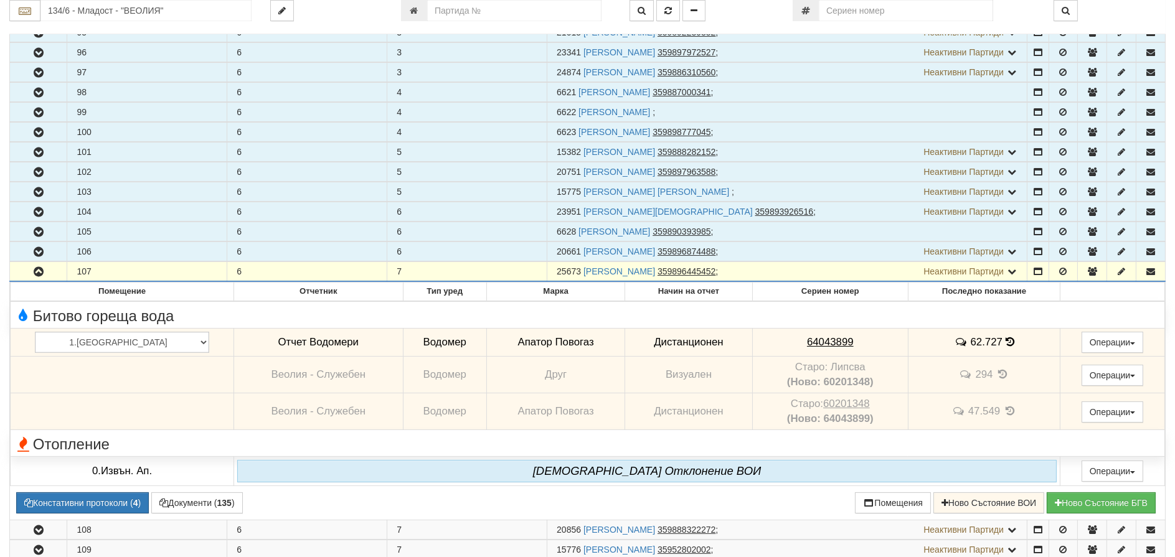
click at [40, 271] on icon "button" at bounding box center [38, 272] width 15 height 9
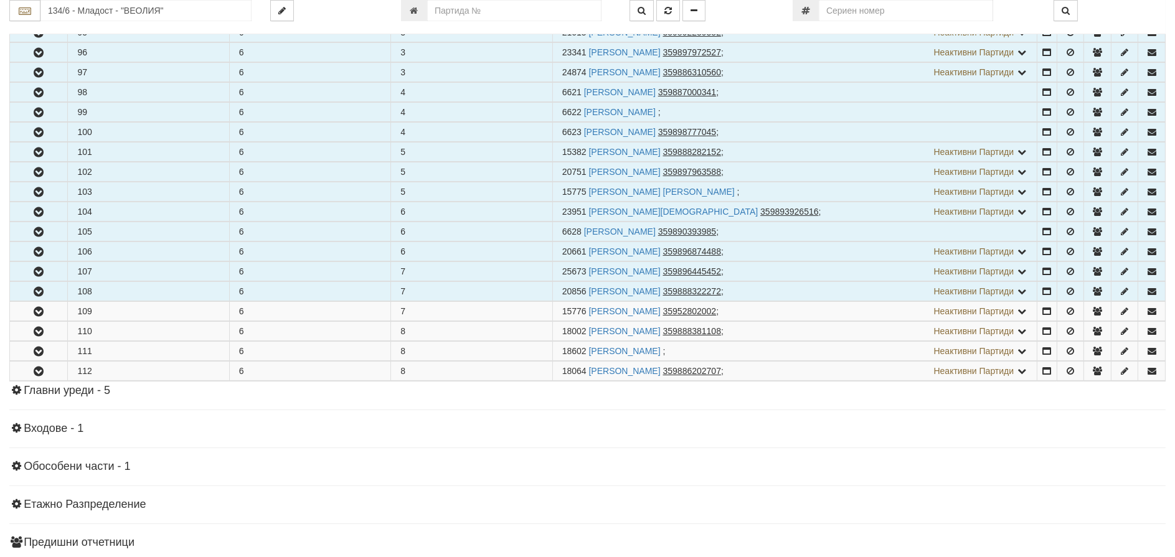
click at [39, 291] on icon "button" at bounding box center [38, 292] width 15 height 9
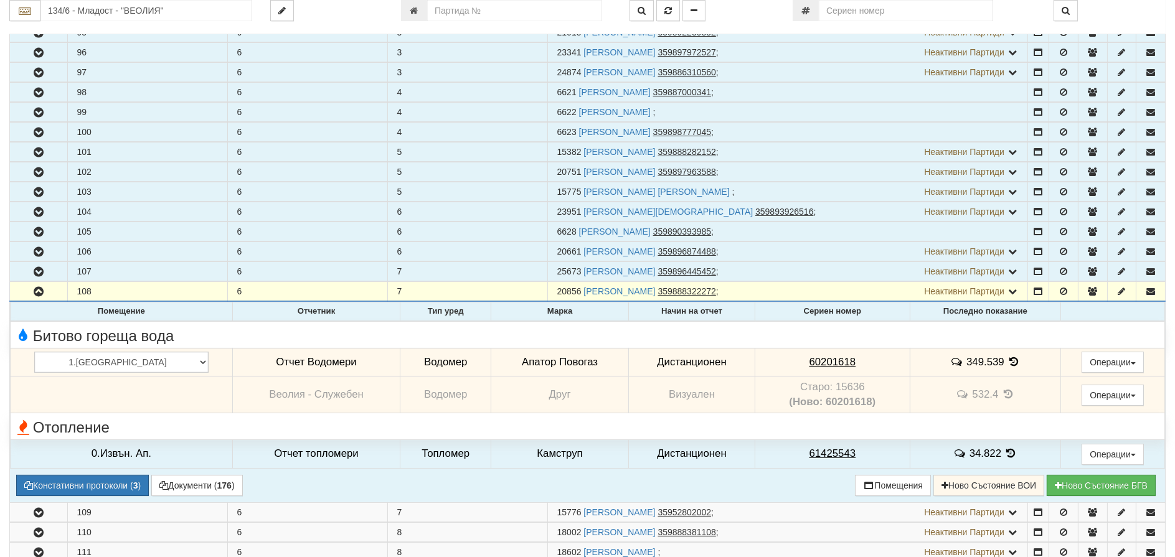
click at [1007, 363] on icon at bounding box center [1014, 362] width 14 height 11
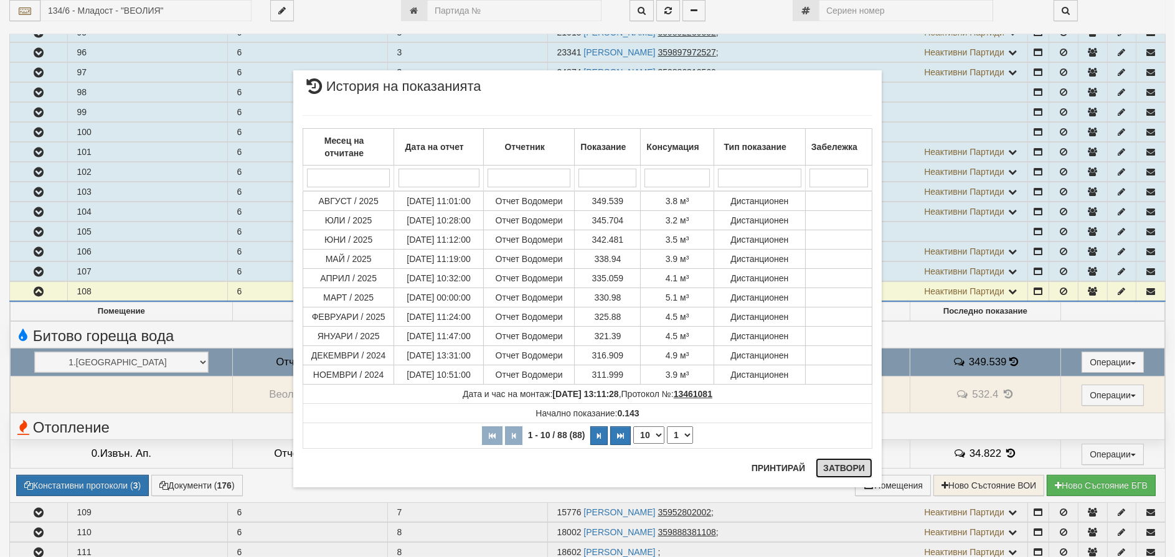
click at [854, 465] on button "Затвори" at bounding box center [844, 468] width 57 height 20
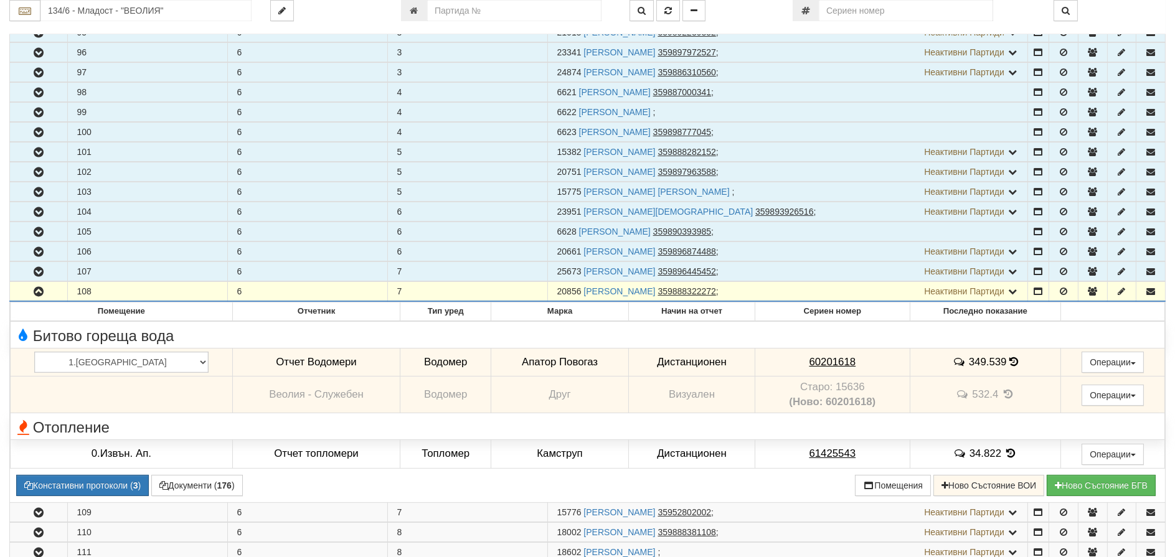
click at [39, 292] on icon "button" at bounding box center [38, 292] width 15 height 9
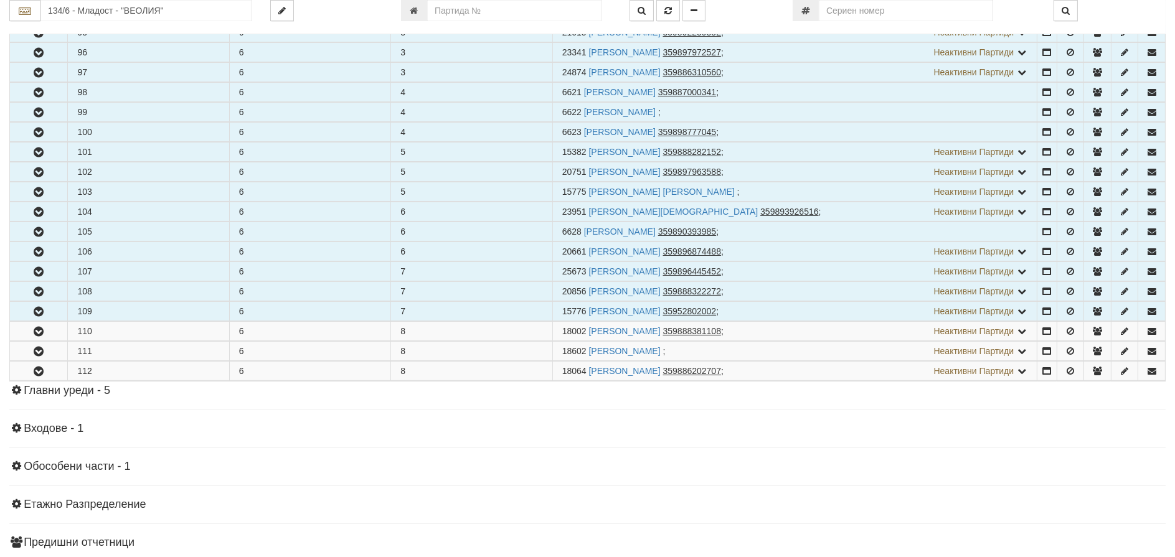
click at [39, 309] on icon "button" at bounding box center [38, 312] width 15 height 9
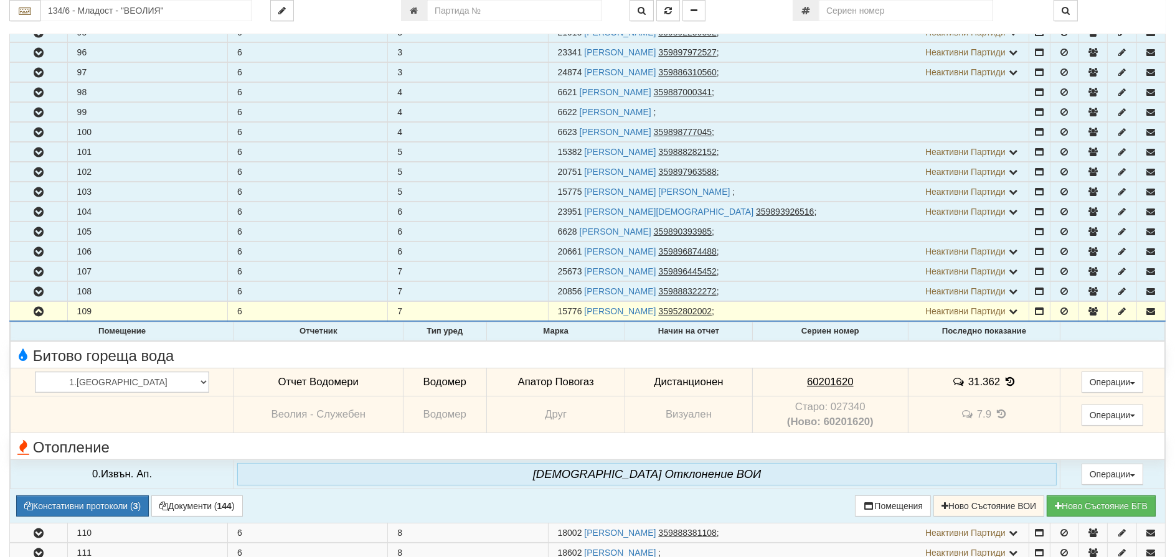
click at [1003, 382] on icon at bounding box center [1010, 382] width 14 height 11
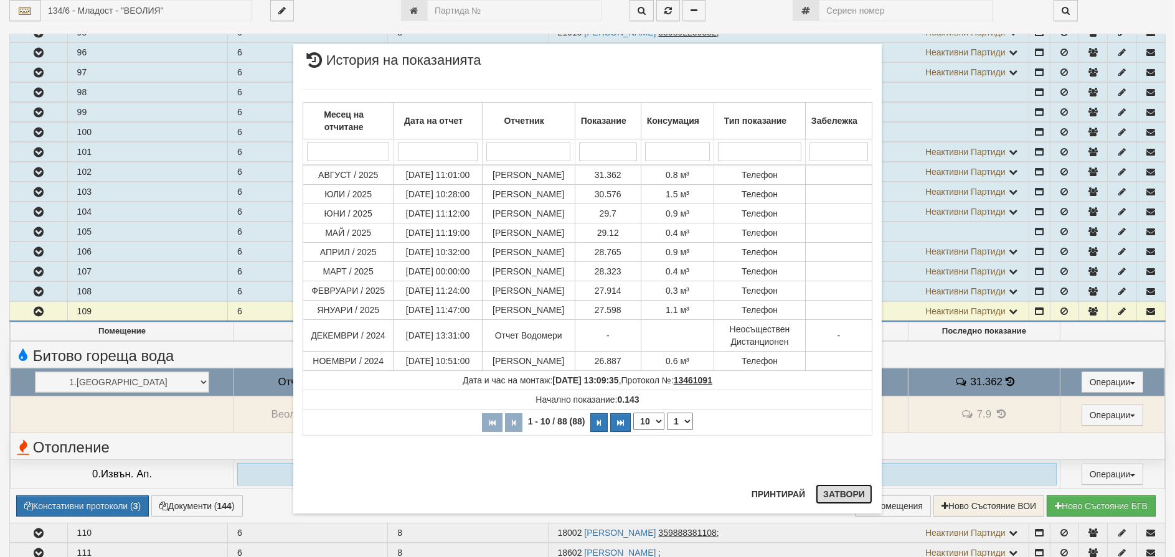
click at [848, 496] on button "Затвори" at bounding box center [844, 494] width 57 height 20
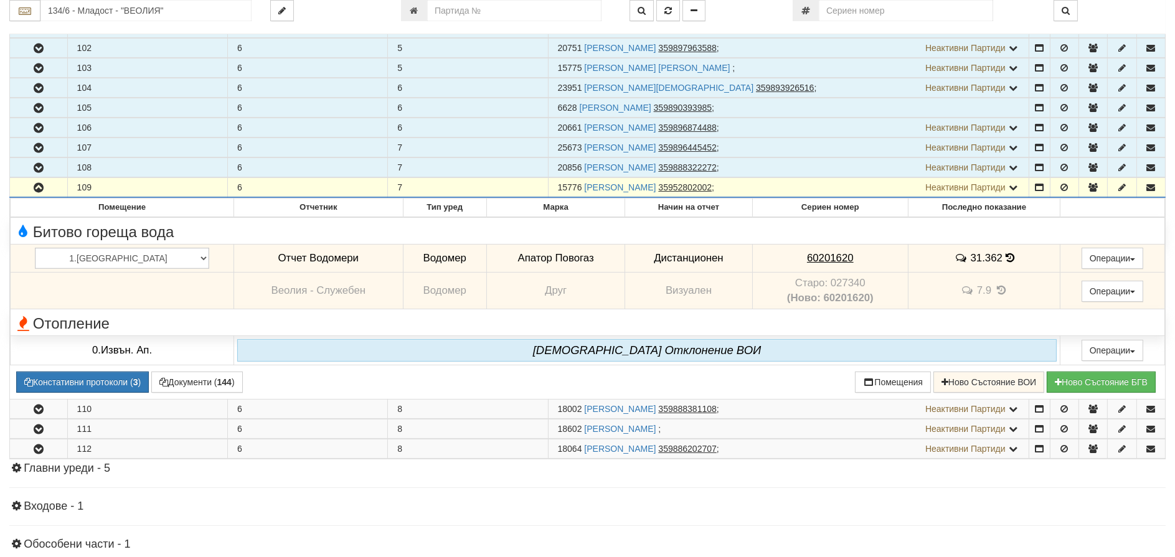
scroll to position [498, 0]
click at [40, 184] on icon "button" at bounding box center [38, 187] width 15 height 9
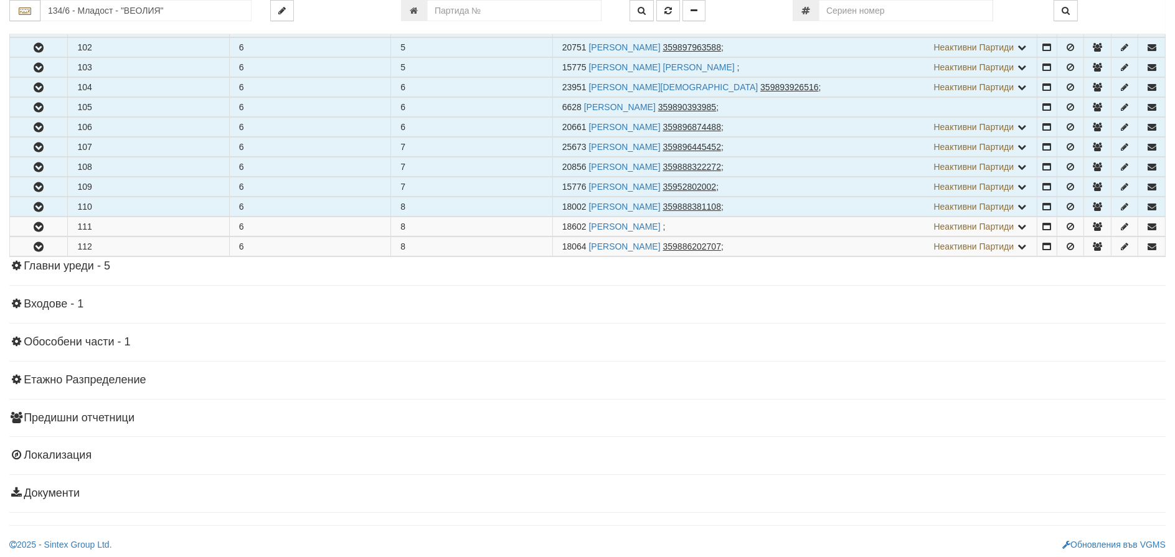
click at [36, 204] on icon "button" at bounding box center [38, 207] width 15 height 9
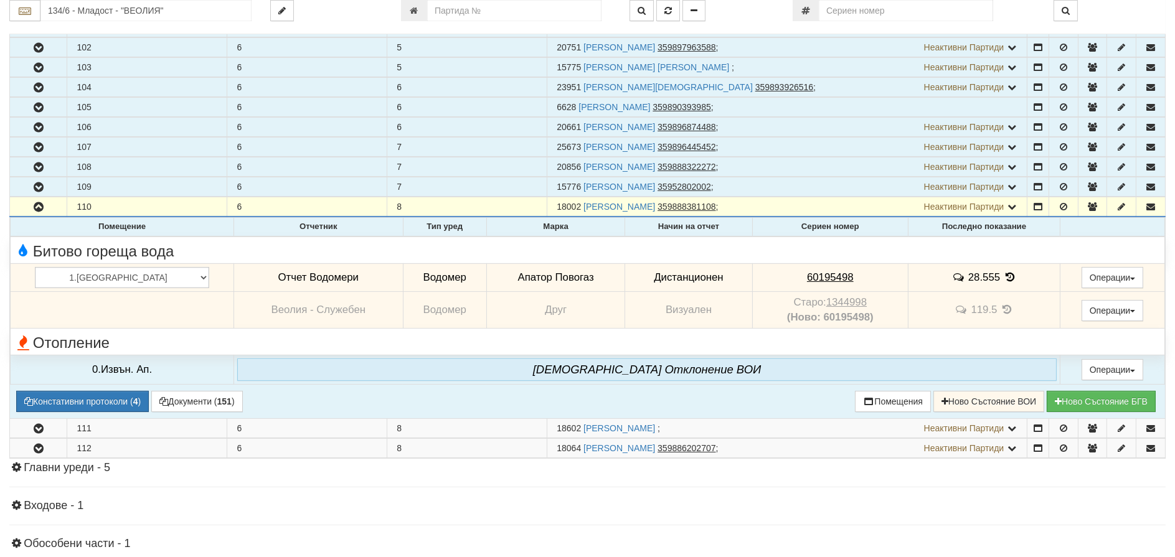
click at [1003, 276] on icon at bounding box center [1010, 277] width 14 height 11
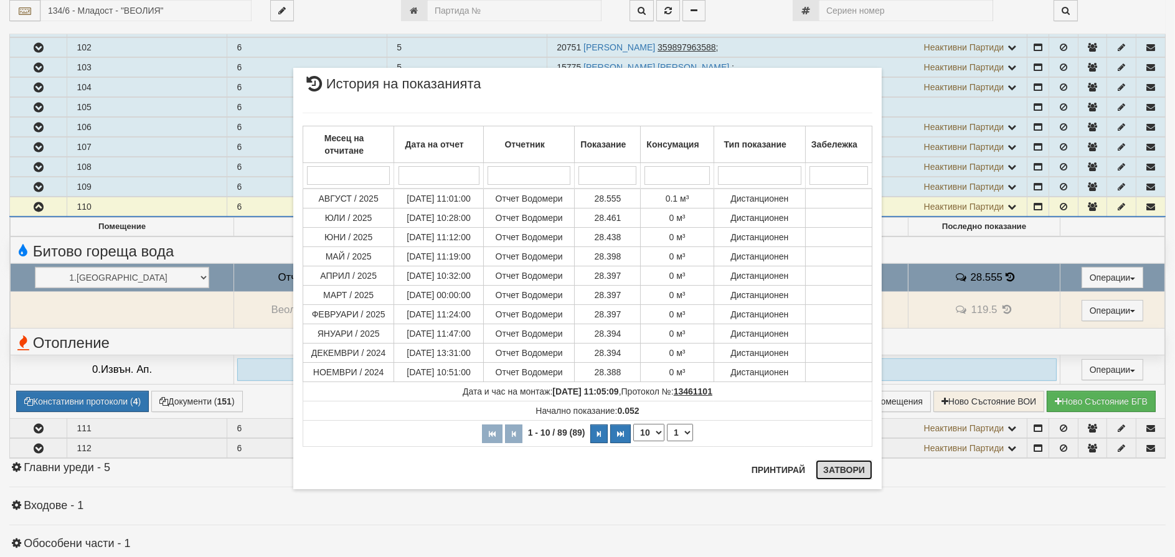
click at [841, 468] on button "Затвори" at bounding box center [844, 470] width 57 height 20
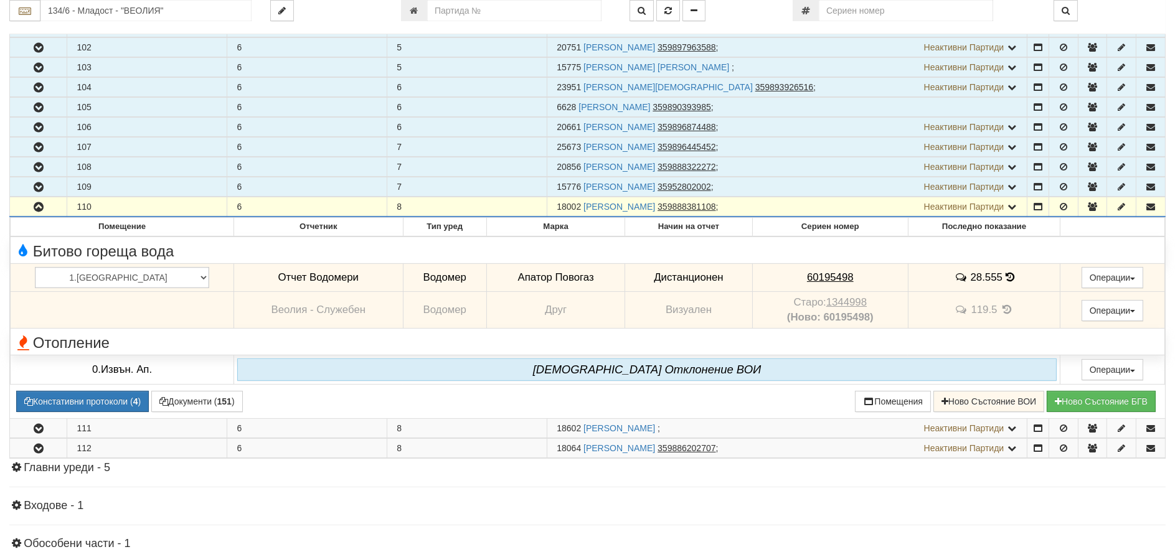
click at [39, 207] on icon "button" at bounding box center [38, 207] width 15 height 9
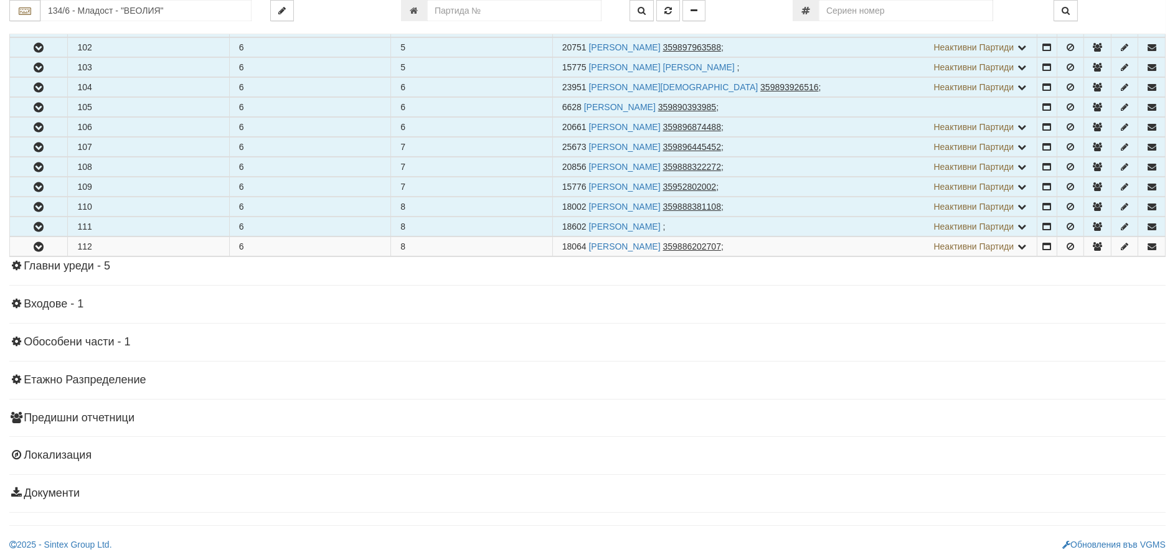
click at [36, 230] on icon "button" at bounding box center [38, 227] width 15 height 9
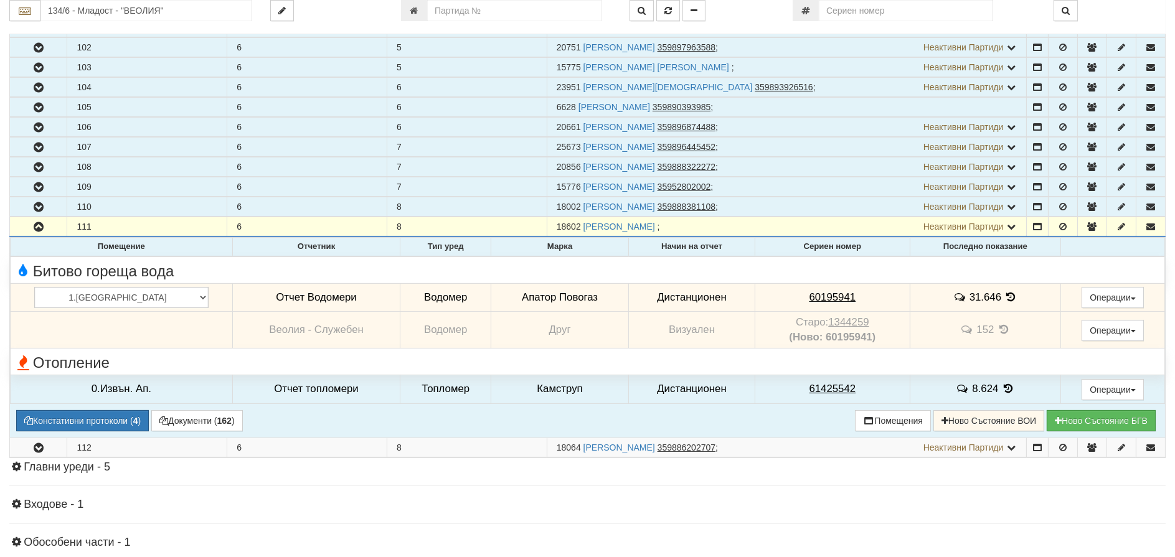
click at [1004, 298] on icon at bounding box center [1011, 297] width 14 height 11
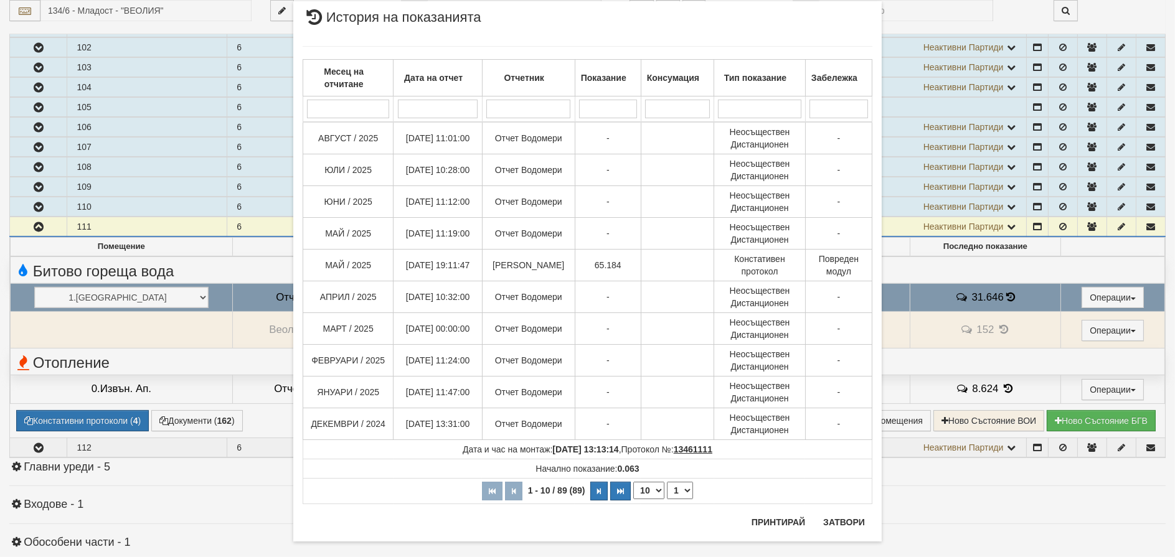
scroll to position [45, 0]
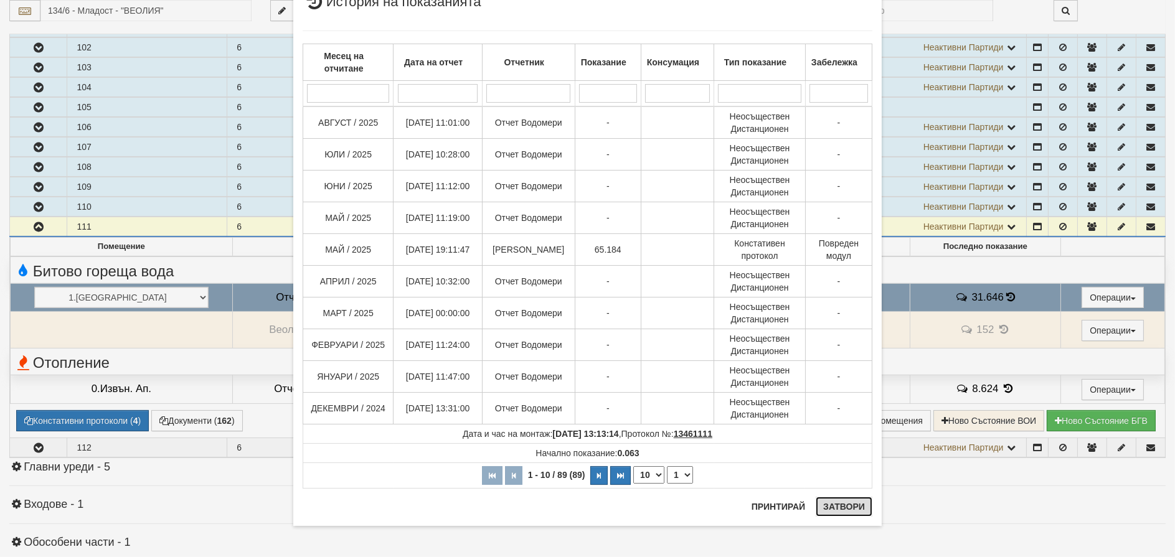
click at [834, 507] on button "Затвори" at bounding box center [844, 507] width 57 height 20
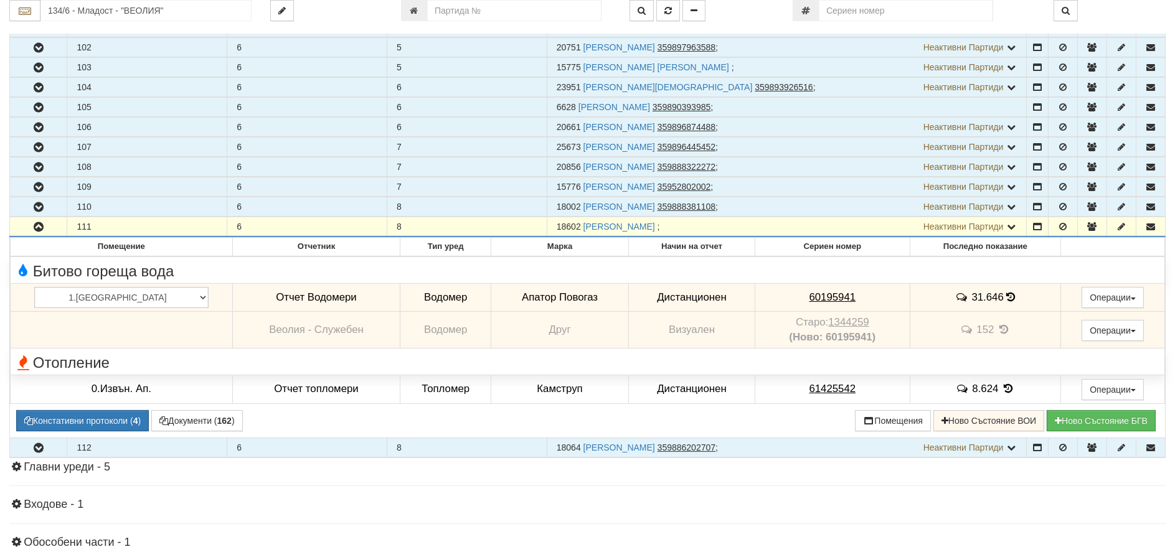
click at [40, 444] on icon "button" at bounding box center [38, 448] width 15 height 9
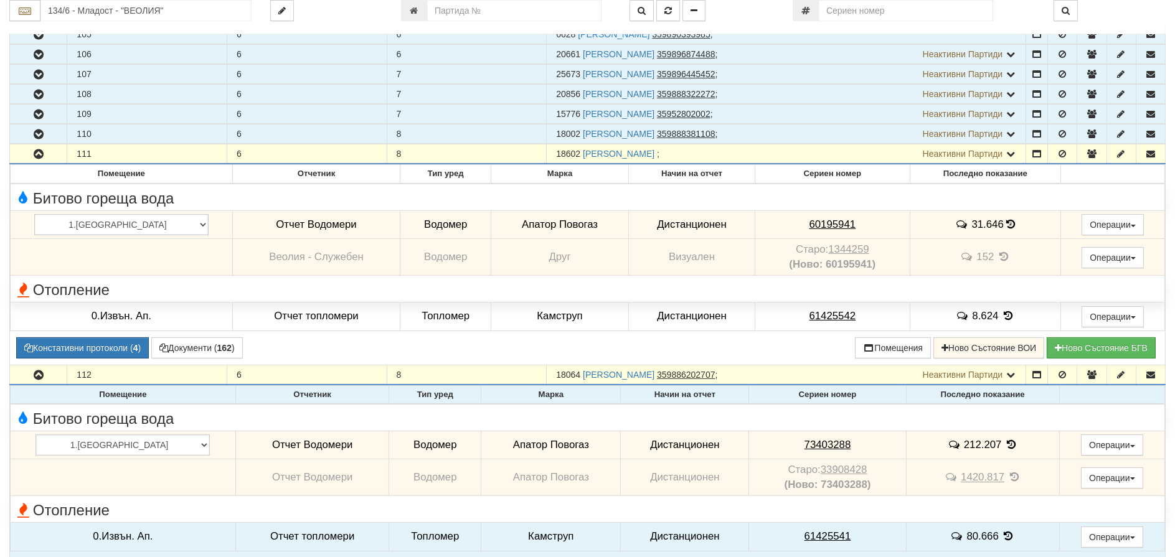
scroll to position [685, 0]
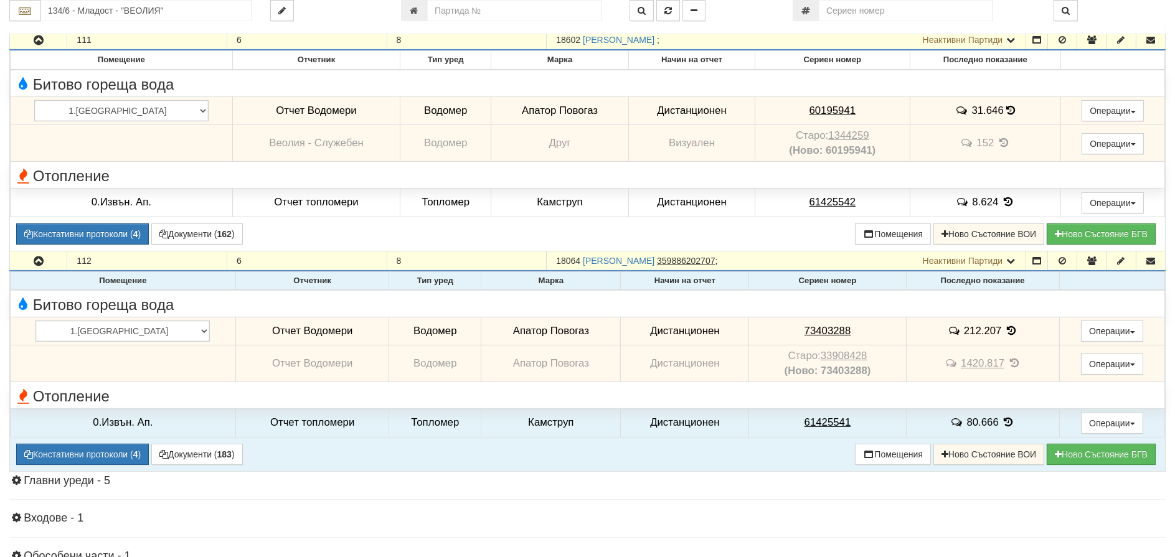
click at [1004, 329] on icon at bounding box center [1011, 331] width 14 height 11
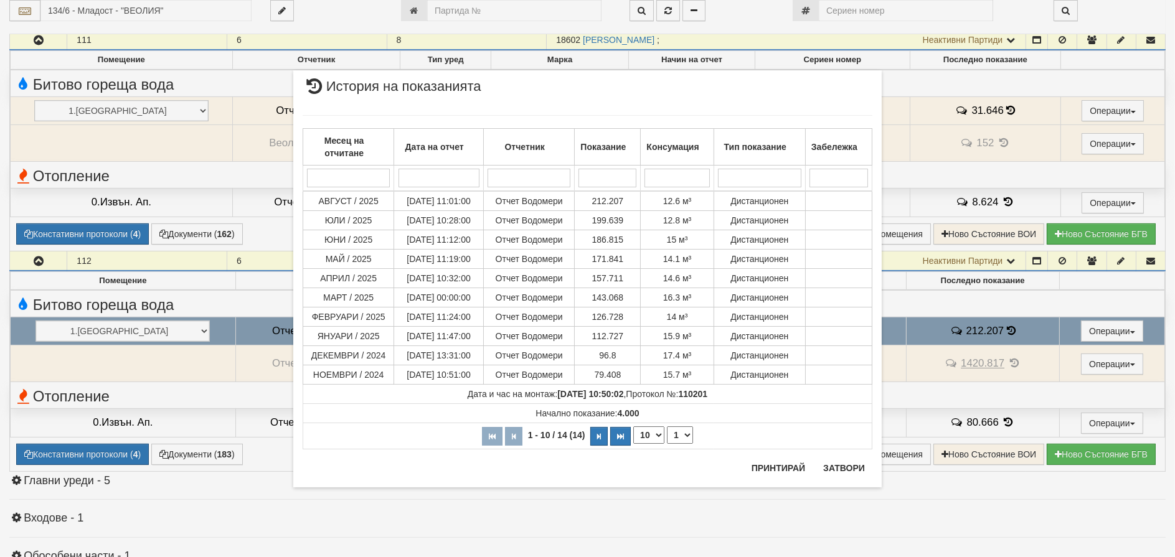
click at [844, 455] on div "Месец на отчитане Дата на отчет Отчетник Показание Консумация Тип показание Заб…" at bounding box center [588, 282] width 570 height 359
click at [842, 471] on button "Затвори" at bounding box center [844, 468] width 57 height 20
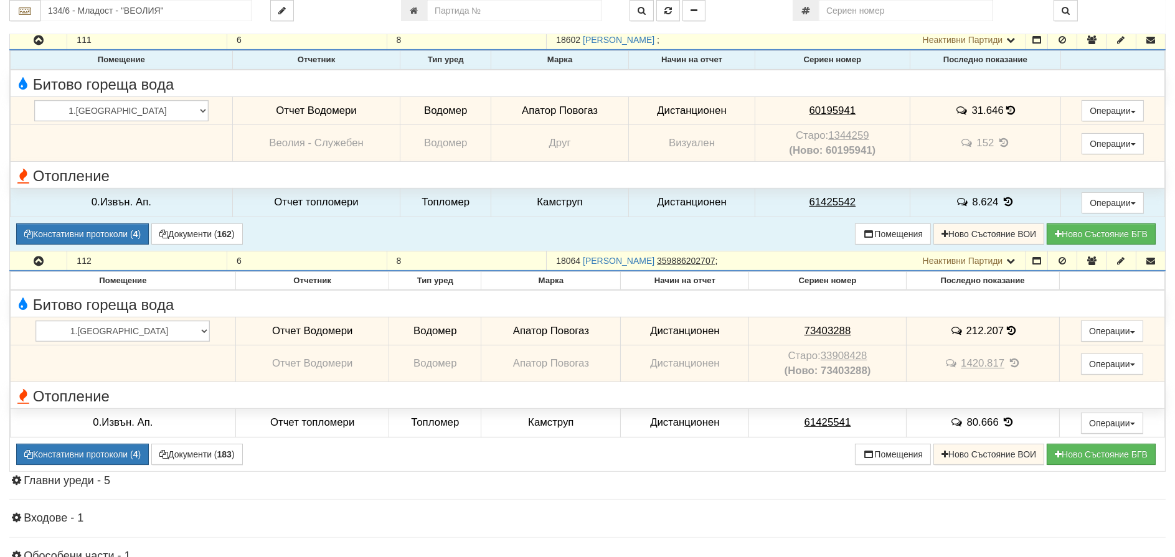
click at [1007, 110] on icon at bounding box center [1011, 110] width 9 height 11
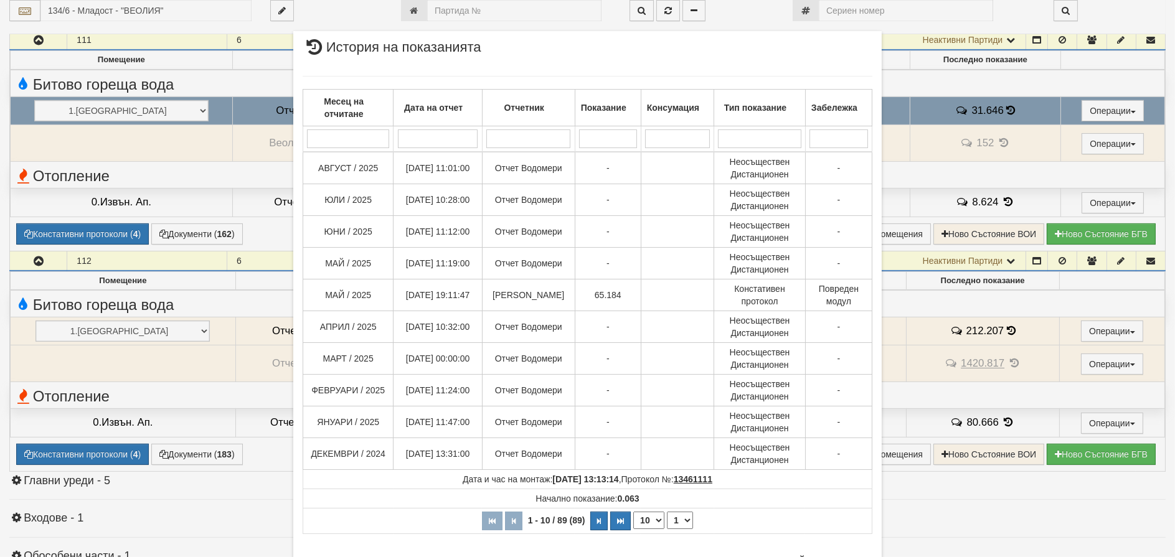
click at [643, 517] on select "10 20 30 40" at bounding box center [648, 520] width 31 height 17
select select "40"
click at [633, 529] on select "10 20 30 40" at bounding box center [648, 520] width 31 height 17
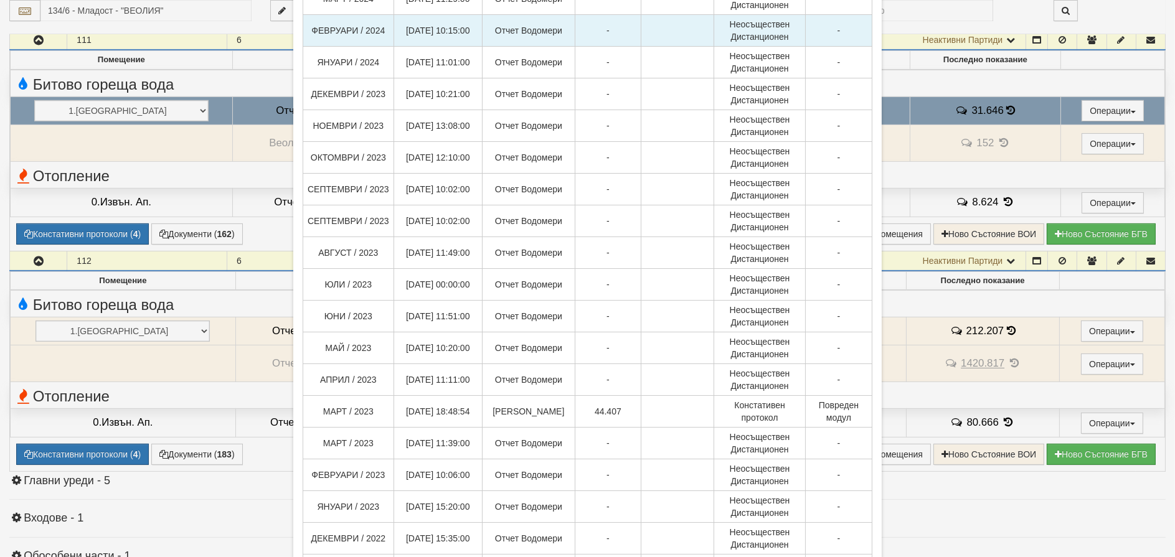
scroll to position [747, 0]
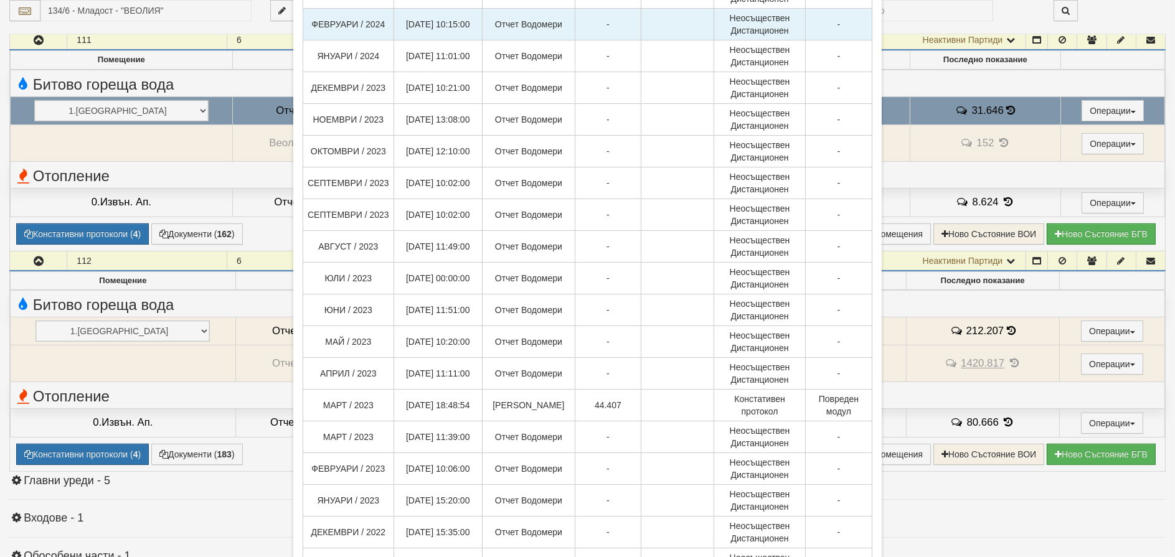
click at [412, 25] on td "[DATE] 10:15:00" at bounding box center [438, 25] width 88 height 32
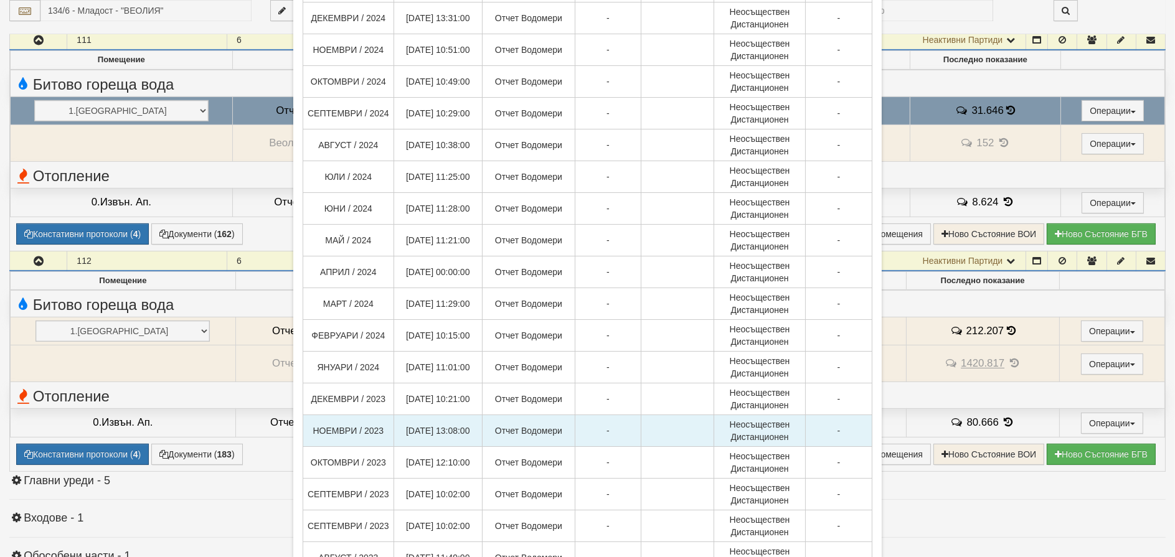
scroll to position [436, 0]
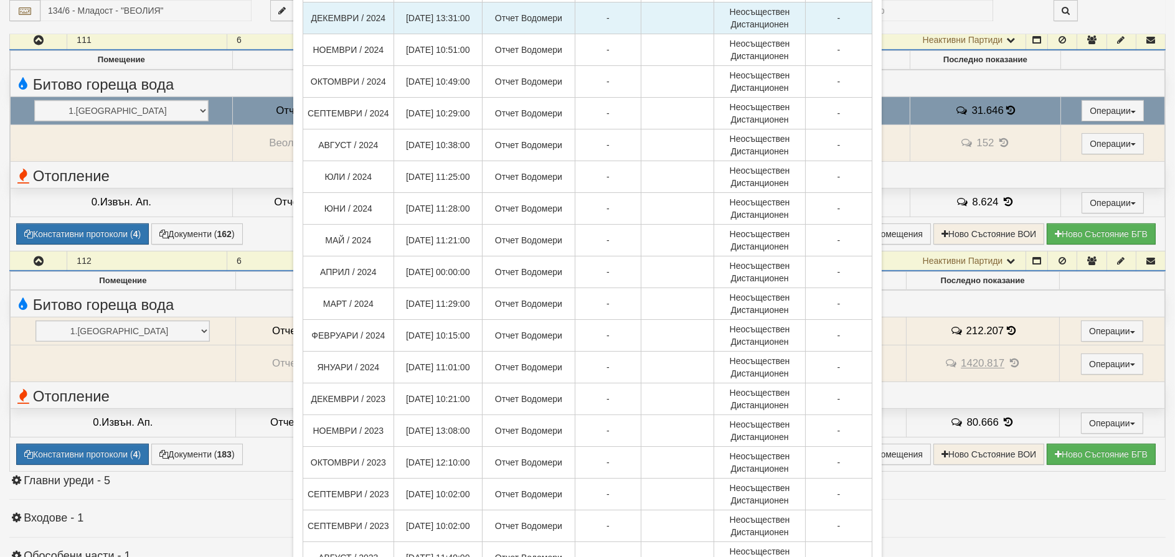
click at [412, 15] on td "[DATE] 13:31:00" at bounding box center [438, 18] width 88 height 32
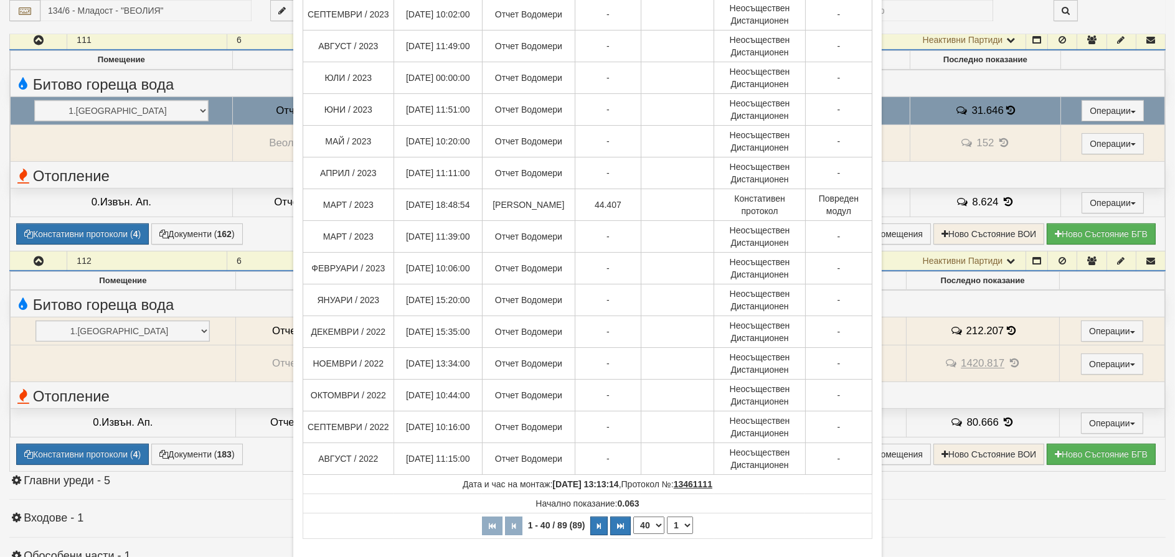
scroll to position [1004, 0]
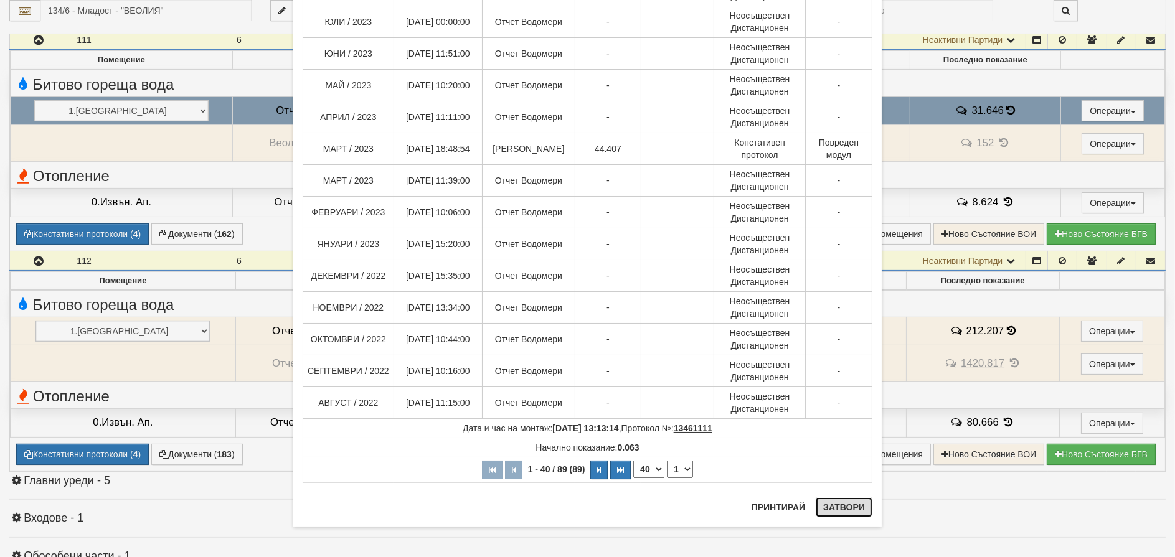
click at [845, 507] on button "Затвори" at bounding box center [844, 508] width 57 height 20
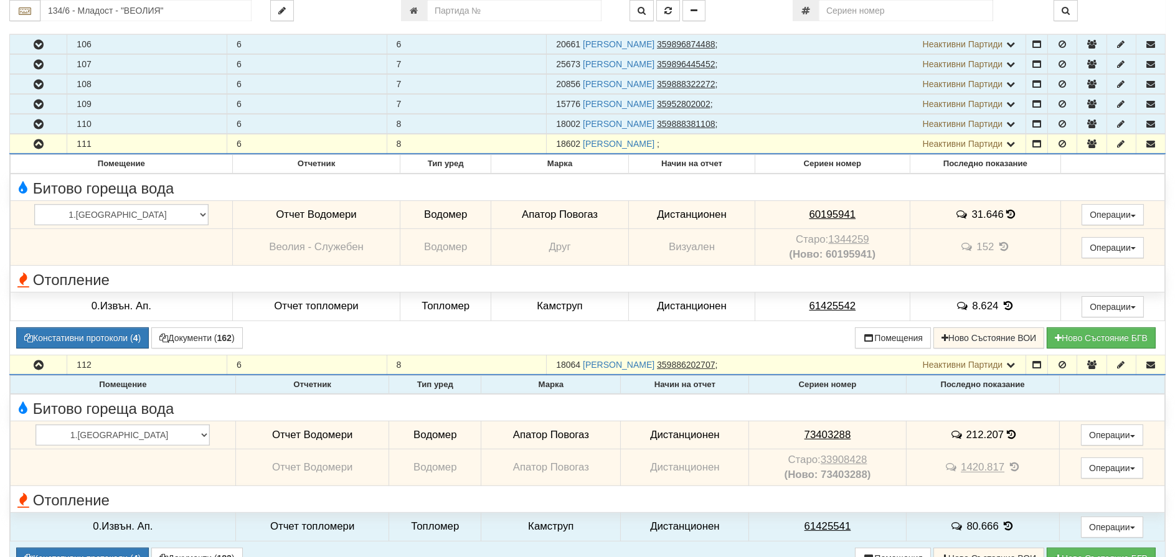
scroll to position [374, 0]
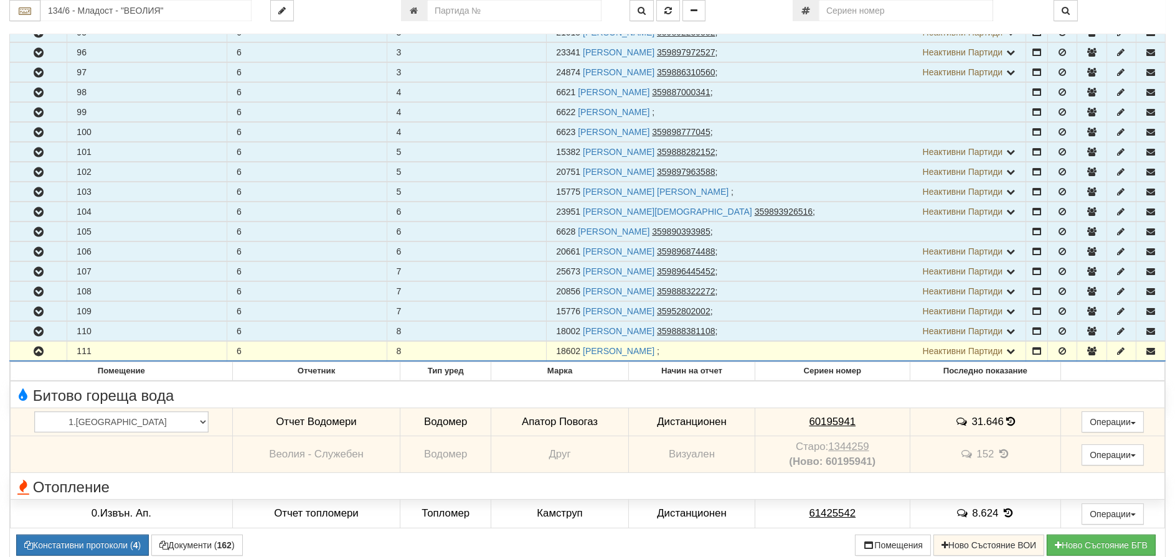
click at [38, 111] on icon "button" at bounding box center [38, 112] width 15 height 9
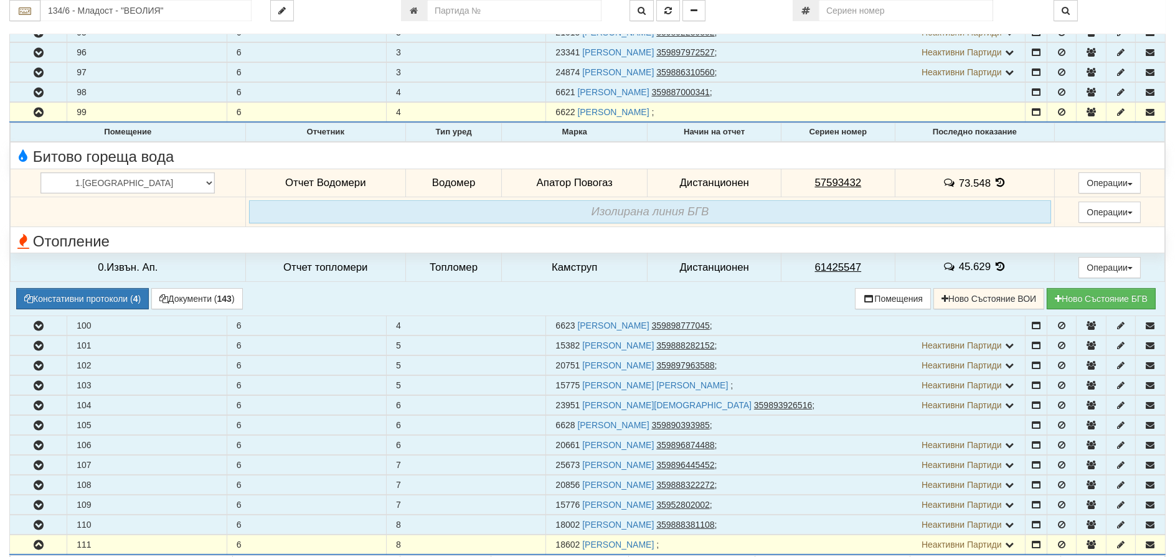
click at [994, 184] on icon at bounding box center [1001, 182] width 14 height 11
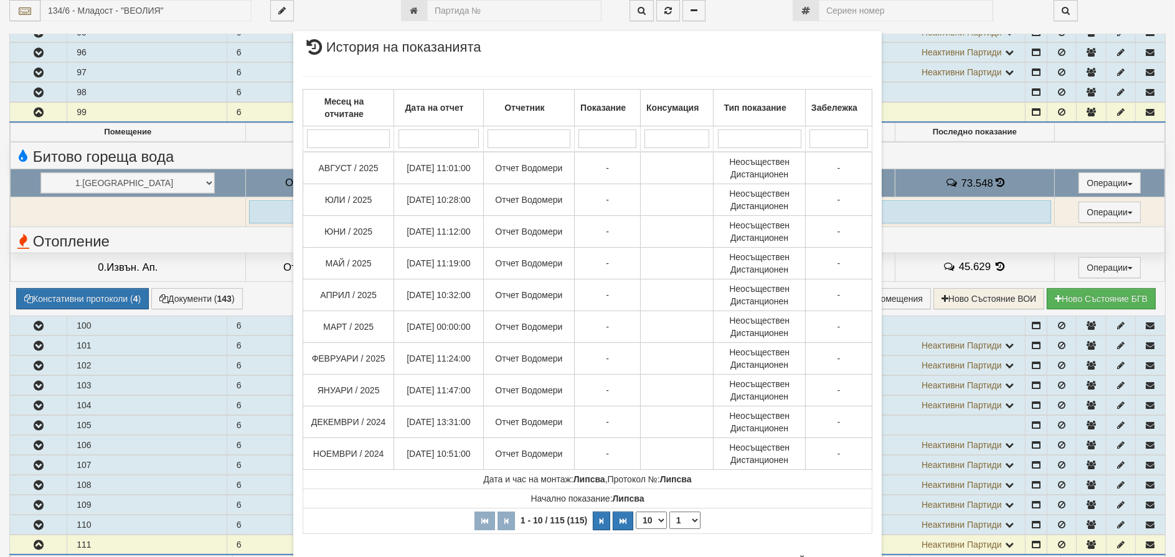
click at [638, 519] on select "10 20 30 40" at bounding box center [651, 520] width 31 height 17
select select "40"
click at [636, 529] on select "10 20 30 40" at bounding box center [651, 520] width 31 height 17
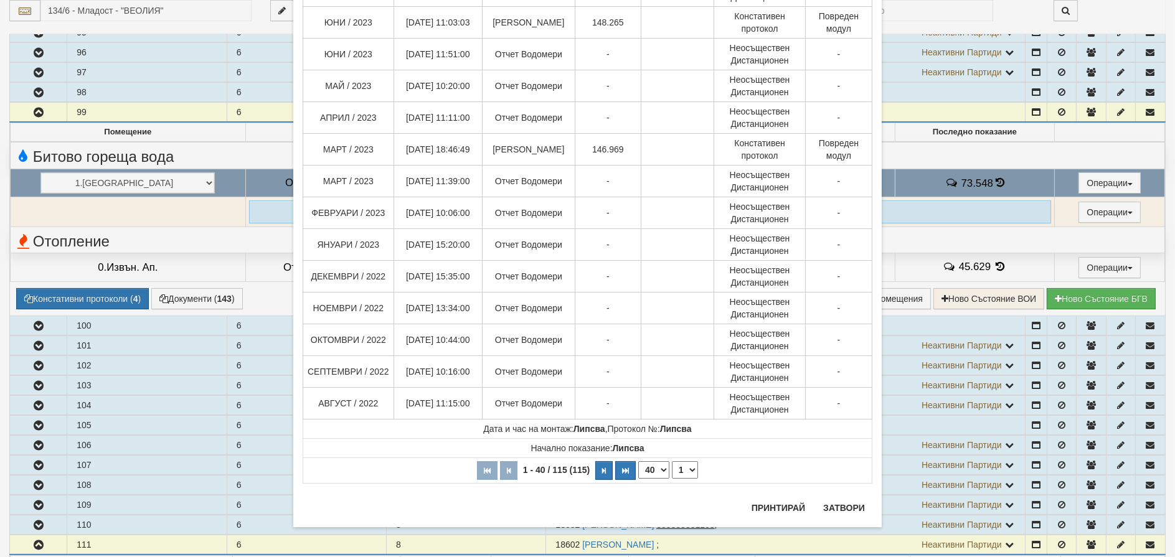
scroll to position [1004, 0]
click at [826, 509] on button "Затвори" at bounding box center [844, 508] width 57 height 20
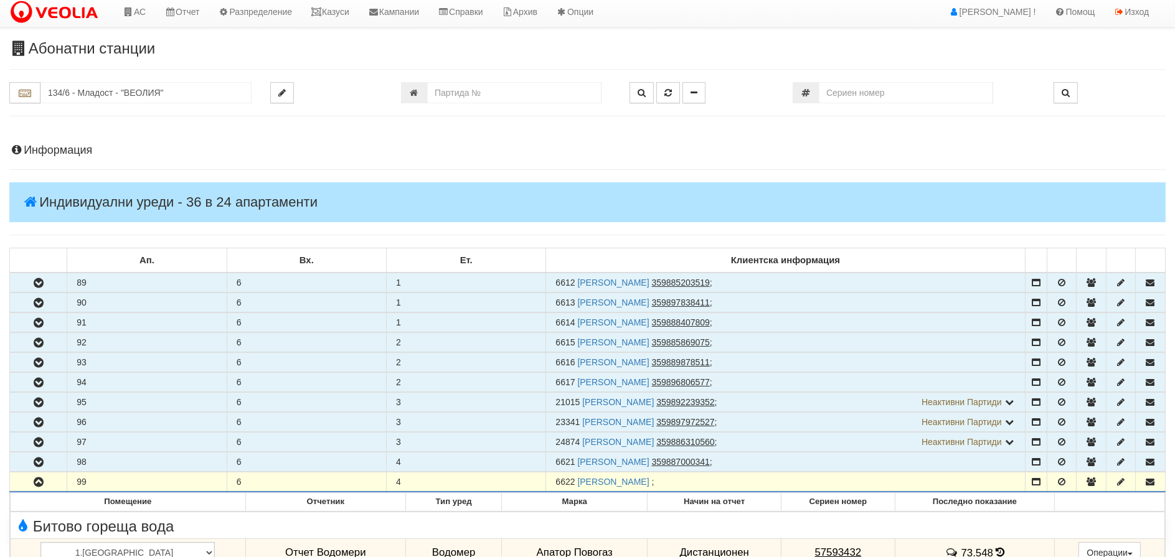
scroll to position [0, 0]
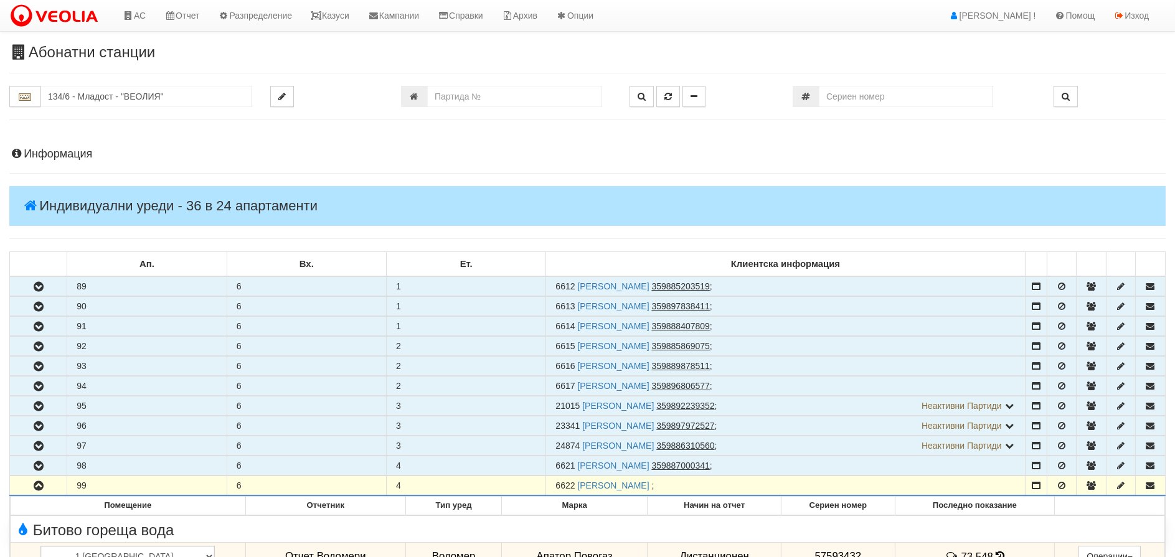
click at [42, 325] on icon "button" at bounding box center [38, 327] width 15 height 9
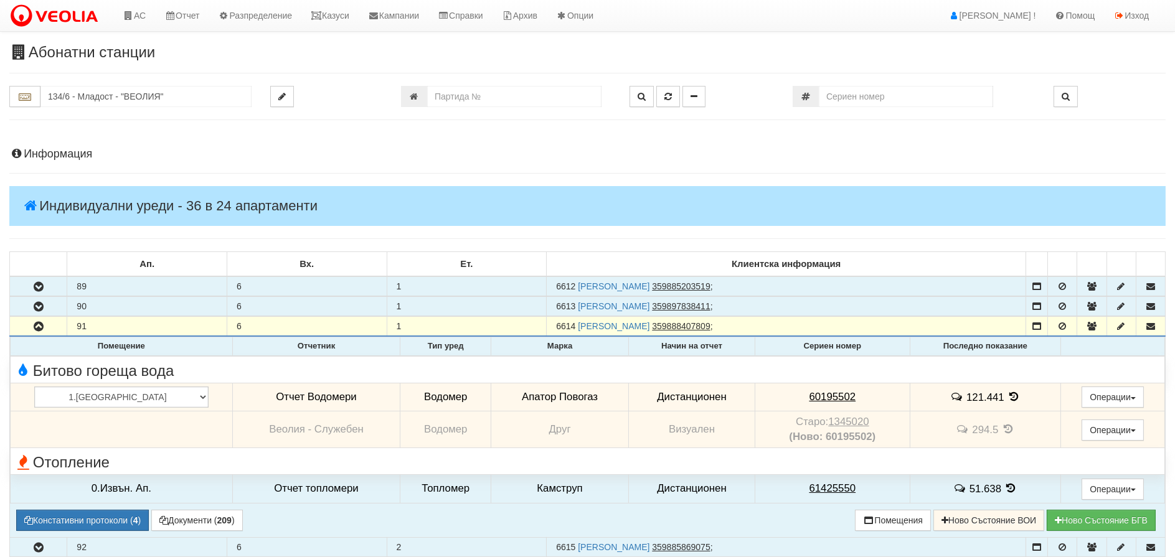
click at [1007, 395] on icon at bounding box center [1014, 397] width 14 height 11
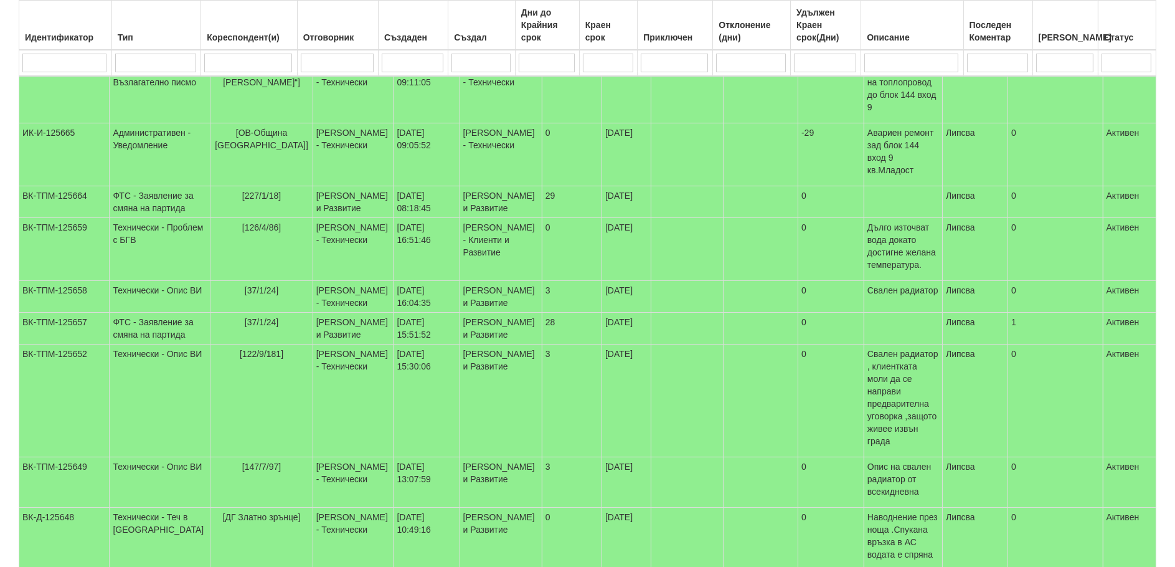
scroll to position [187, 0]
click at [231, 59] on input "search" at bounding box center [248, 63] width 88 height 19
type input "134"
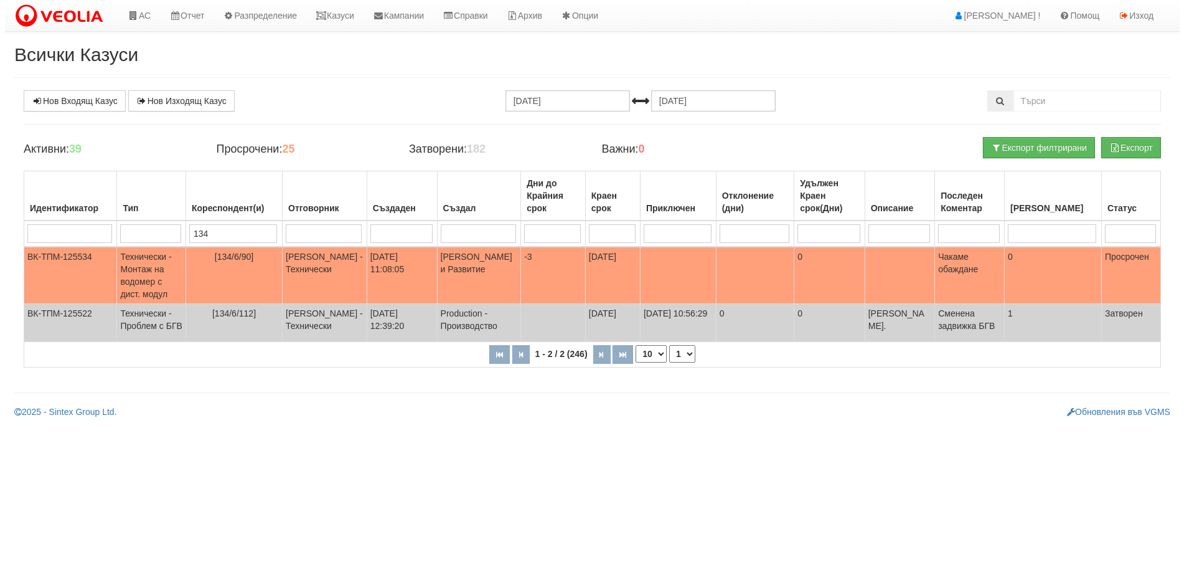
scroll to position [0, 0]
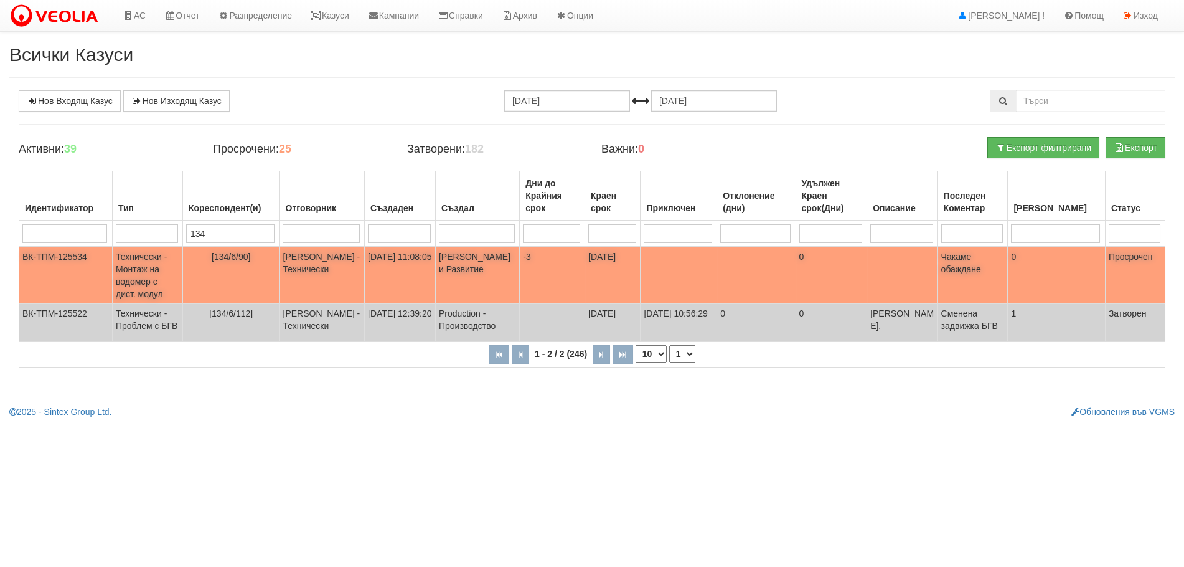
click at [146, 271] on td "Технически - Монтаж на водомер с дист. модул" at bounding box center [147, 275] width 70 height 57
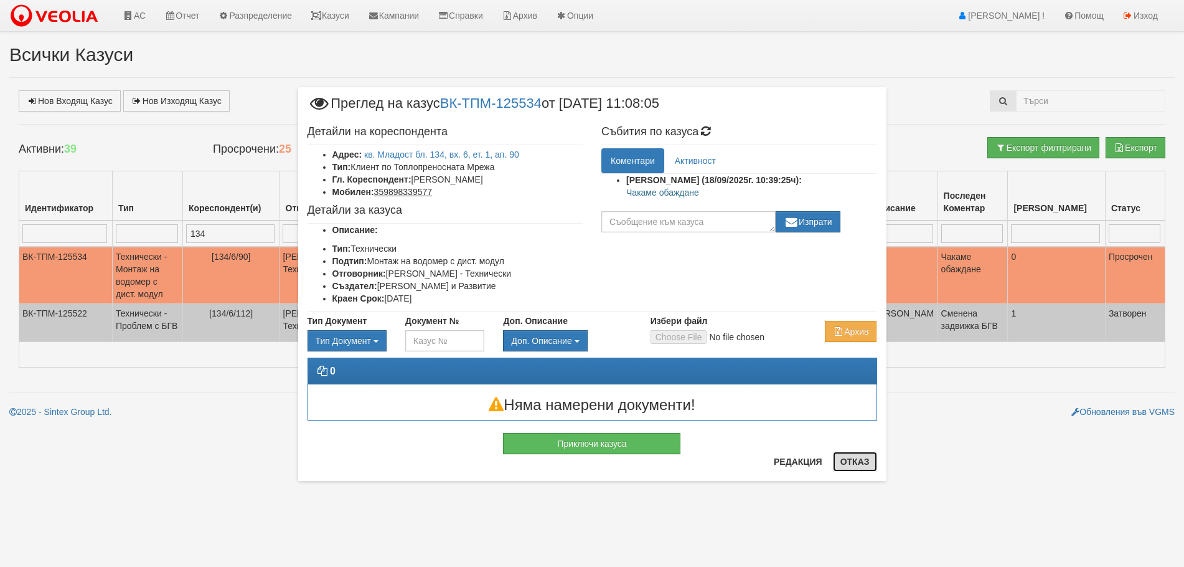
click at [852, 461] on button "Отказ" at bounding box center [855, 461] width 44 height 20
